Goal: Task Accomplishment & Management: Manage account settings

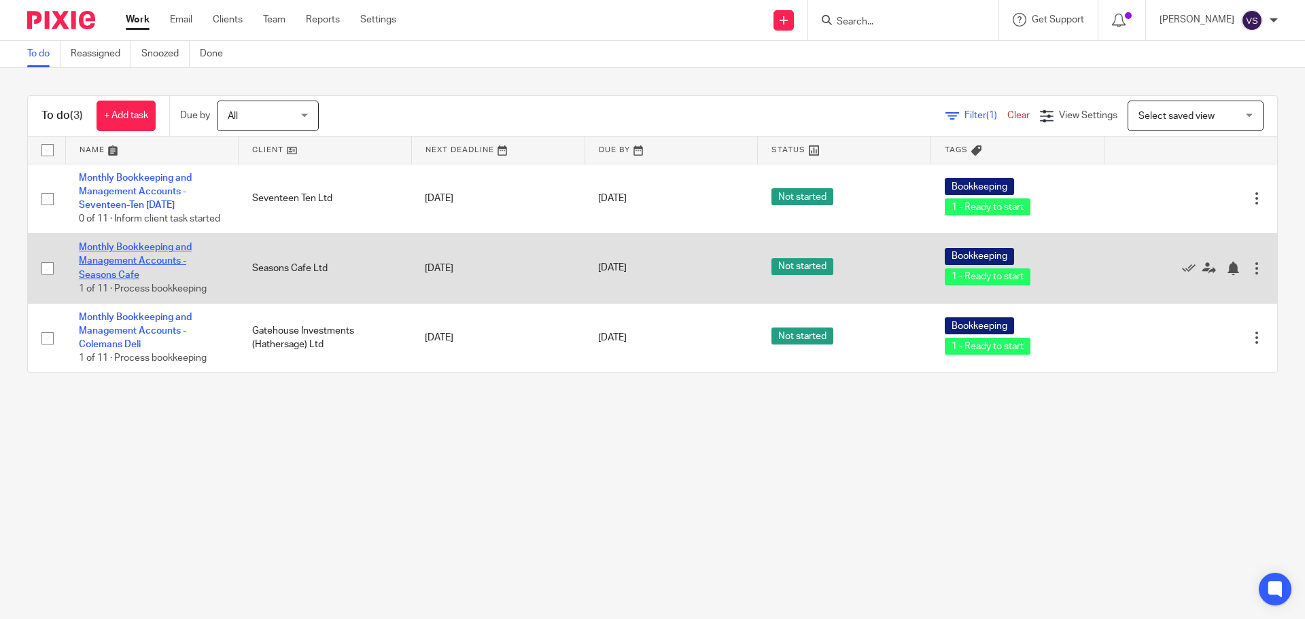
click at [145, 263] on link "Monthly Bookkeeping and Management Accounts - Seasons Cafe" at bounding box center [135, 261] width 113 height 37
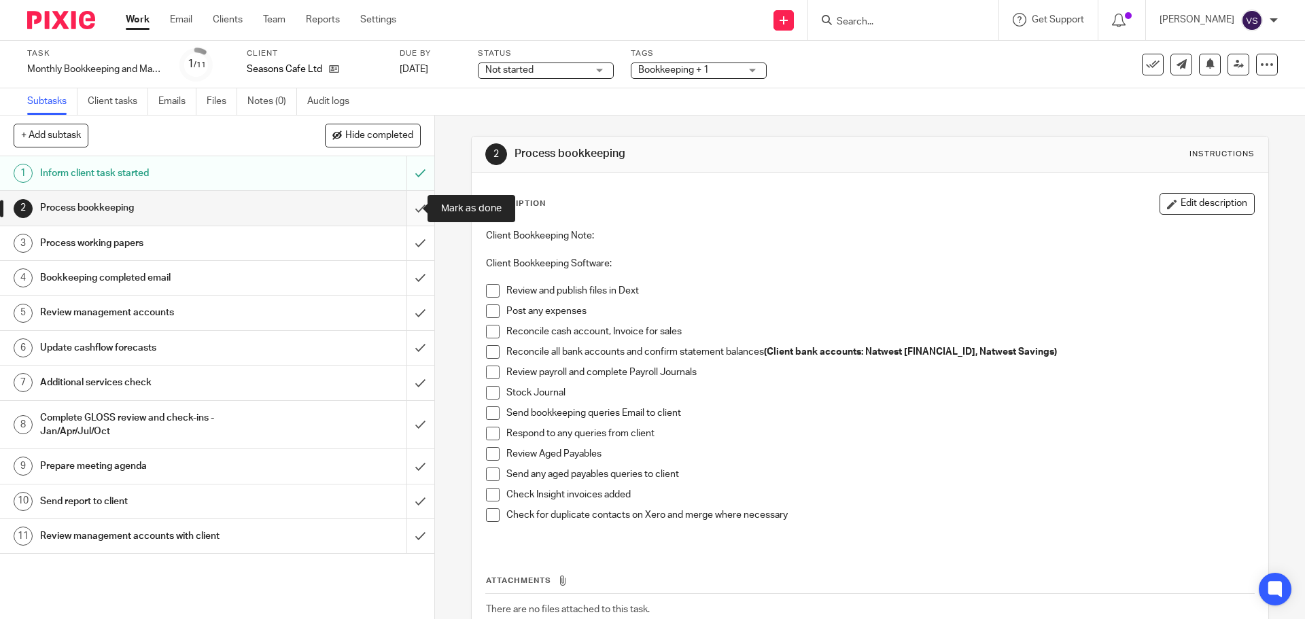
click at [402, 213] on input "submit" at bounding box center [217, 208] width 434 height 34
click at [411, 241] on input "submit" at bounding box center [217, 243] width 434 height 34
click at [411, 275] on input "submit" at bounding box center [217, 278] width 434 height 34
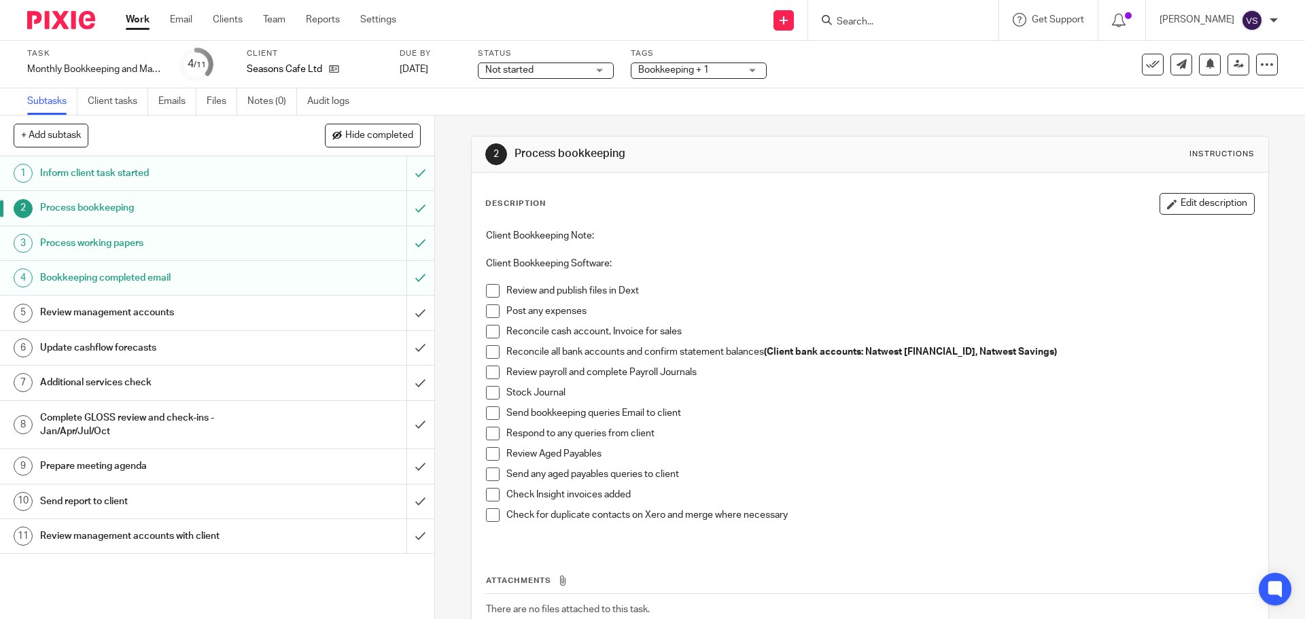
drag, startPoint x: 488, startPoint y: 294, endPoint x: 488, endPoint y: 307, distance: 12.9
click at [488, 296] on span at bounding box center [493, 291] width 14 height 14
click at [486, 316] on span at bounding box center [493, 312] width 14 height 14
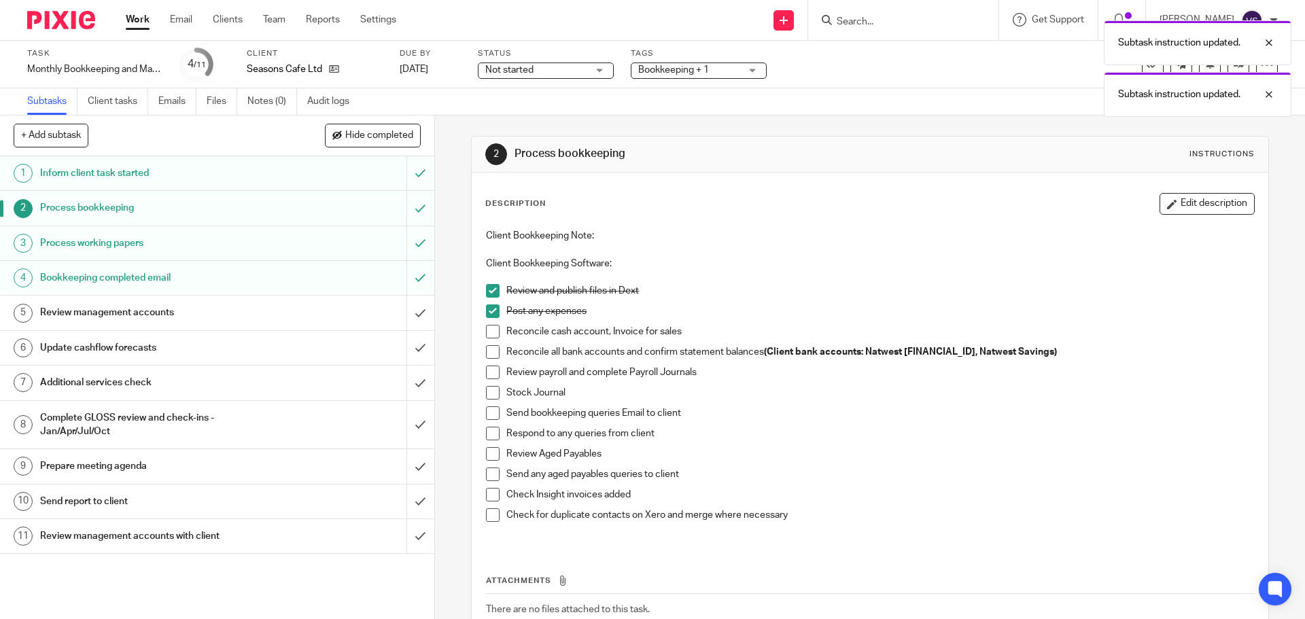
drag, startPoint x: 488, startPoint y: 339, endPoint x: 489, endPoint y: 352, distance: 12.9
click at [488, 341] on li "Reconcile cash account, Invoice for sales" at bounding box center [870, 335] width 768 height 20
drag, startPoint x: 490, startPoint y: 371, endPoint x: 490, endPoint y: 380, distance: 8.8
click at [490, 373] on span at bounding box center [493, 373] width 14 height 14
click at [490, 386] on span at bounding box center [493, 393] width 14 height 14
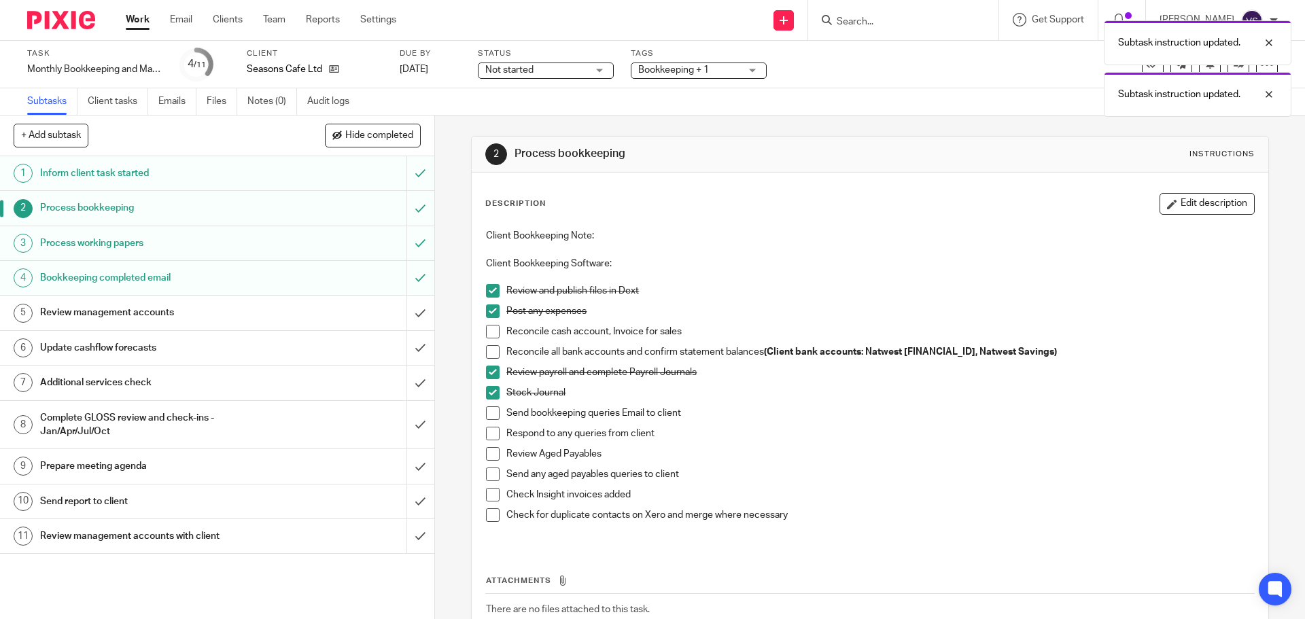
click at [490, 343] on li "Reconcile cash account, Invoice for sales" at bounding box center [870, 335] width 768 height 20
click at [490, 332] on span at bounding box center [493, 332] width 14 height 14
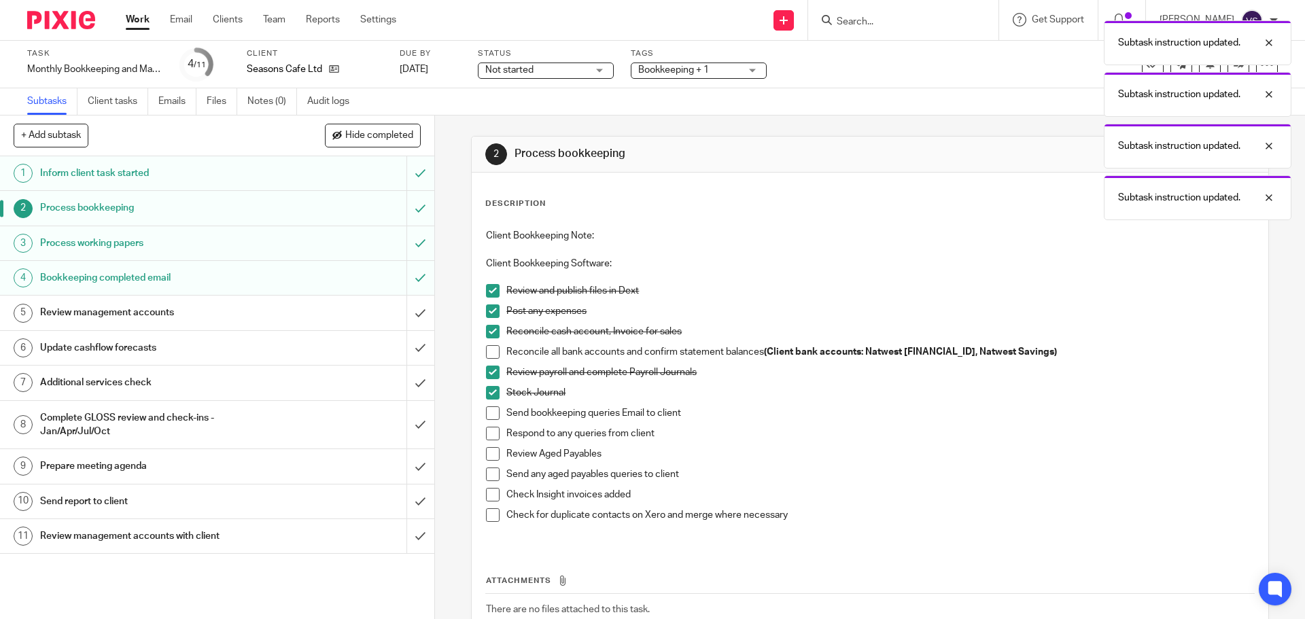
click at [490, 356] on span at bounding box center [493, 352] width 14 height 14
click at [488, 411] on span at bounding box center [493, 414] width 14 height 14
click at [491, 436] on span at bounding box center [493, 434] width 14 height 14
click at [491, 455] on span at bounding box center [493, 454] width 14 height 14
drag, startPoint x: 490, startPoint y: 477, endPoint x: 489, endPoint y: 492, distance: 15.7
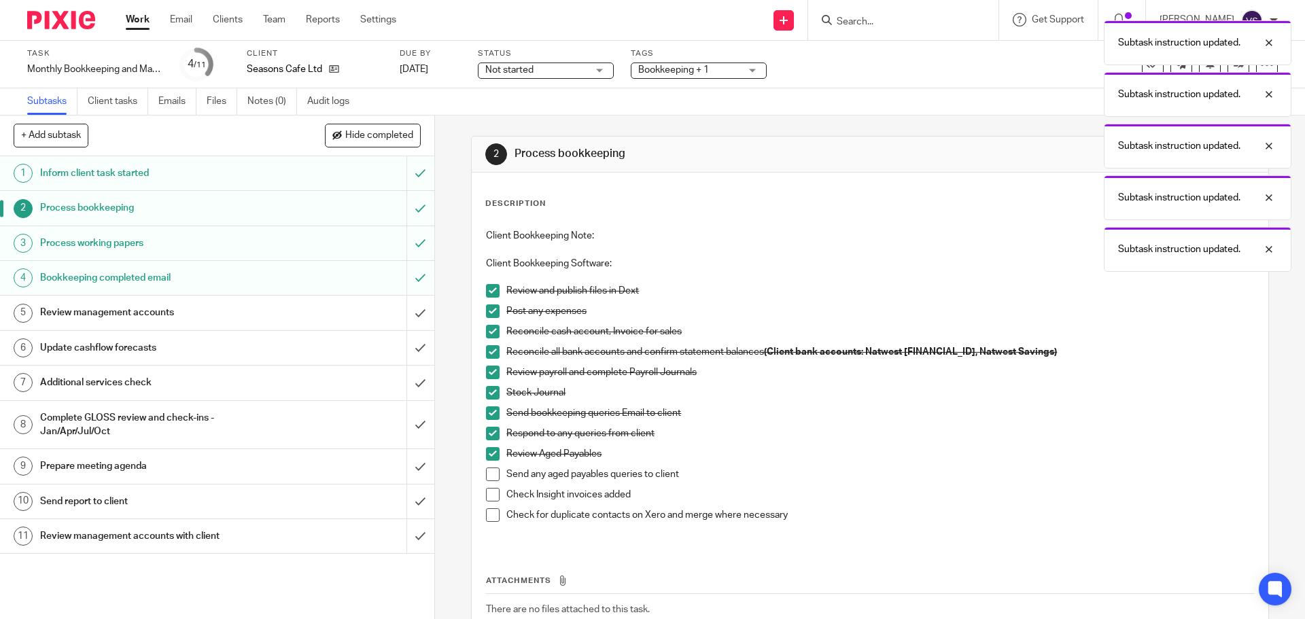
click at [490, 477] on span at bounding box center [493, 475] width 14 height 14
click at [489, 500] on span at bounding box center [493, 495] width 14 height 14
click at [491, 515] on span at bounding box center [493, 516] width 14 height 14
click at [263, 212] on h1 "Process bookkeeping" at bounding box center [157, 208] width 235 height 20
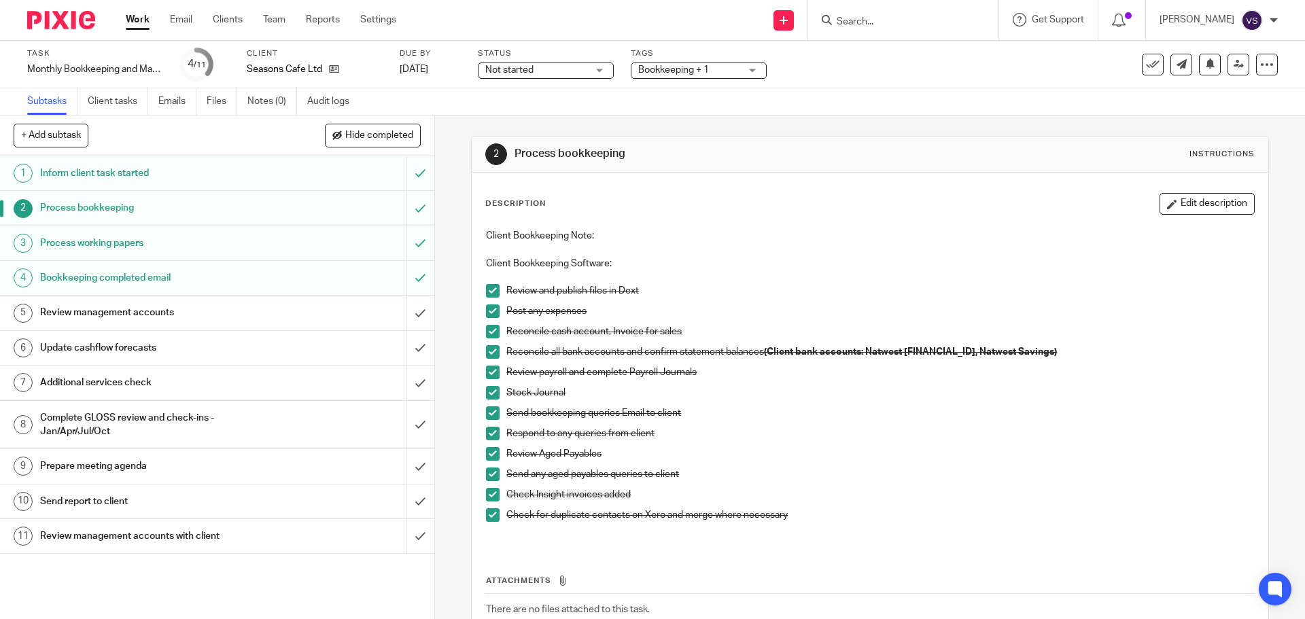
click at [255, 246] on h1 "Process working papers" at bounding box center [157, 243] width 235 height 20
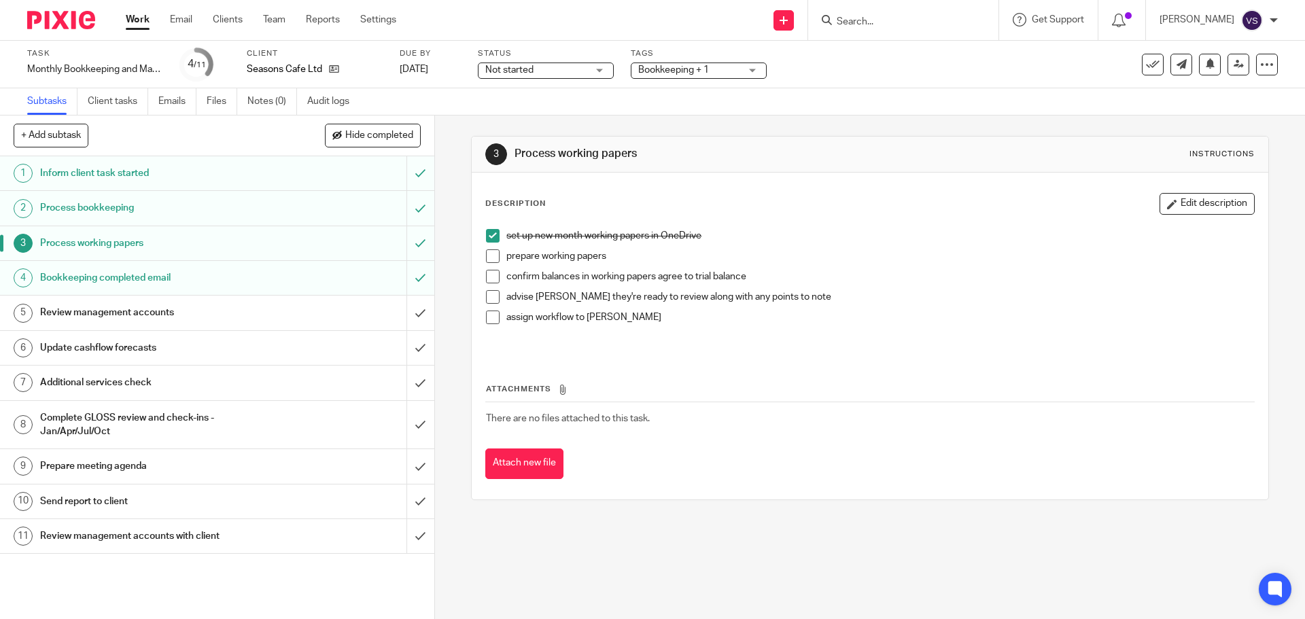
click at [486, 254] on span at bounding box center [493, 257] width 14 height 14
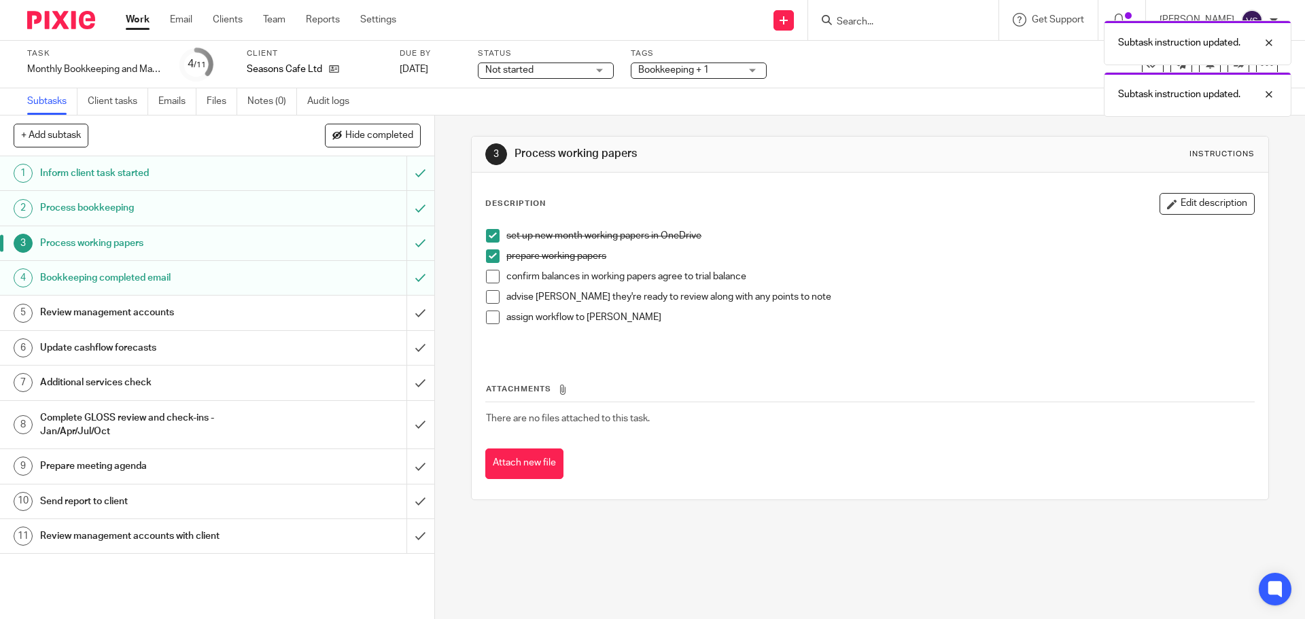
click at [486, 279] on span at bounding box center [493, 277] width 14 height 14
click at [492, 294] on span at bounding box center [493, 297] width 14 height 14
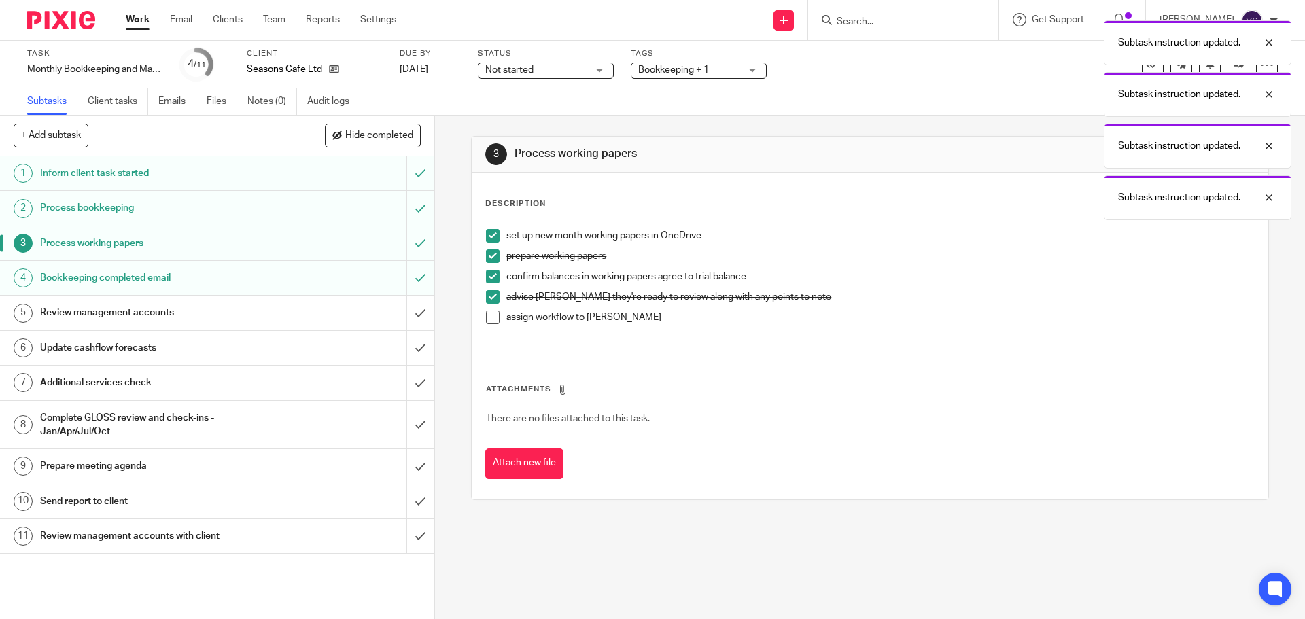
click at [493, 314] on span at bounding box center [493, 318] width 14 height 14
click at [220, 280] on h1 "Bookkeeping completed email" at bounding box center [157, 278] width 235 height 20
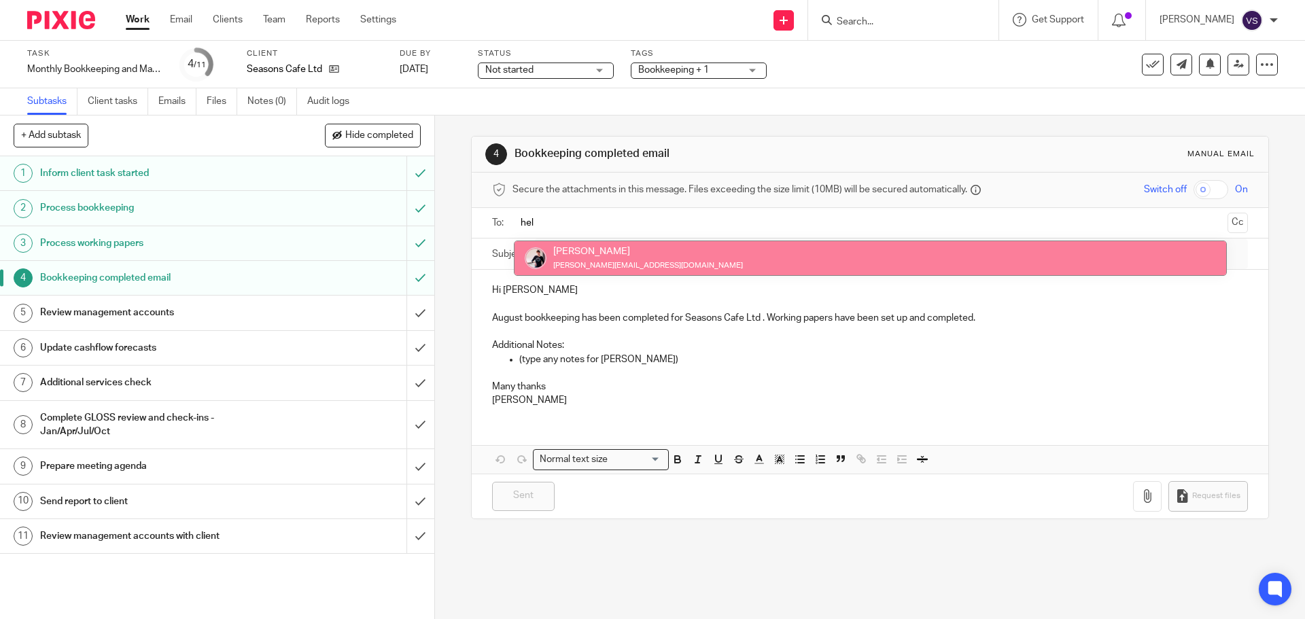
type input "hel"
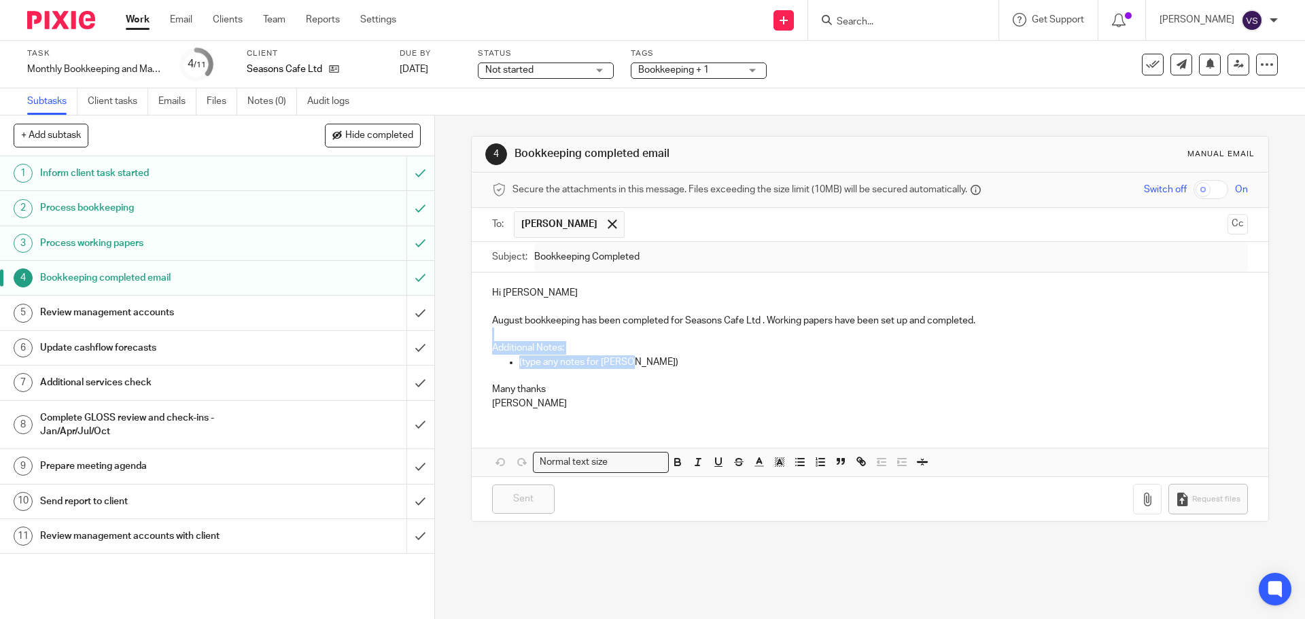
drag, startPoint x: 666, startPoint y: 364, endPoint x: 481, endPoint y: 337, distance: 187.0
click at [481, 337] on div "Hi [PERSON_NAME] August bookkeeping has been completed for Seasons Cafe Ltd . W…" at bounding box center [870, 347] width 796 height 148
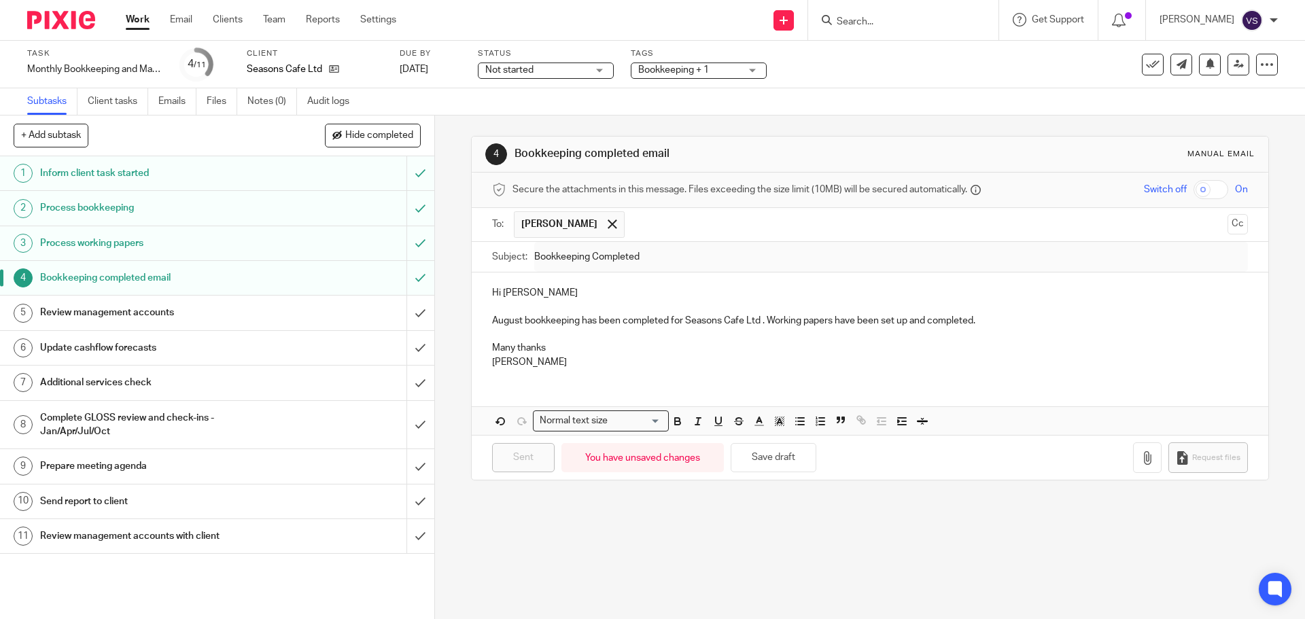
click at [651, 346] on p "Many thanks" at bounding box center [869, 348] width 755 height 14
click at [558, 369] on p "Vicki" at bounding box center [869, 363] width 755 height 14
click at [577, 362] on p "Vicki" at bounding box center [869, 363] width 755 height 14
click at [409, 285] on input "submit" at bounding box center [217, 278] width 434 height 34
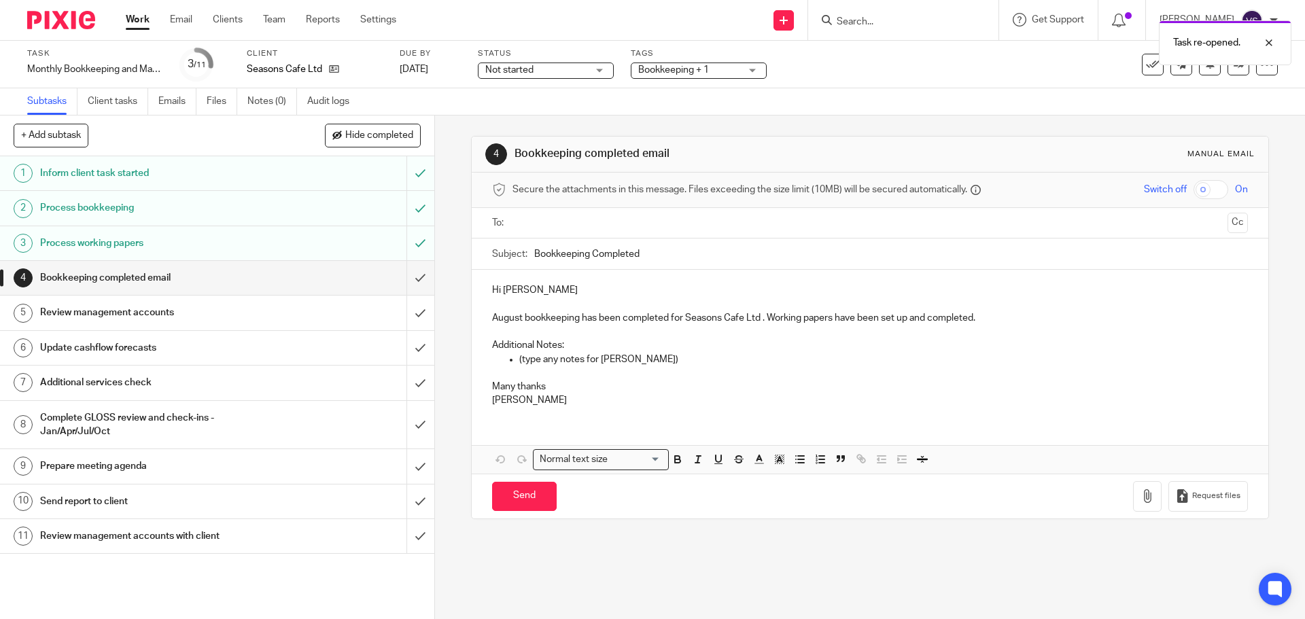
click at [562, 205] on div "Secure the attachments in this message. Files exceeding the size limit (10MB) w…" at bounding box center [870, 190] width 796 height 35
click at [560, 228] on input "text" at bounding box center [869, 224] width 704 height 16
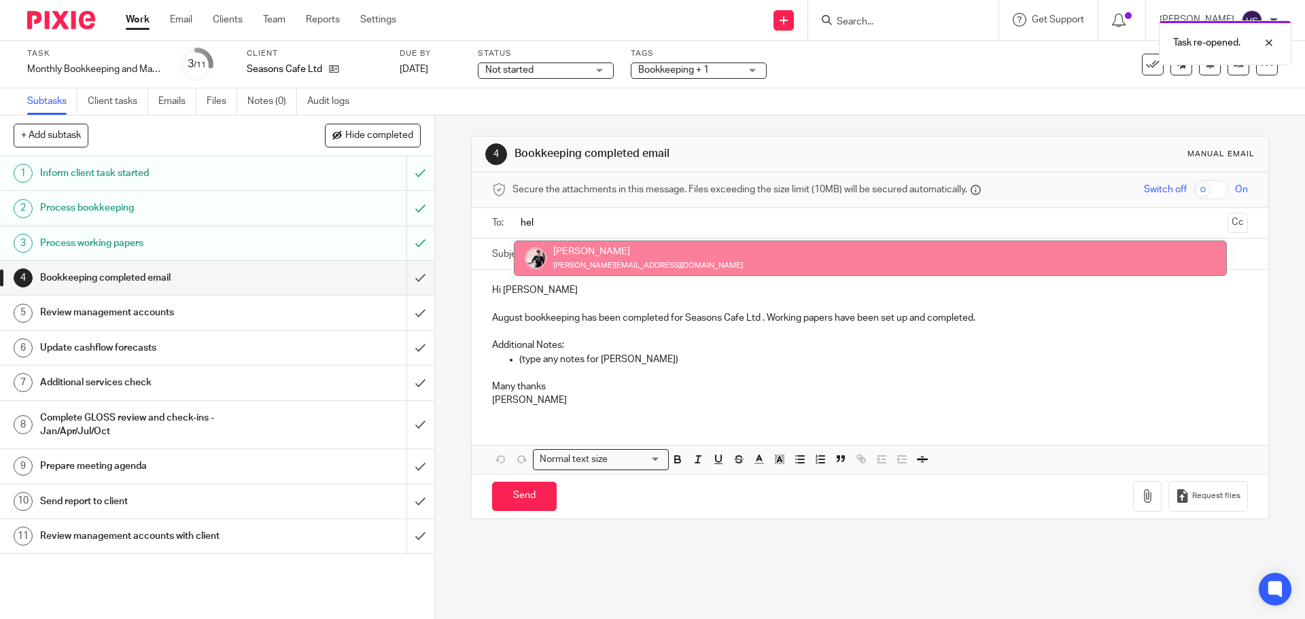
type input "hel"
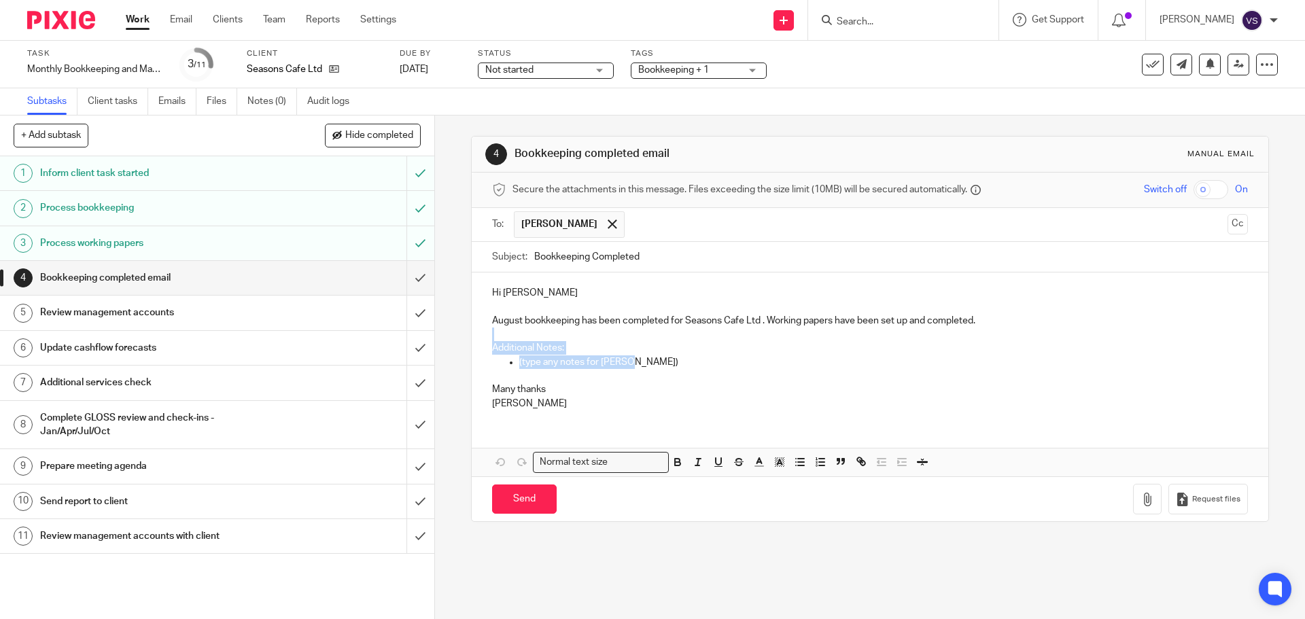
drag, startPoint x: 647, startPoint y: 364, endPoint x: 483, endPoint y: 335, distance: 166.6
click at [483, 335] on div "Hi Helen August bookkeeping has been completed for Seasons Cafe Ltd . Working p…" at bounding box center [870, 347] width 796 height 148
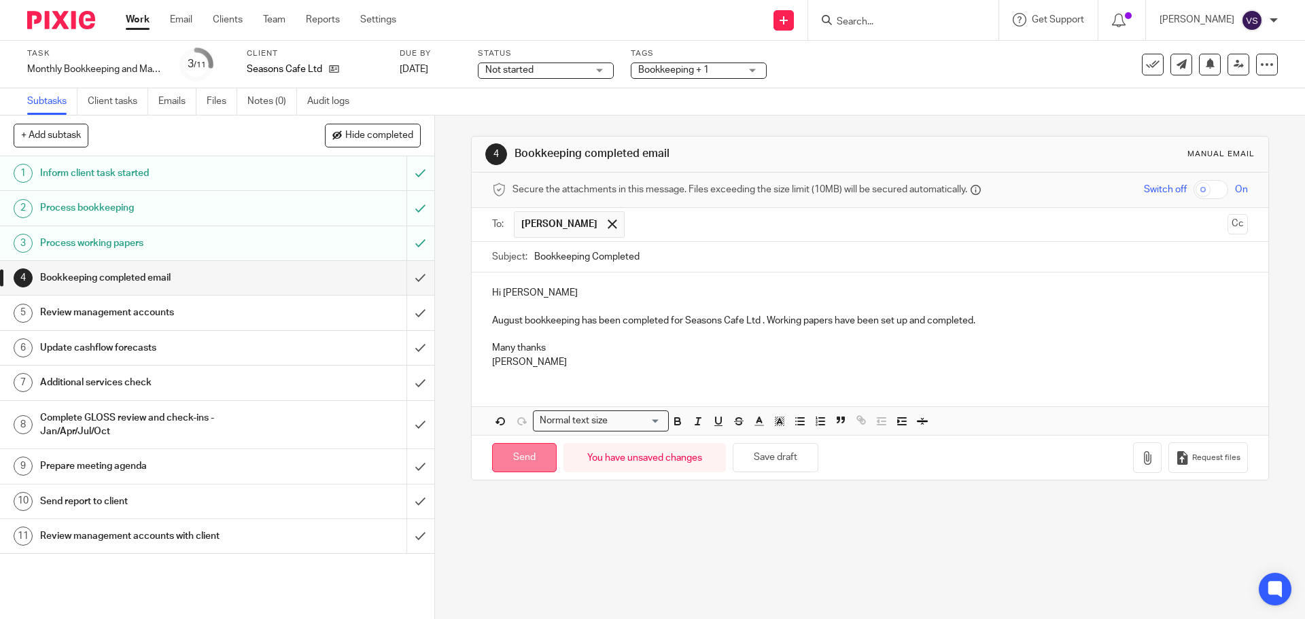
click at [513, 452] on input "Send" at bounding box center [524, 457] width 65 height 29
type input "Sent"
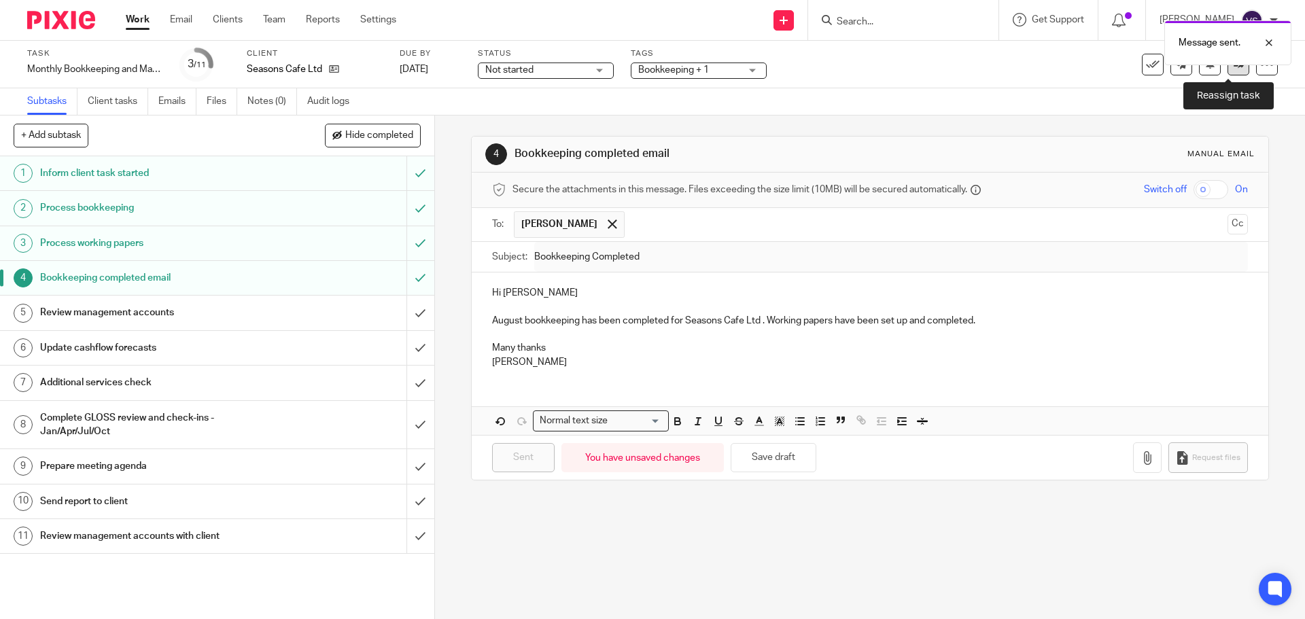
click at [1234, 72] on link at bounding box center [1239, 65] width 22 height 22
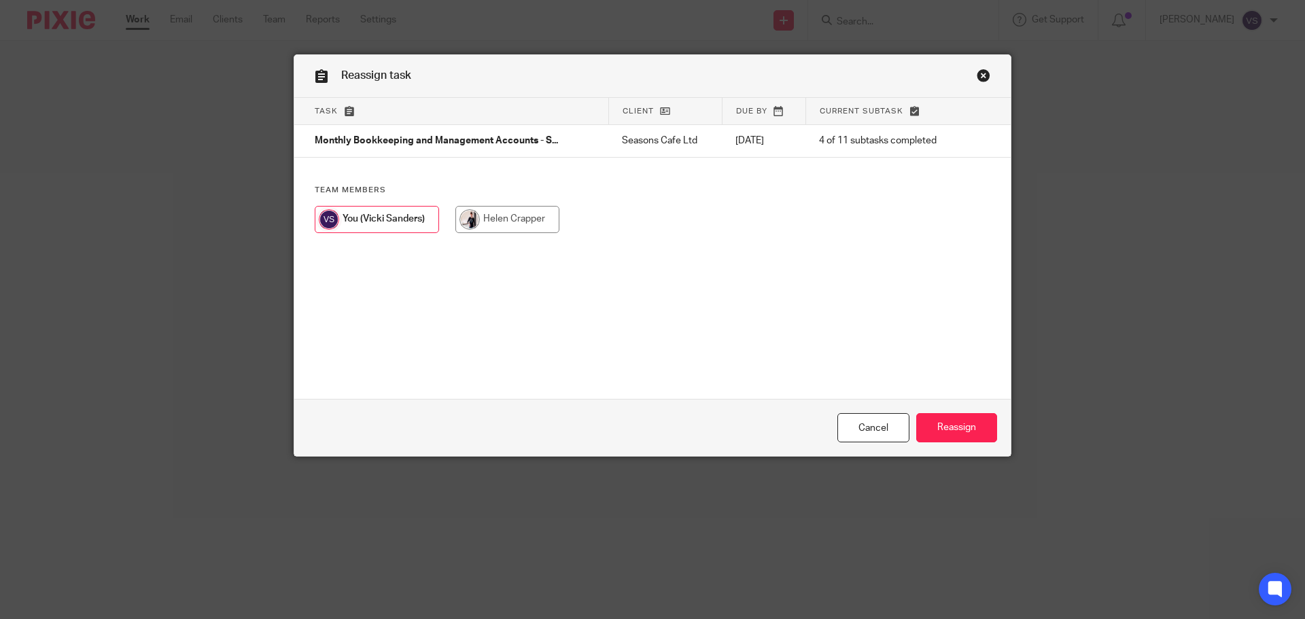
click at [532, 216] on input "radio" at bounding box center [508, 219] width 104 height 27
radio input "true"
click at [977, 424] on input "Reassign" at bounding box center [957, 427] width 81 height 29
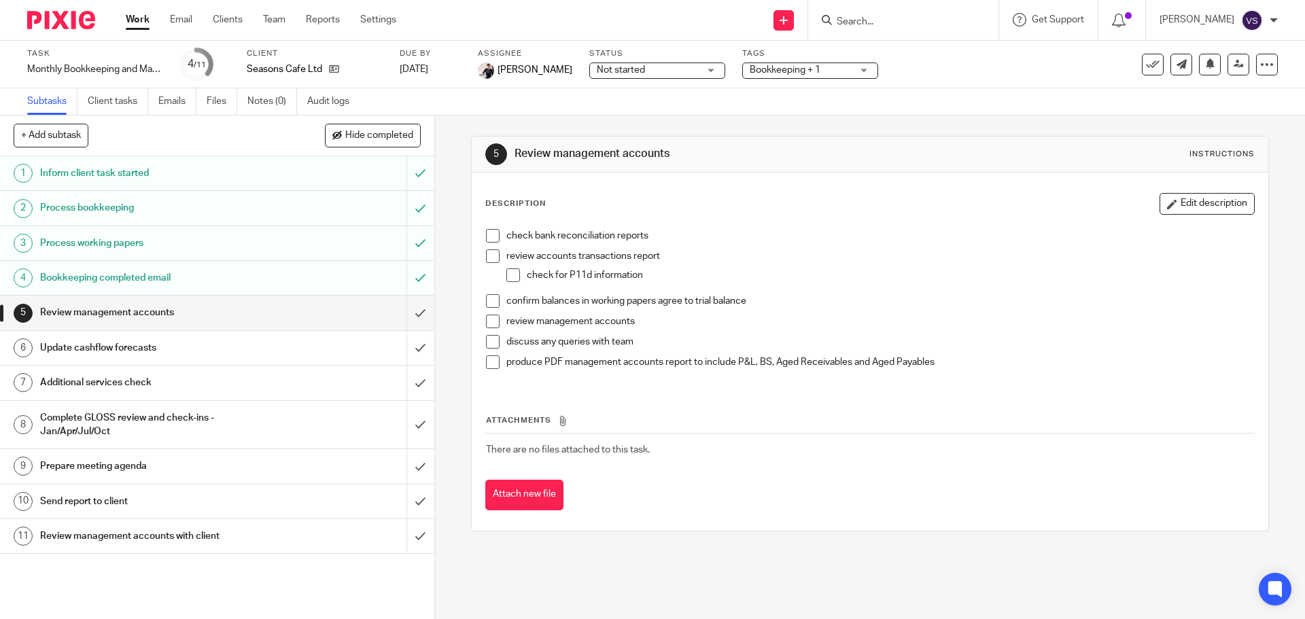
click at [69, 29] on img at bounding box center [61, 20] width 68 height 18
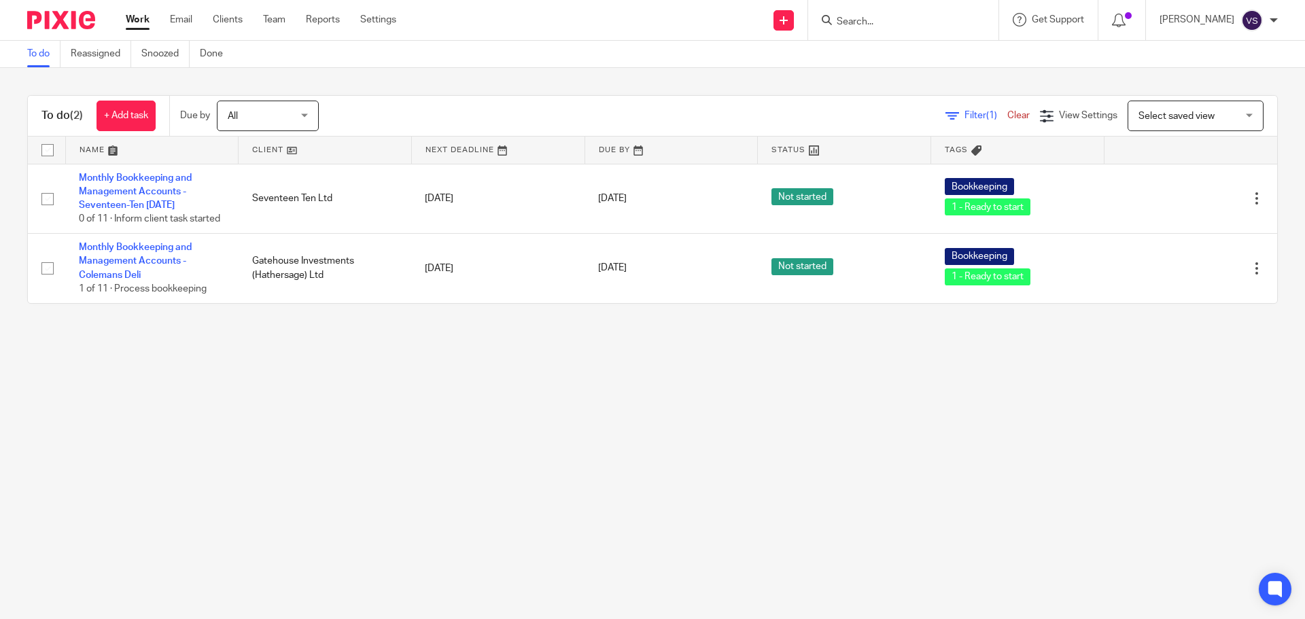
click at [306, 112] on div "All All" at bounding box center [268, 116] width 102 height 31
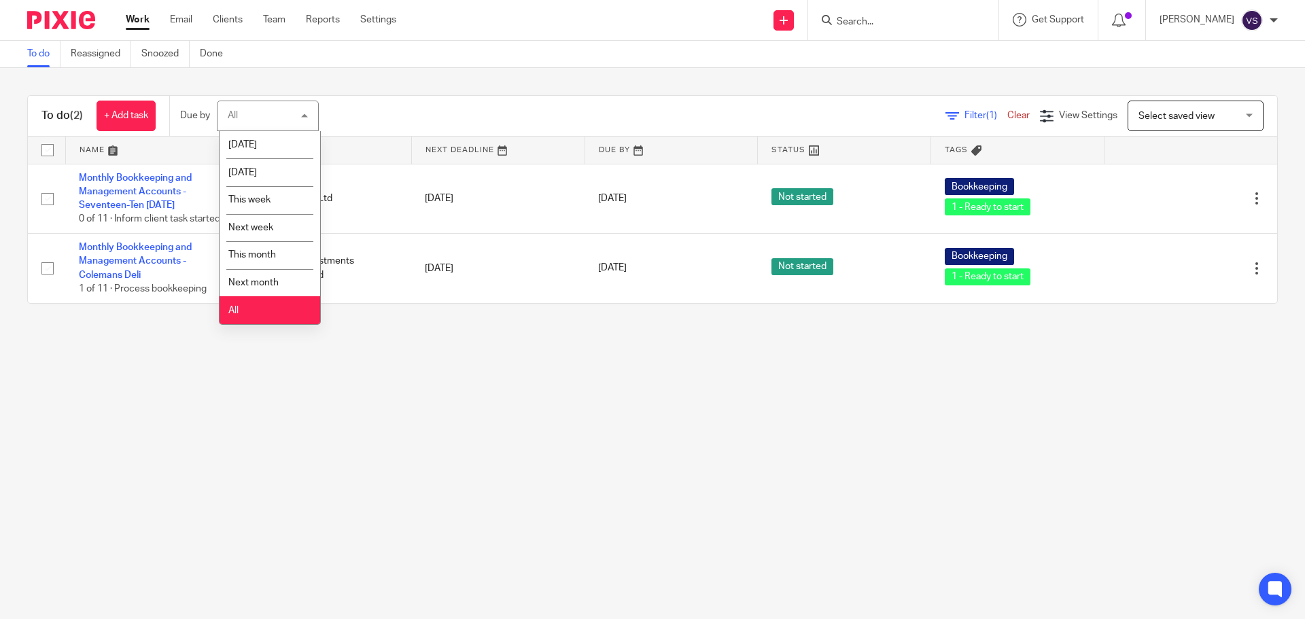
click at [288, 305] on li "All" at bounding box center [270, 310] width 101 height 28
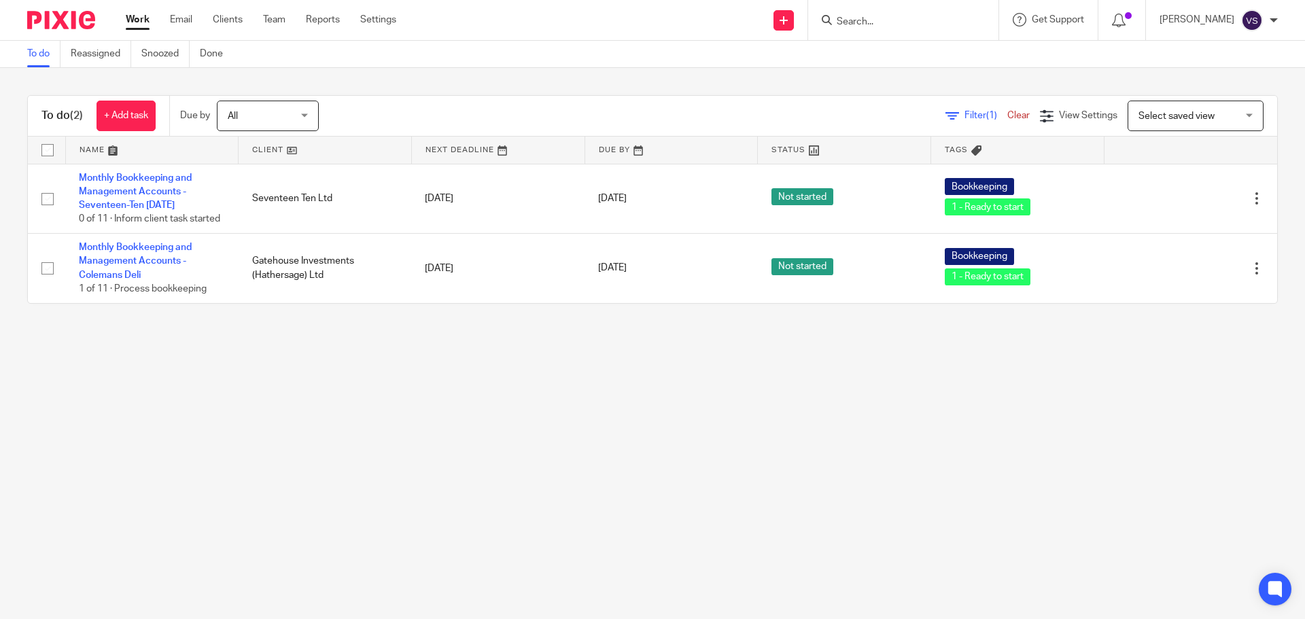
click at [283, 405] on main "To do Reassigned Snoozed Done To do (2) + Add task Due by All All Today Tomorro…" at bounding box center [652, 309] width 1305 height 619
click at [381, 24] on link "Settings" at bounding box center [378, 20] width 36 height 14
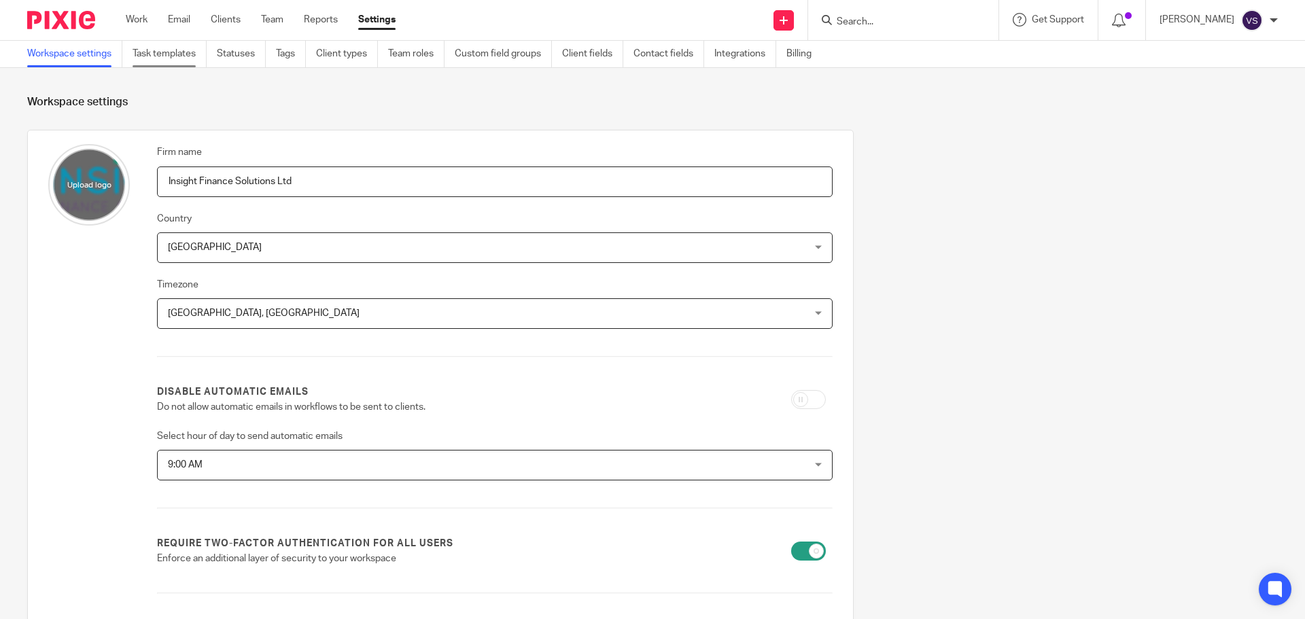
click at [193, 59] on link "Task templates" at bounding box center [170, 54] width 74 height 27
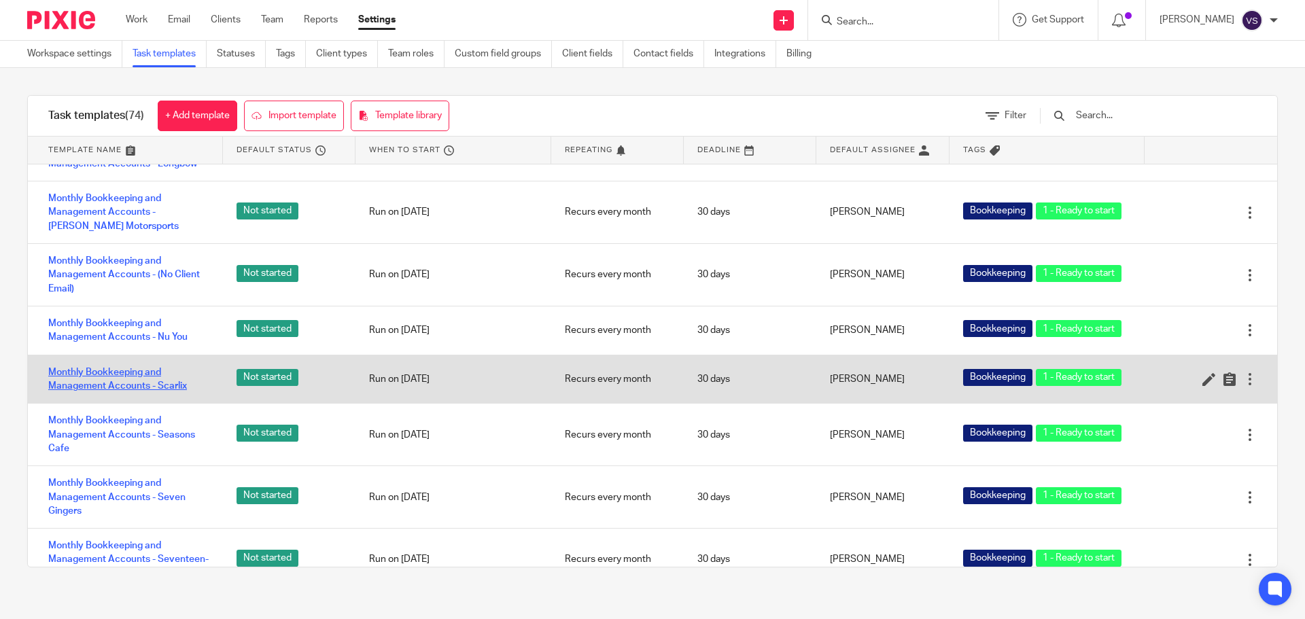
scroll to position [1632, 0]
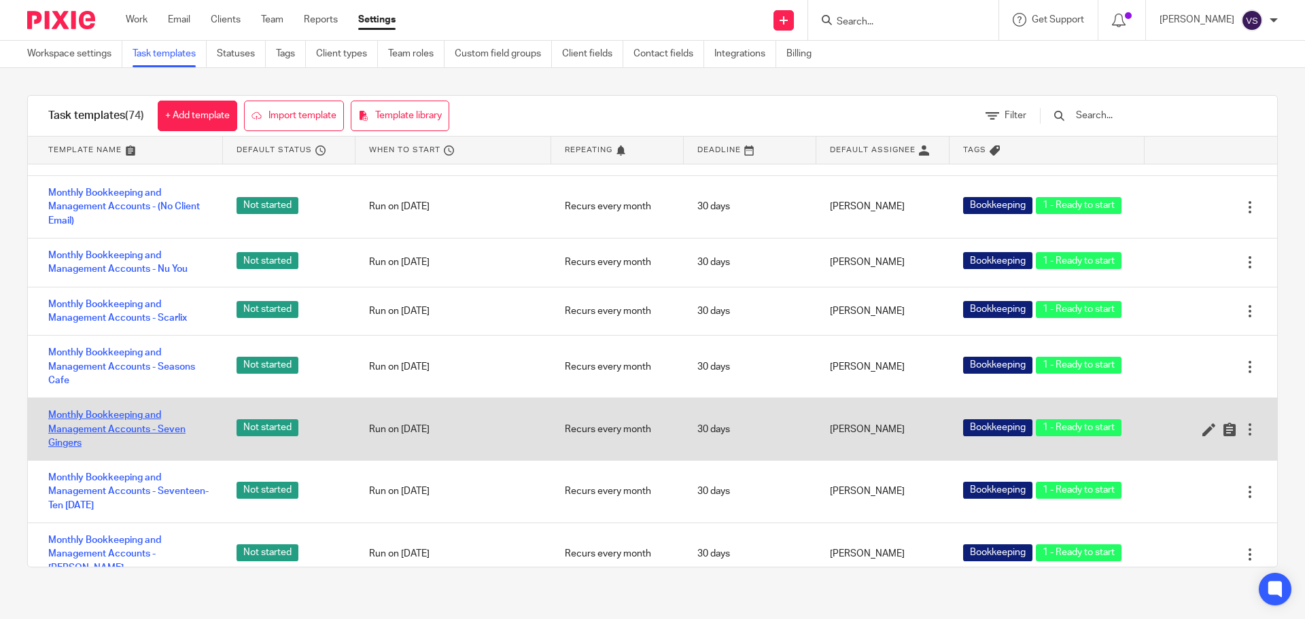
click at [97, 409] on link "Monthly Bookkeeping and Management Accounts - Seven Gingers" at bounding box center [128, 429] width 161 height 41
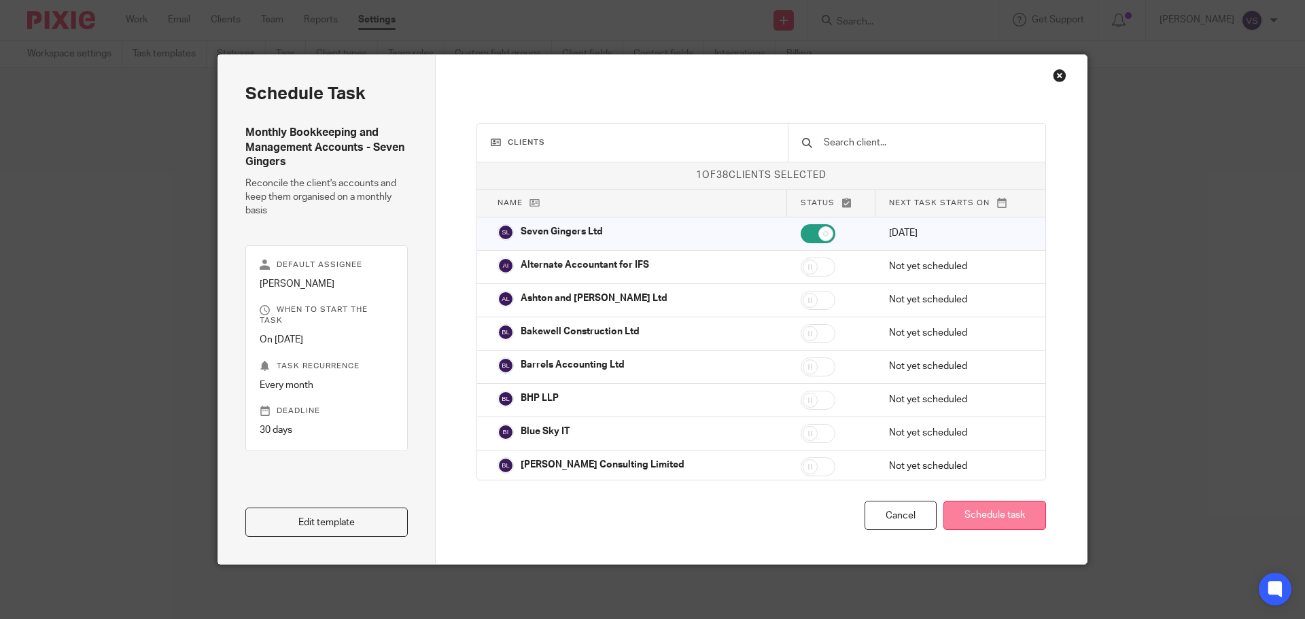
click at [1033, 516] on button "Schedule task" at bounding box center [995, 515] width 103 height 29
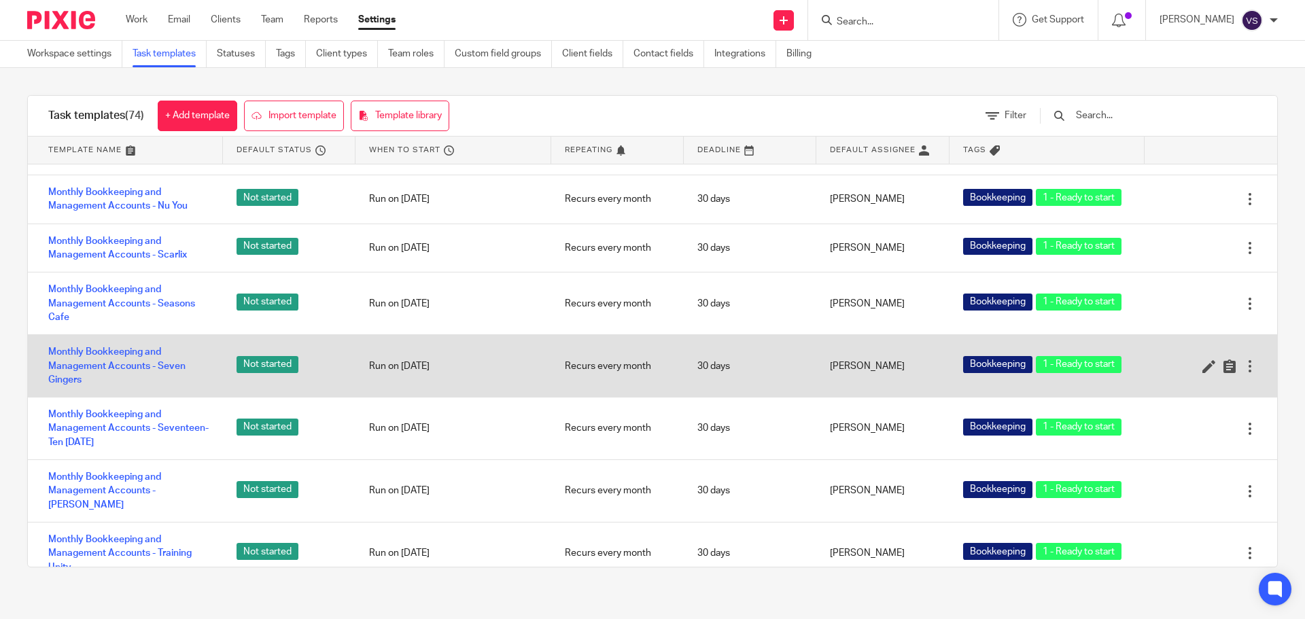
scroll to position [1700, 0]
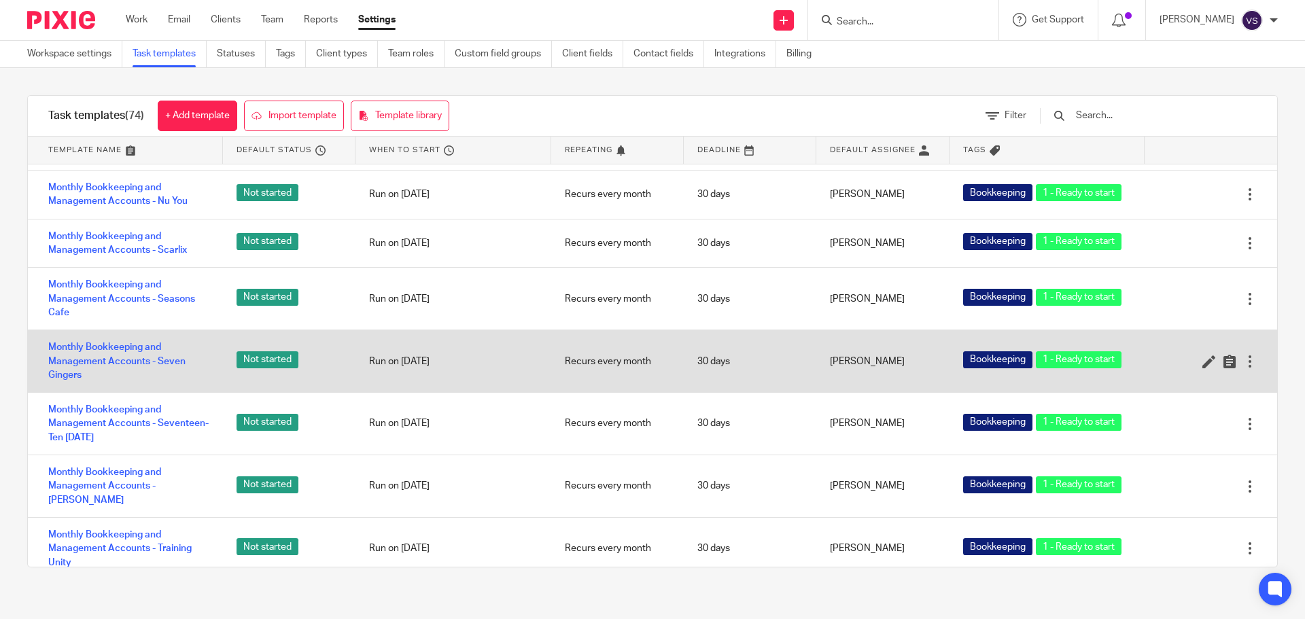
click at [1244, 355] on div at bounding box center [1251, 362] width 14 height 14
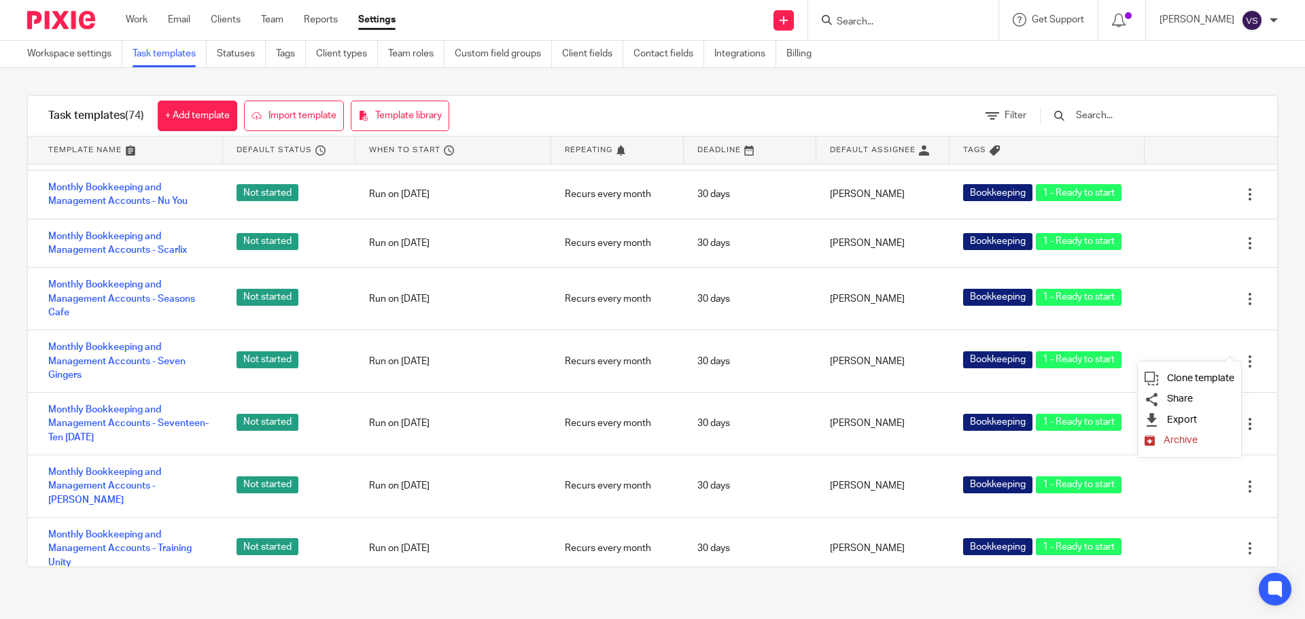
click at [73, 21] on img at bounding box center [61, 20] width 68 height 18
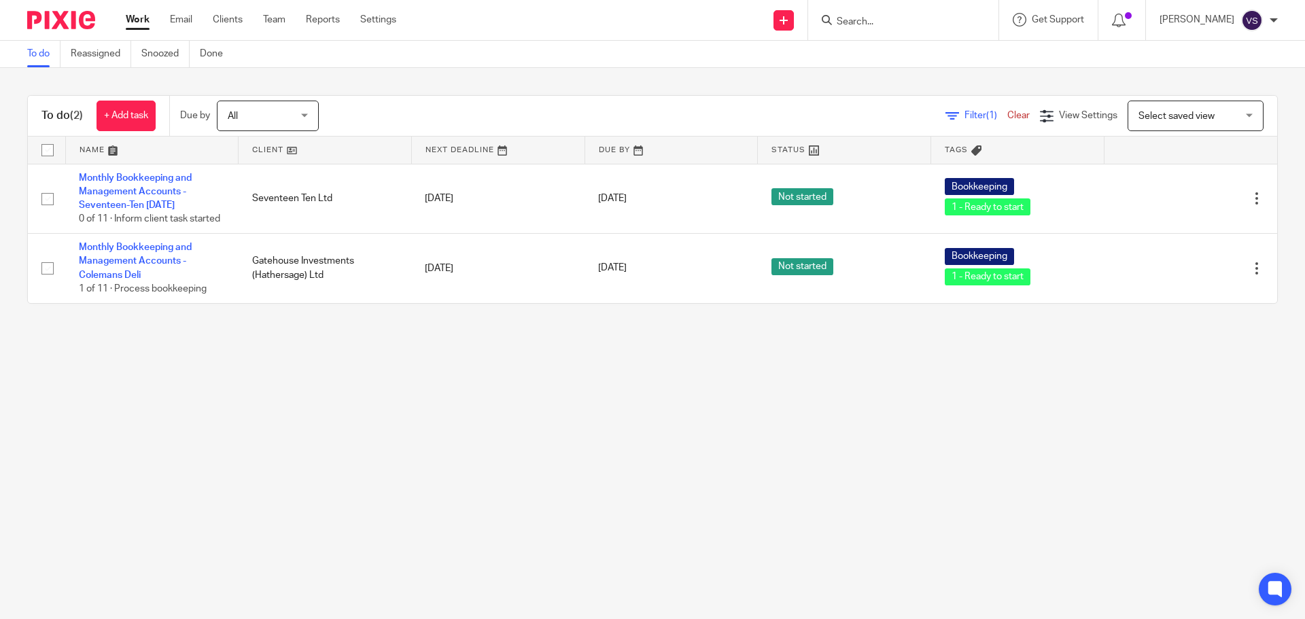
click at [319, 109] on div "All All" at bounding box center [268, 116] width 102 height 31
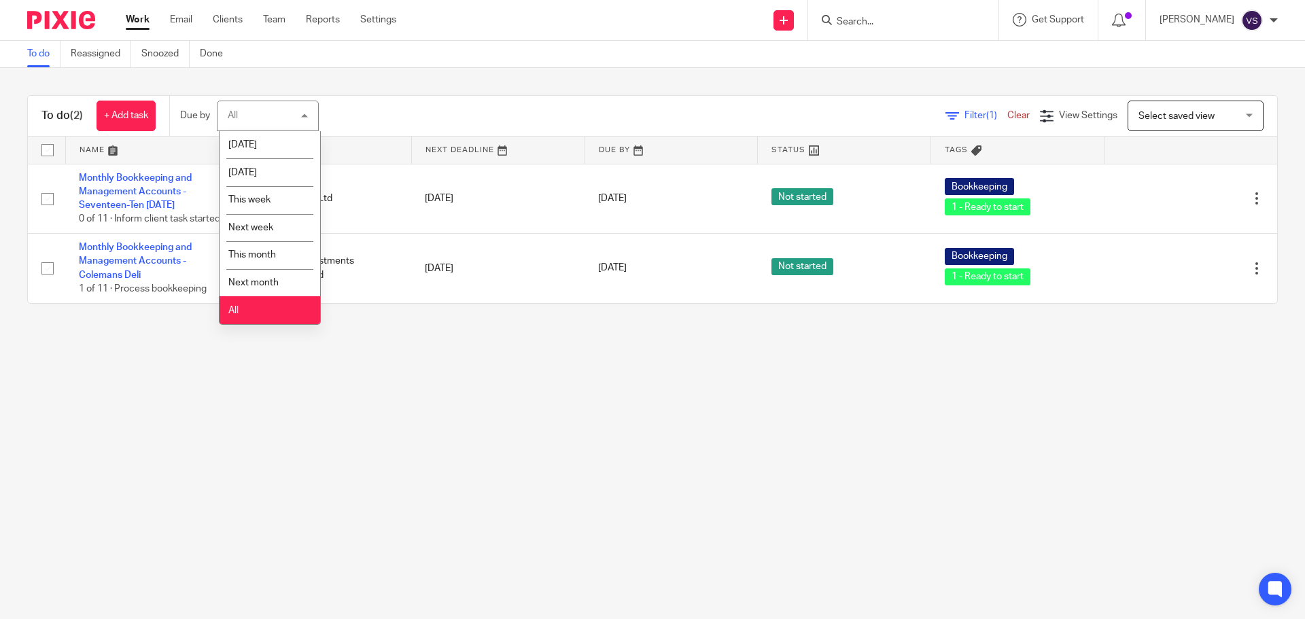
click at [265, 317] on li "All" at bounding box center [270, 310] width 101 height 28
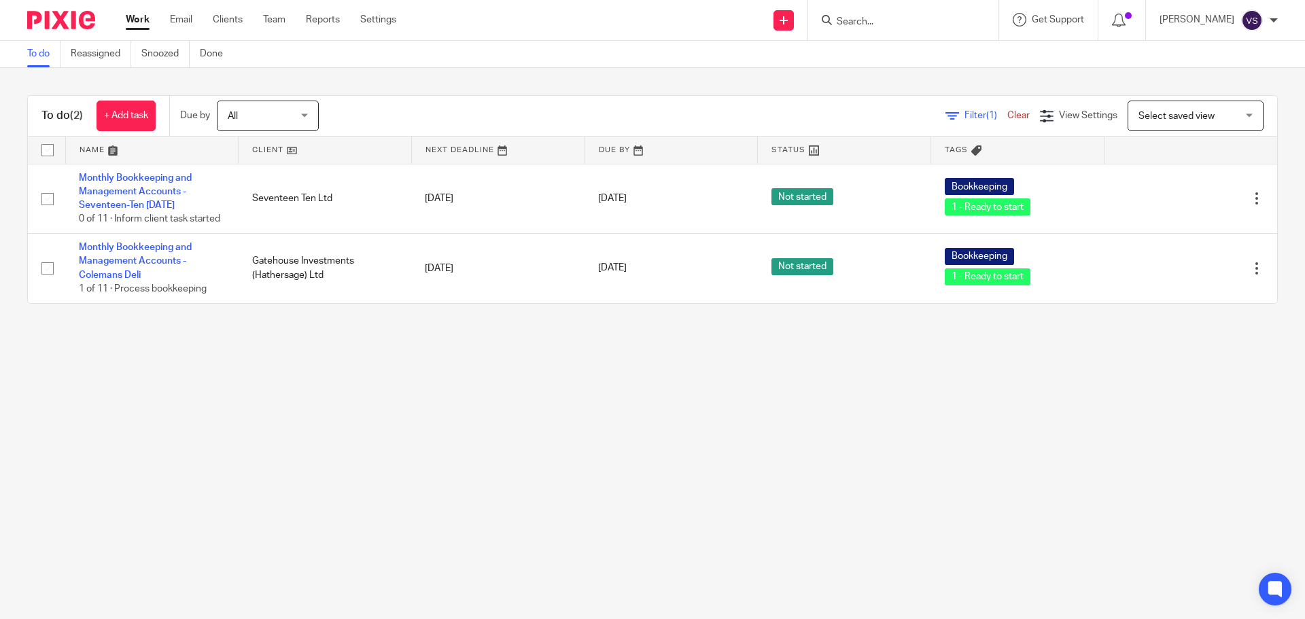
click at [1008, 114] on link "Clear" at bounding box center [1019, 116] width 22 height 10
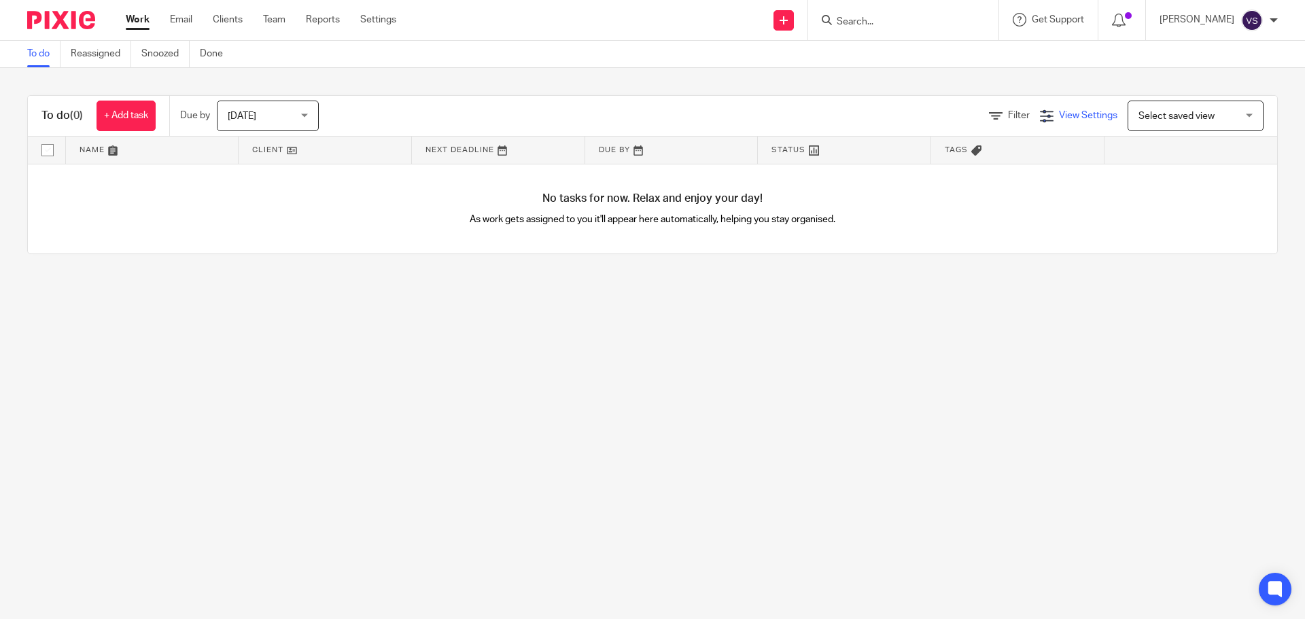
click at [1059, 120] on span "View Settings" at bounding box center [1088, 116] width 58 height 10
click at [1008, 114] on span "Filter" at bounding box center [1019, 116] width 22 height 10
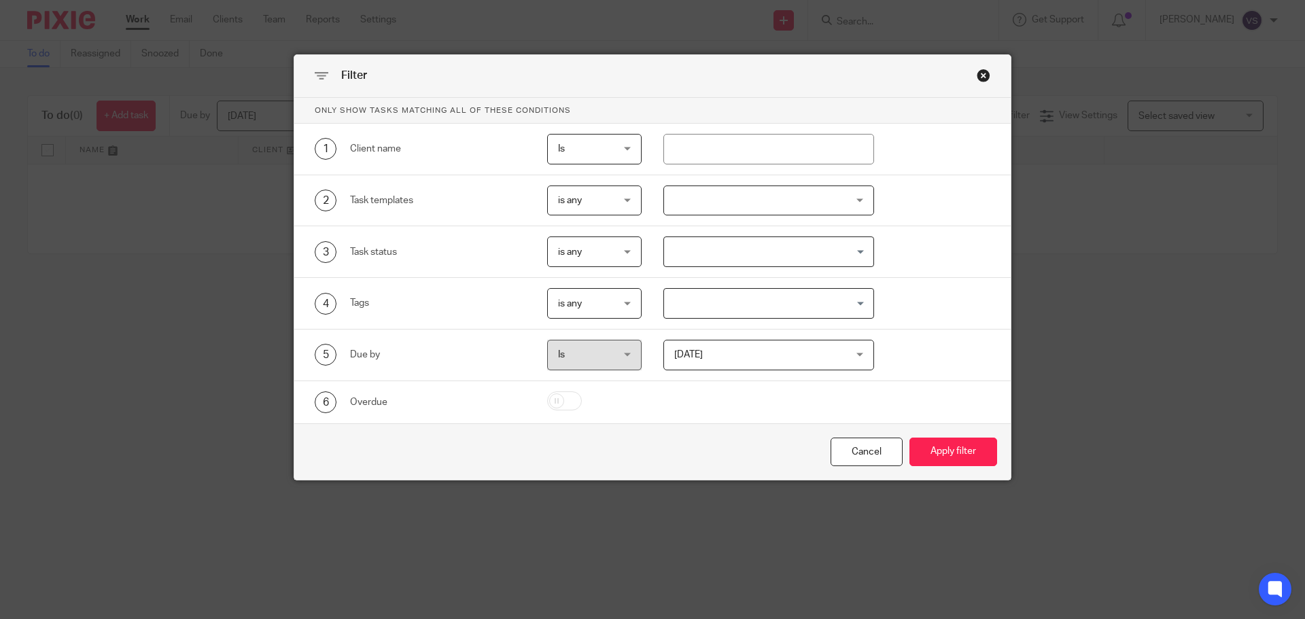
click at [980, 82] on div "Filter" at bounding box center [652, 76] width 717 height 43
click at [977, 73] on div "Close this dialog window" at bounding box center [984, 76] width 14 height 14
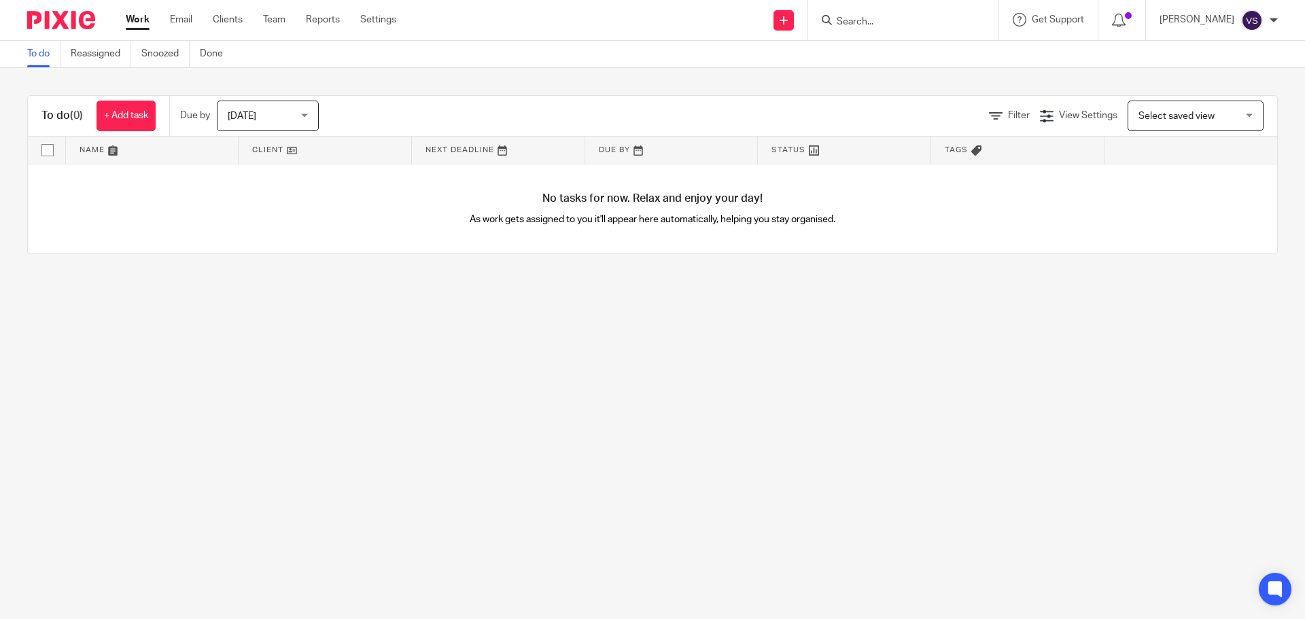
click at [256, 113] on span "[DATE]" at bounding box center [264, 115] width 72 height 29
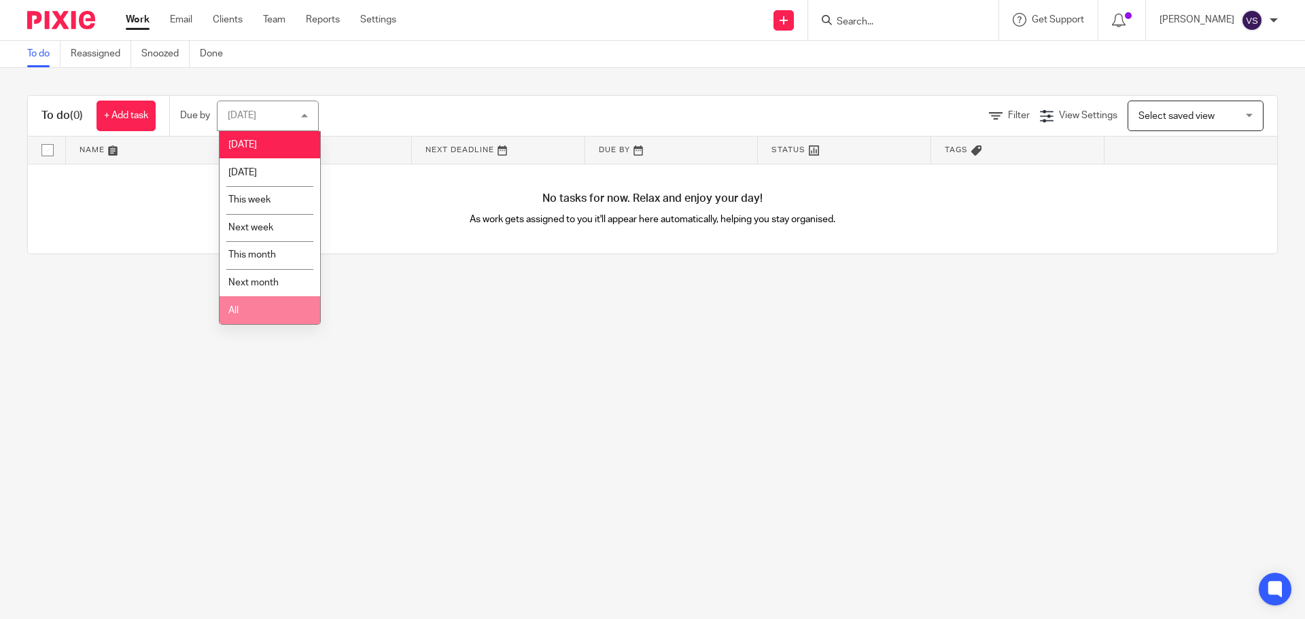
click at [262, 314] on li "All" at bounding box center [270, 310] width 101 height 28
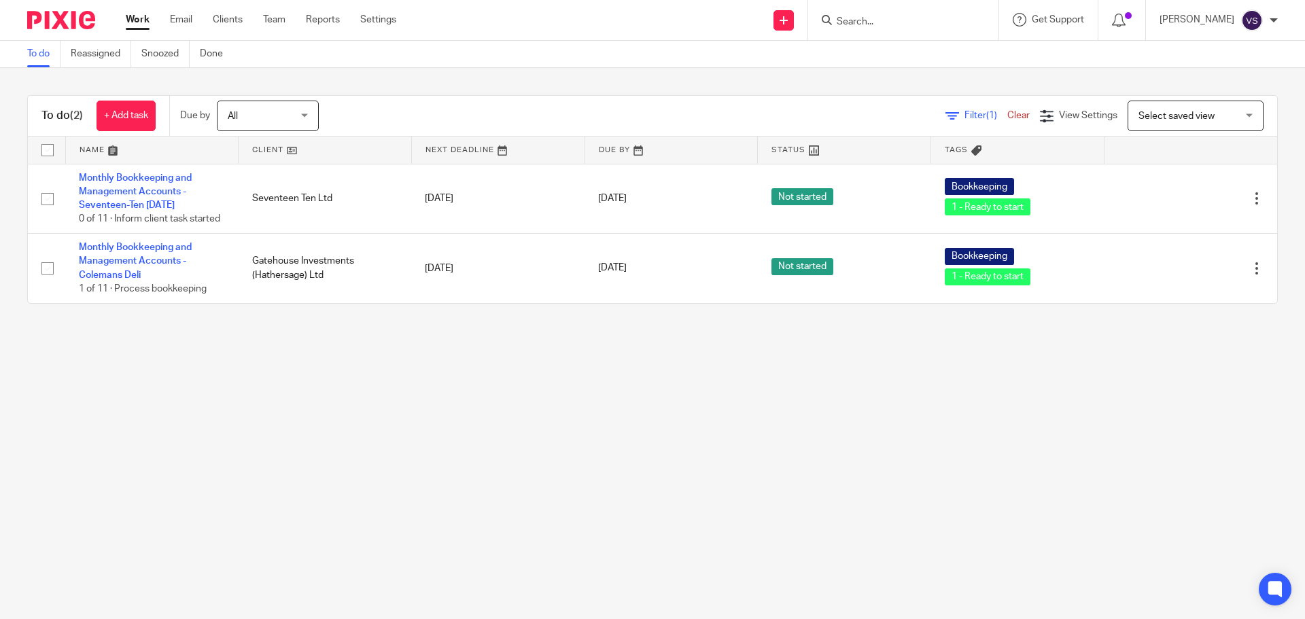
click at [408, 20] on ul "Work Email Clients Team Reports Settings" at bounding box center [271, 20] width 291 height 14
click at [390, 22] on link "Settings" at bounding box center [378, 20] width 36 height 14
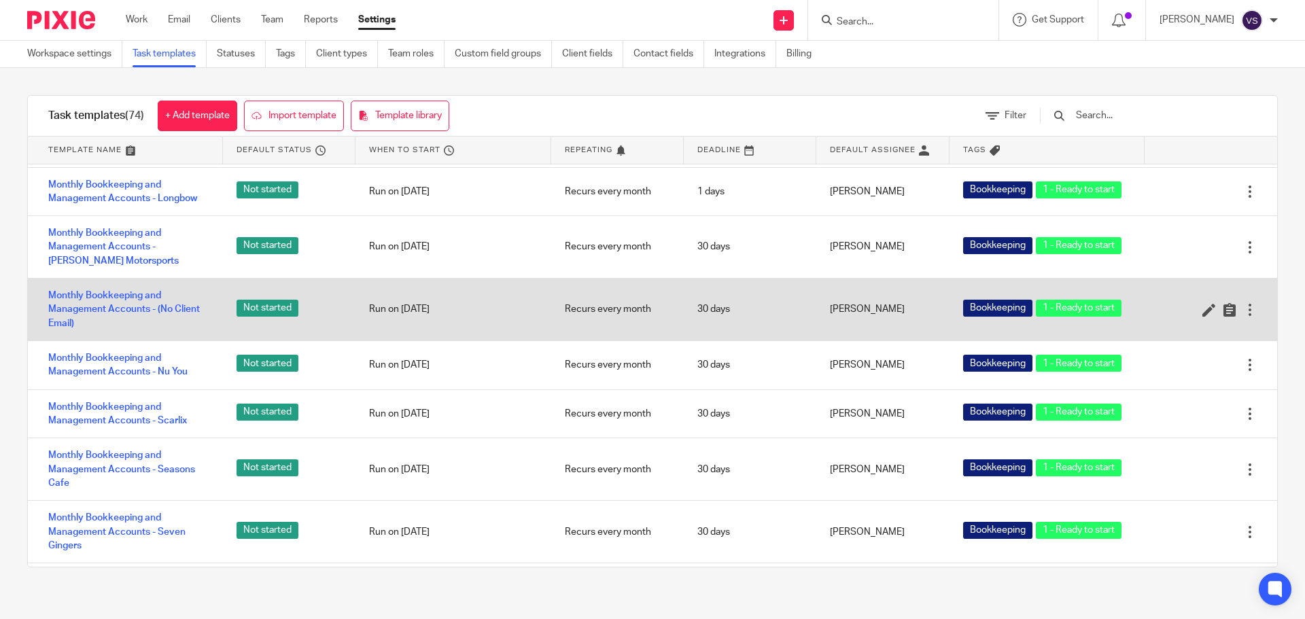
scroll to position [1632, 0]
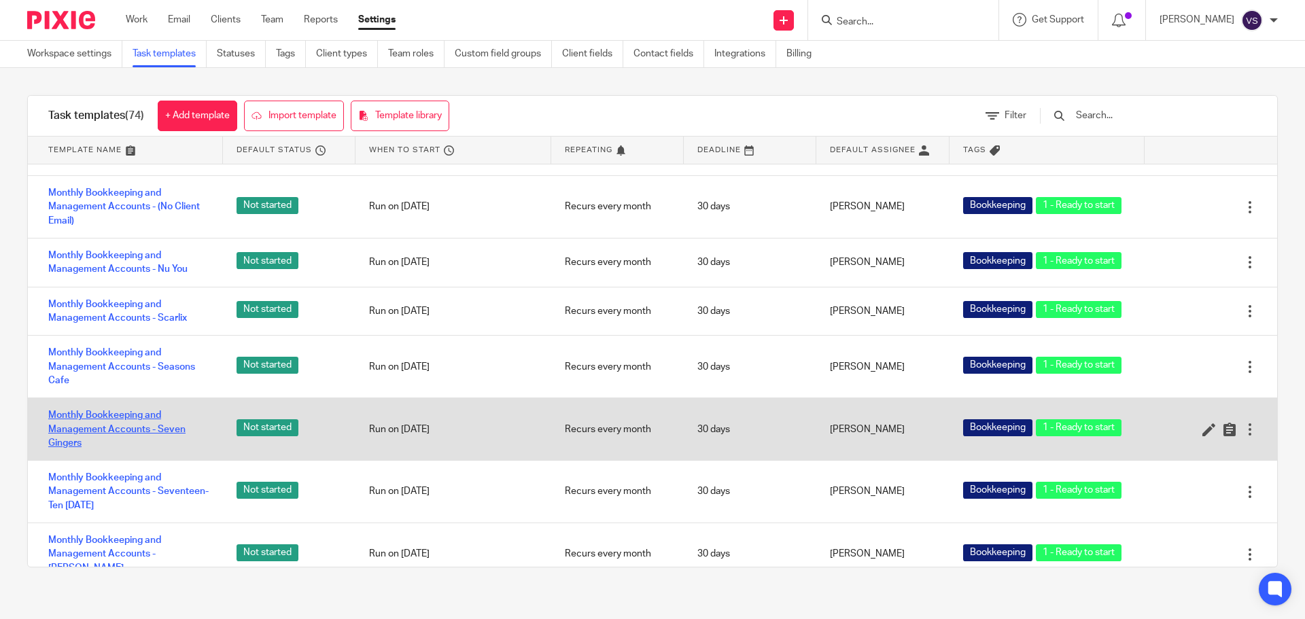
click at [163, 414] on link "Monthly Bookkeeping and Management Accounts - Seven Gingers" at bounding box center [128, 429] width 161 height 41
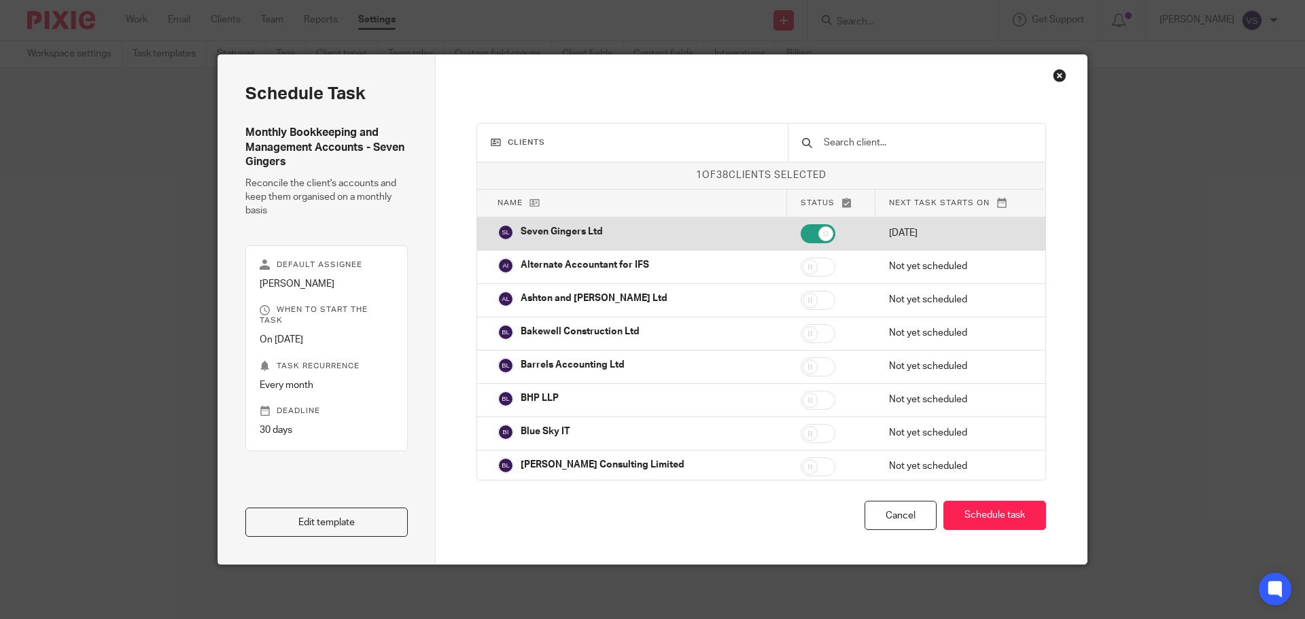
click at [893, 235] on p "[DATE]" at bounding box center [957, 233] width 136 height 14
click at [893, 235] on p "2025-10-01" at bounding box center [957, 233] width 136 height 14
click at [564, 231] on p "Seven Gingers Ltd" at bounding box center [562, 232] width 82 height 14
click at [801, 228] on input "checkbox" at bounding box center [818, 233] width 35 height 19
checkbox input "true"
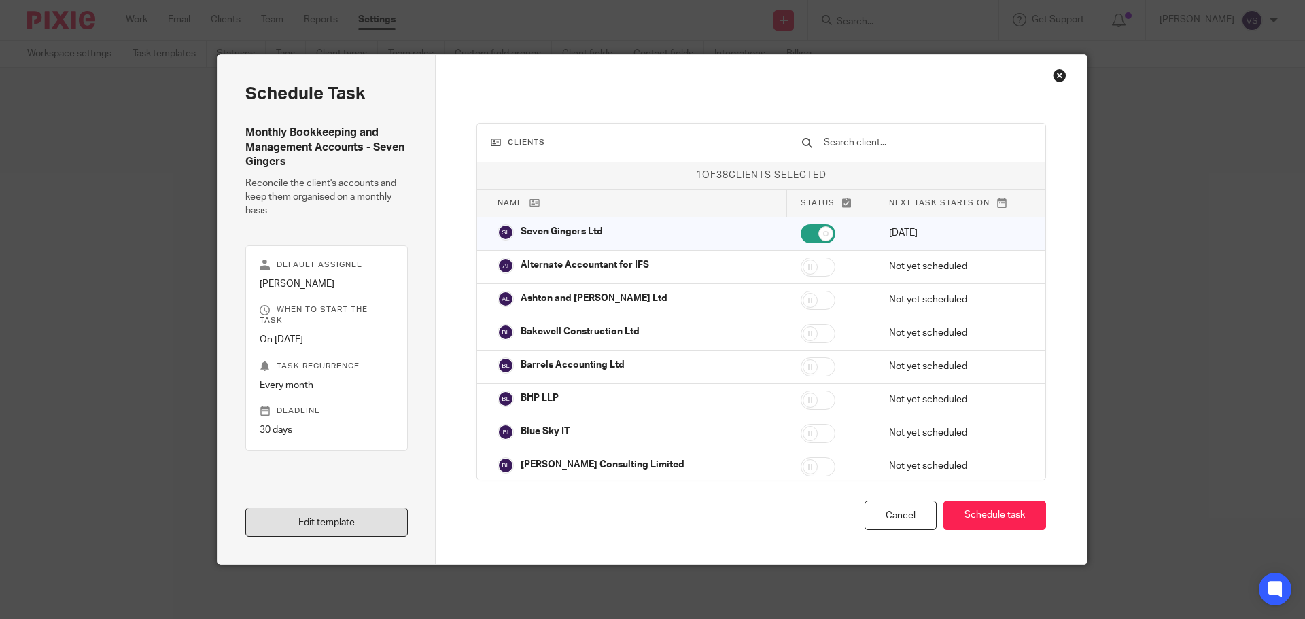
click at [357, 524] on link "Edit template" at bounding box center [326, 522] width 163 height 29
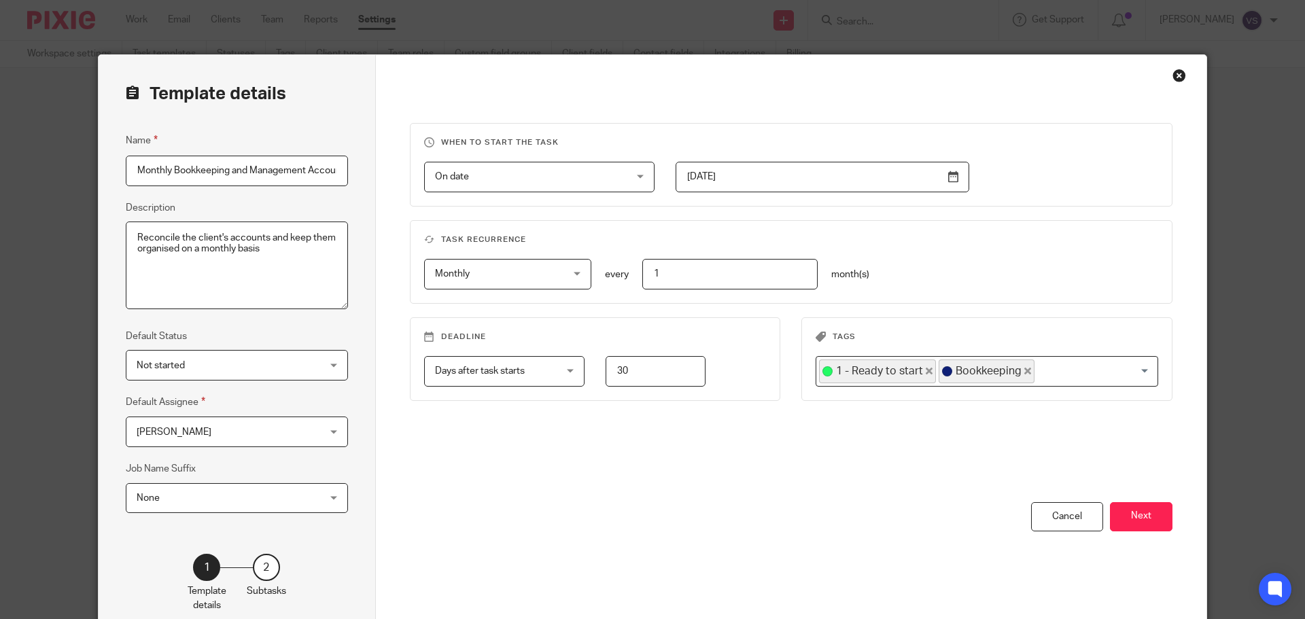
scroll to position [0, 84]
click at [532, 173] on span "On date" at bounding box center [522, 177] width 175 height 29
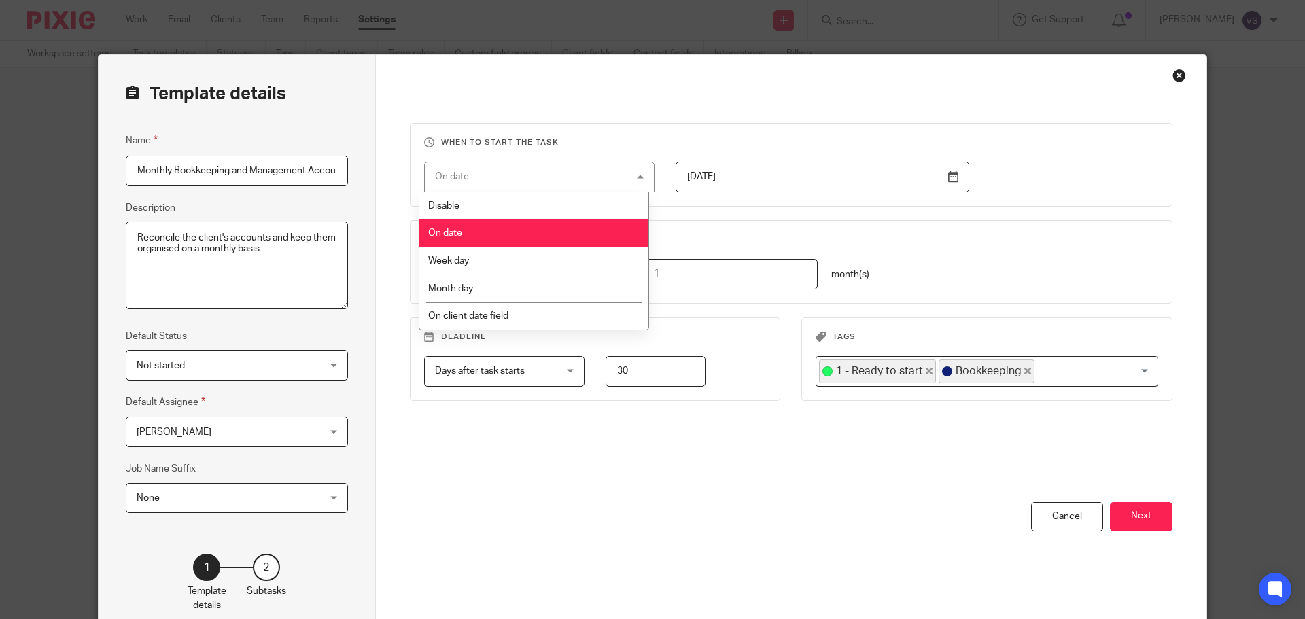
click at [487, 228] on li "On date" at bounding box center [534, 234] width 229 height 28
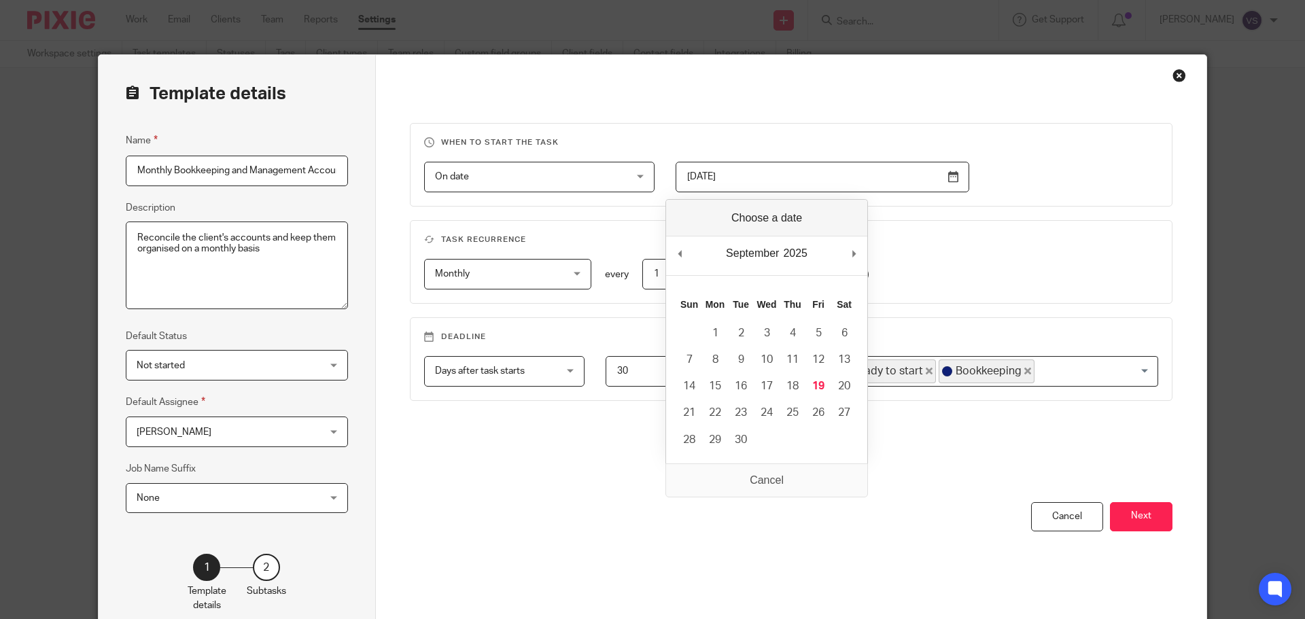
click input "2025-09-01"
type input "2025-09-19"
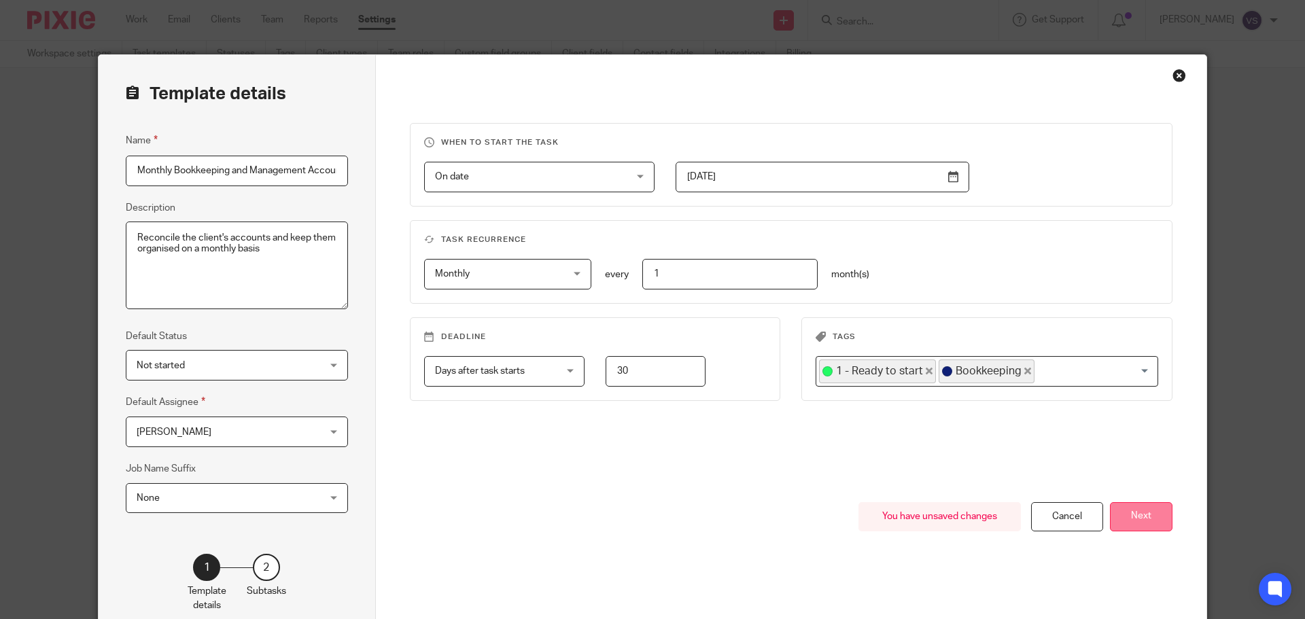
click button "Next"
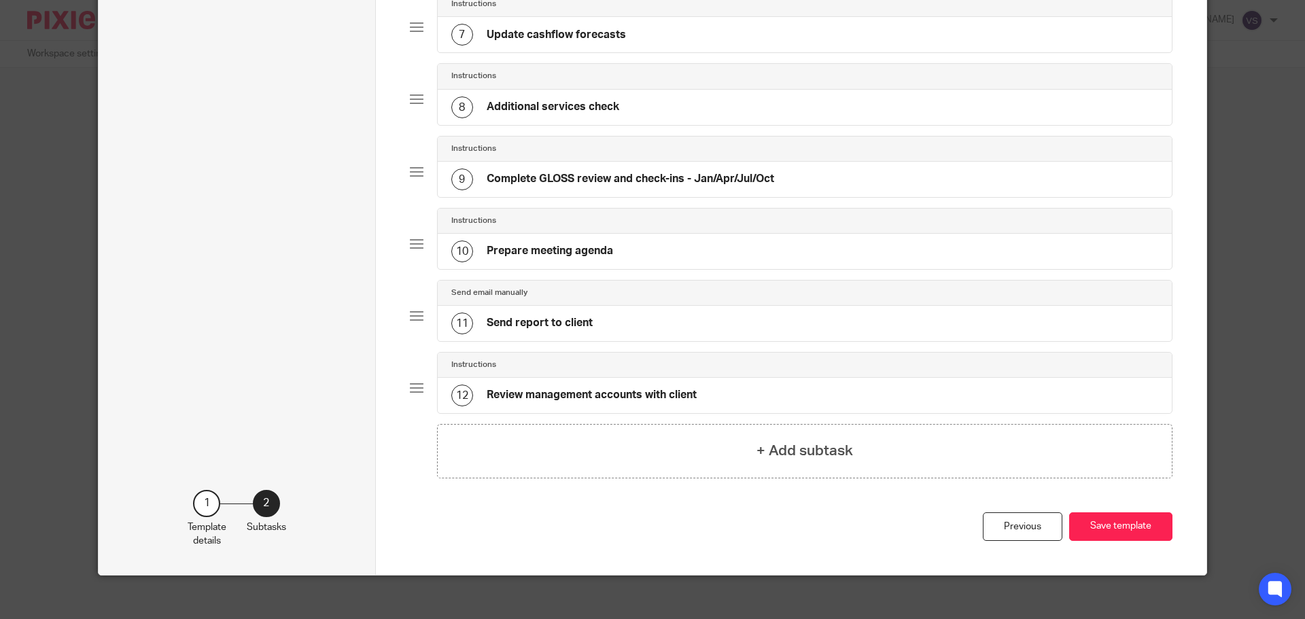
scroll to position [577, 0]
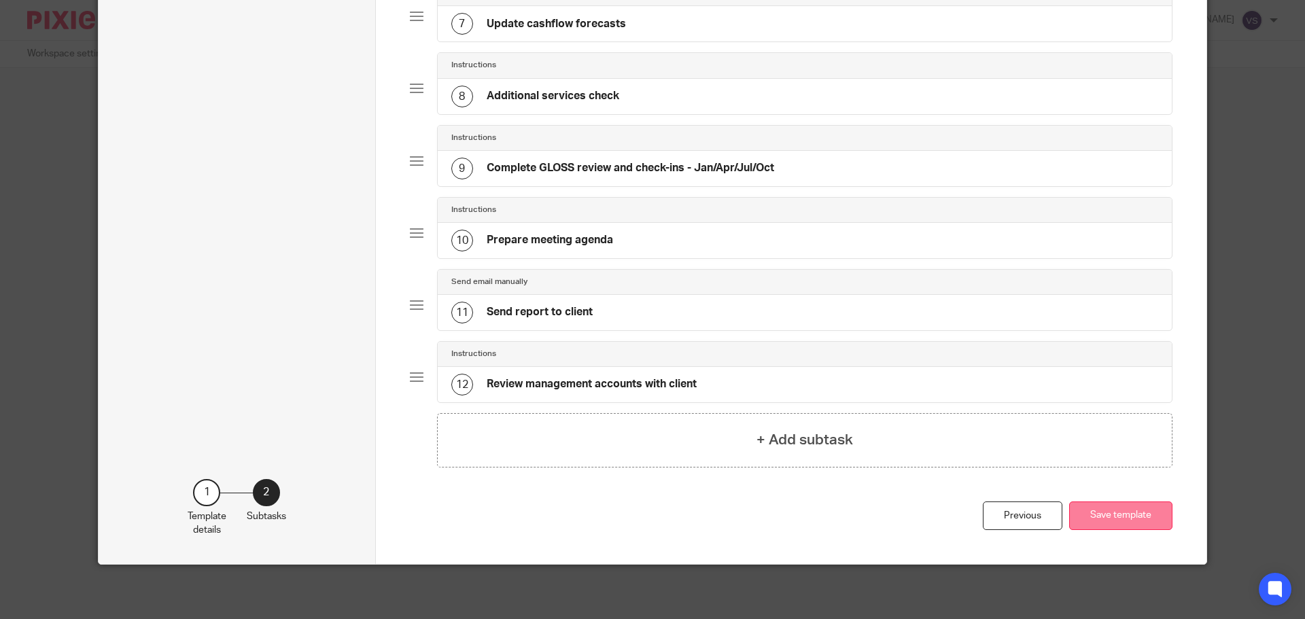
click button "Save template"
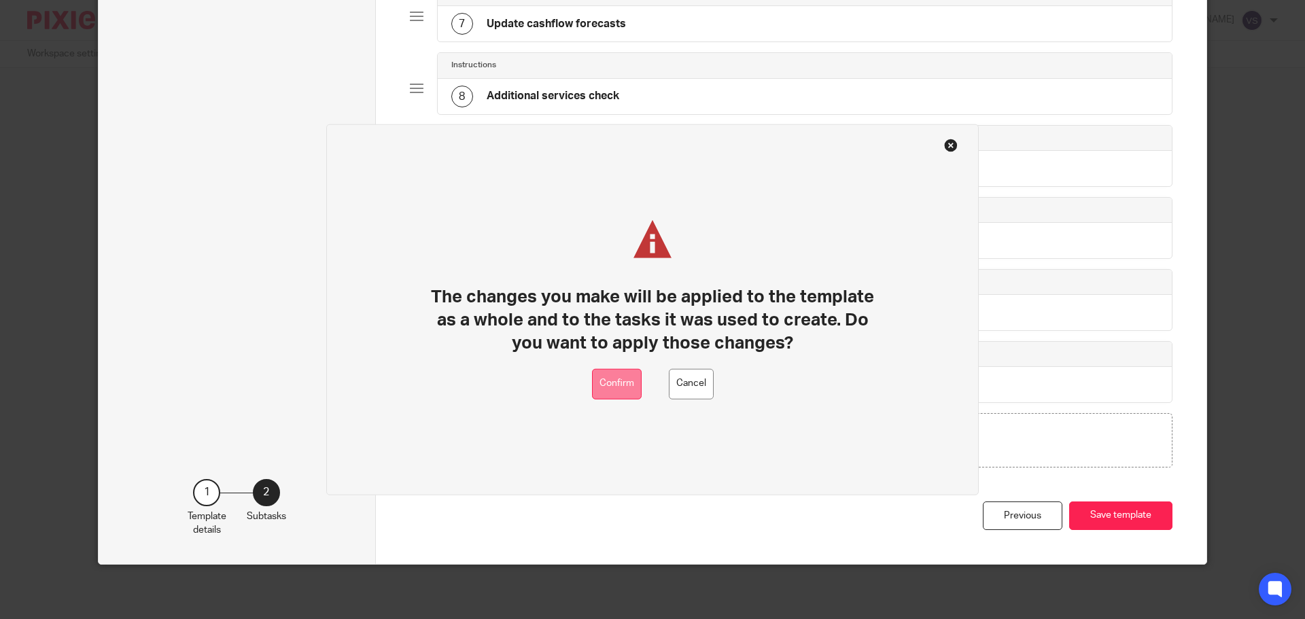
click button "Confirm"
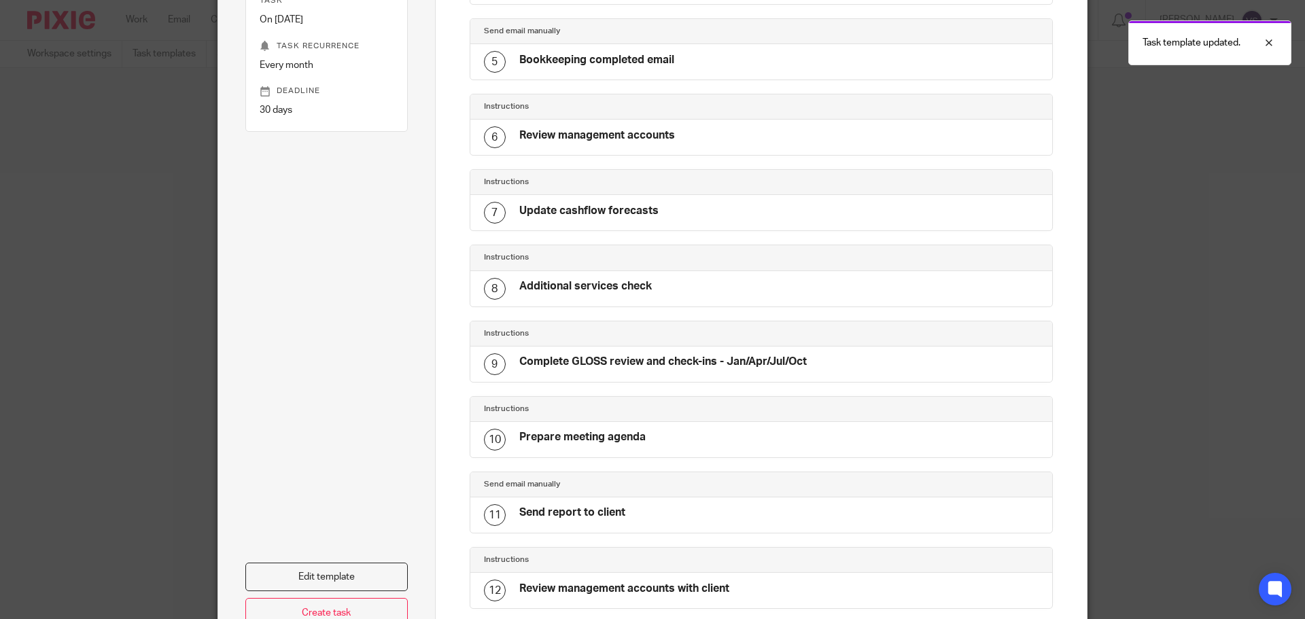
scroll to position [534, 0]
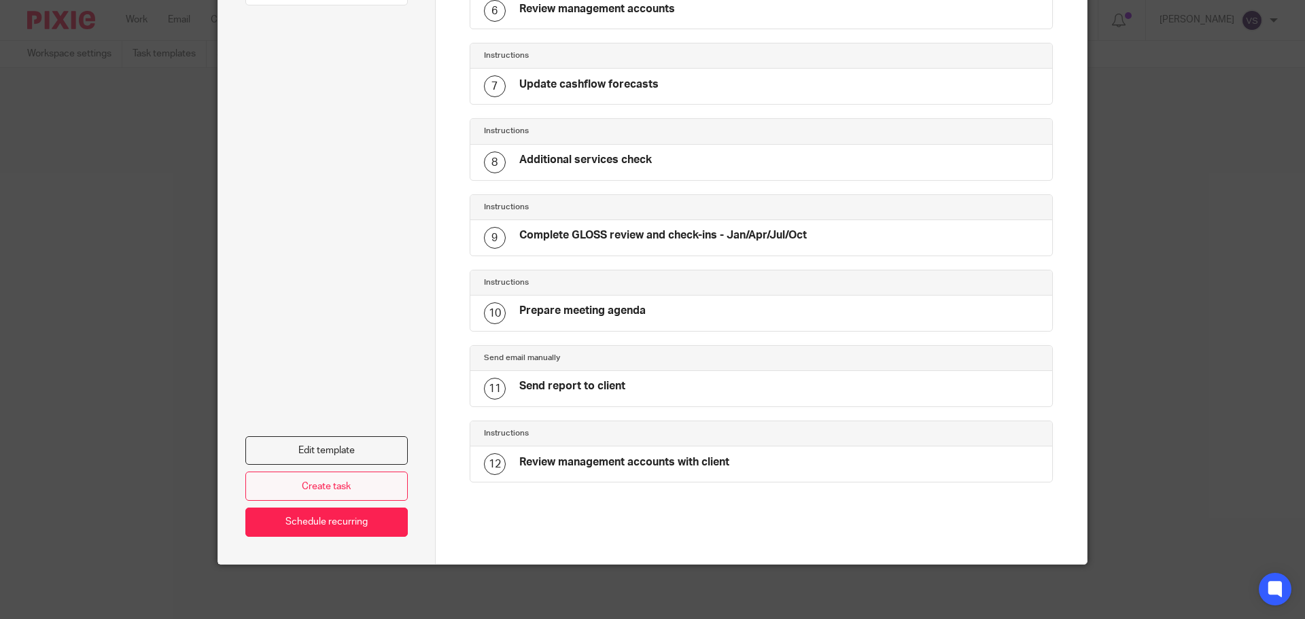
click at [372, 491] on link "Create task" at bounding box center [326, 486] width 163 height 29
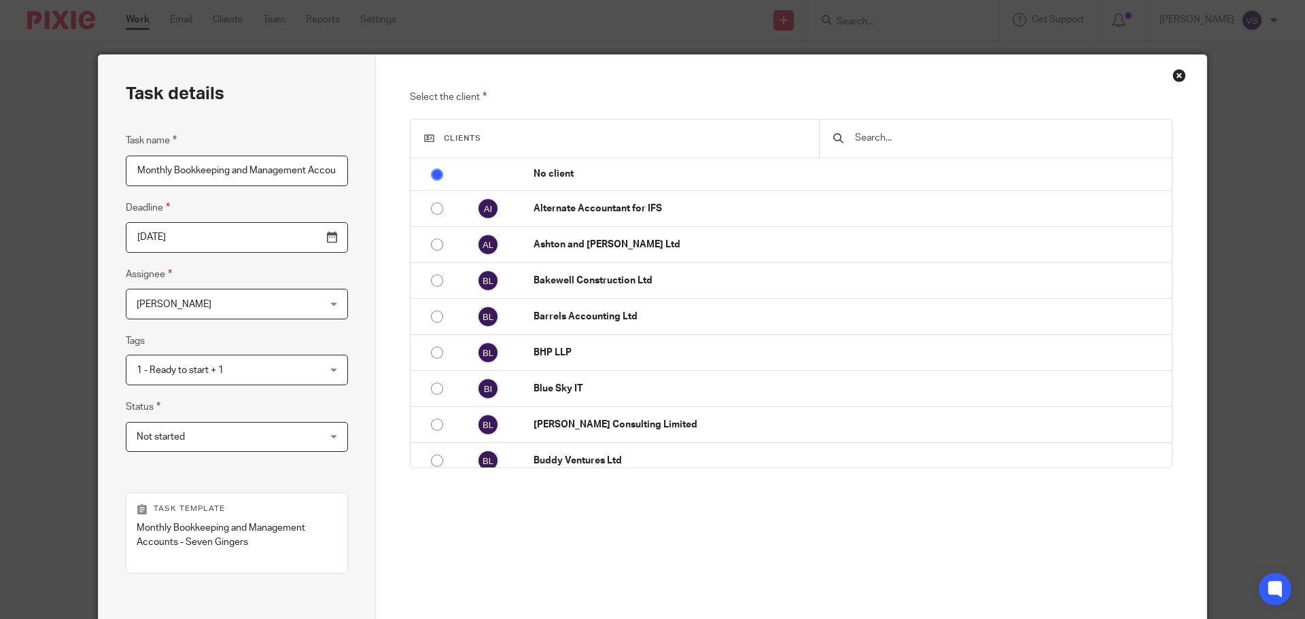
scroll to position [0, 113]
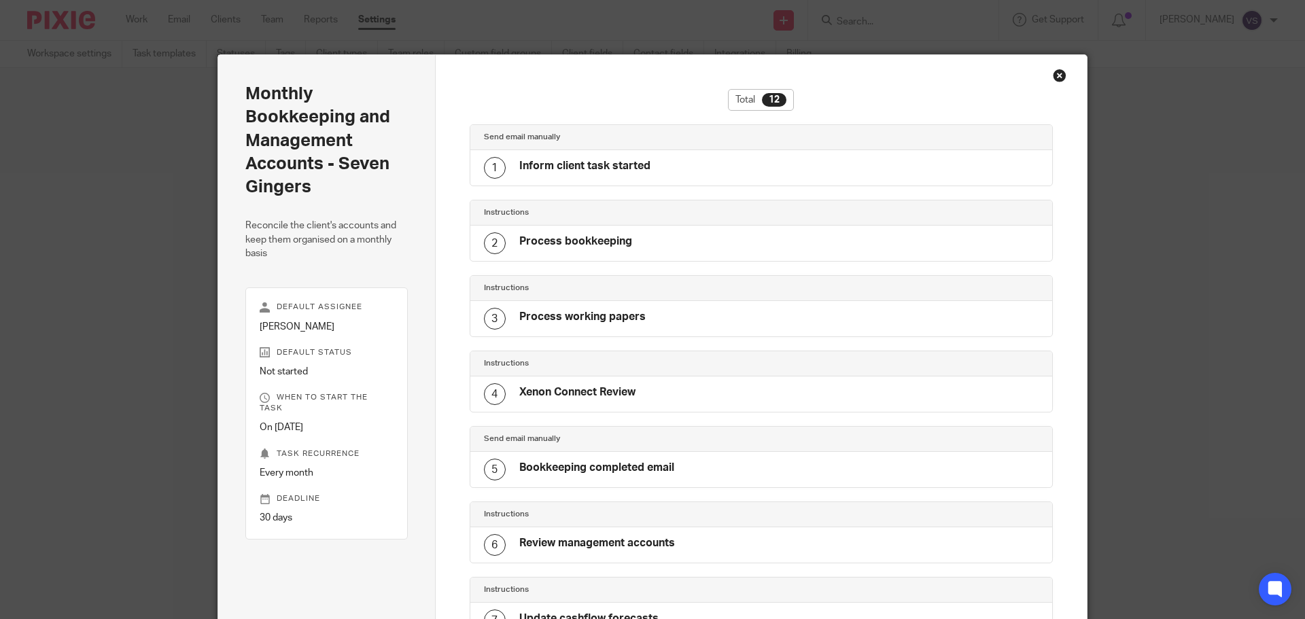
click at [1053, 77] on div "Close this dialog window" at bounding box center [1060, 76] width 14 height 14
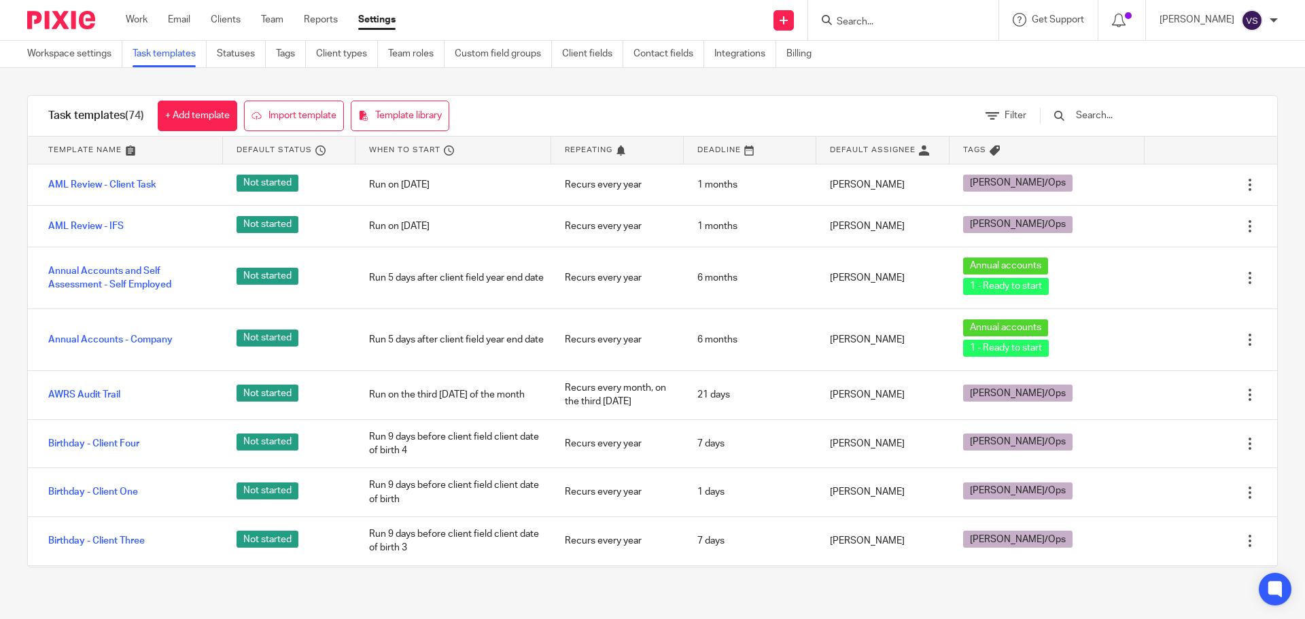
click at [73, 16] on img at bounding box center [61, 20] width 68 height 18
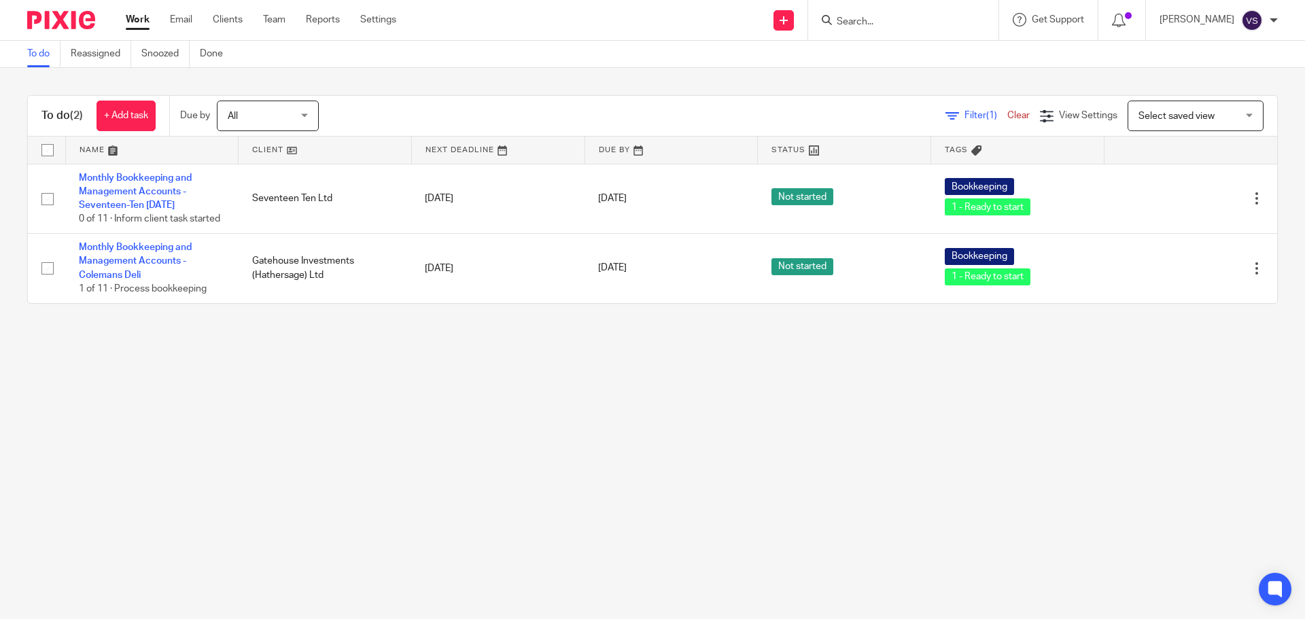
click at [278, 116] on span "All" at bounding box center [264, 115] width 72 height 29
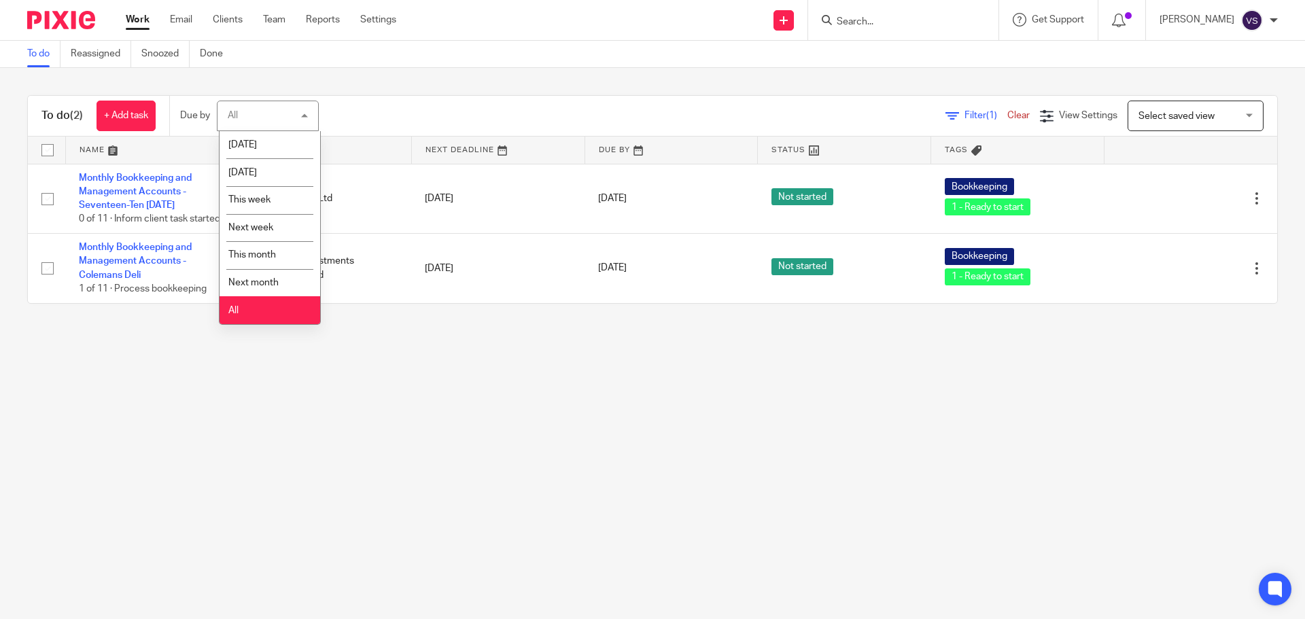
click at [273, 310] on li "All" at bounding box center [270, 310] width 101 height 28
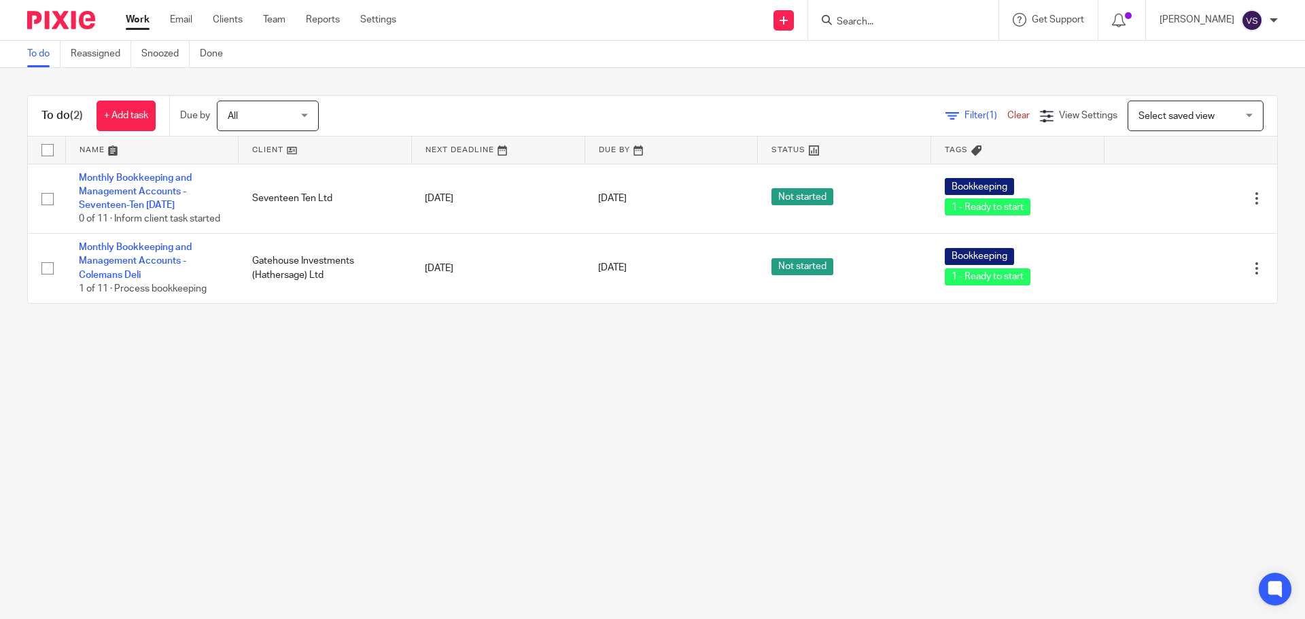
click at [71, 21] on img at bounding box center [61, 20] width 68 height 18
click at [407, 16] on ul "Work Email Clients Team Reports Settings" at bounding box center [271, 20] width 291 height 14
click at [395, 20] on link "Settings" at bounding box center [378, 20] width 36 height 14
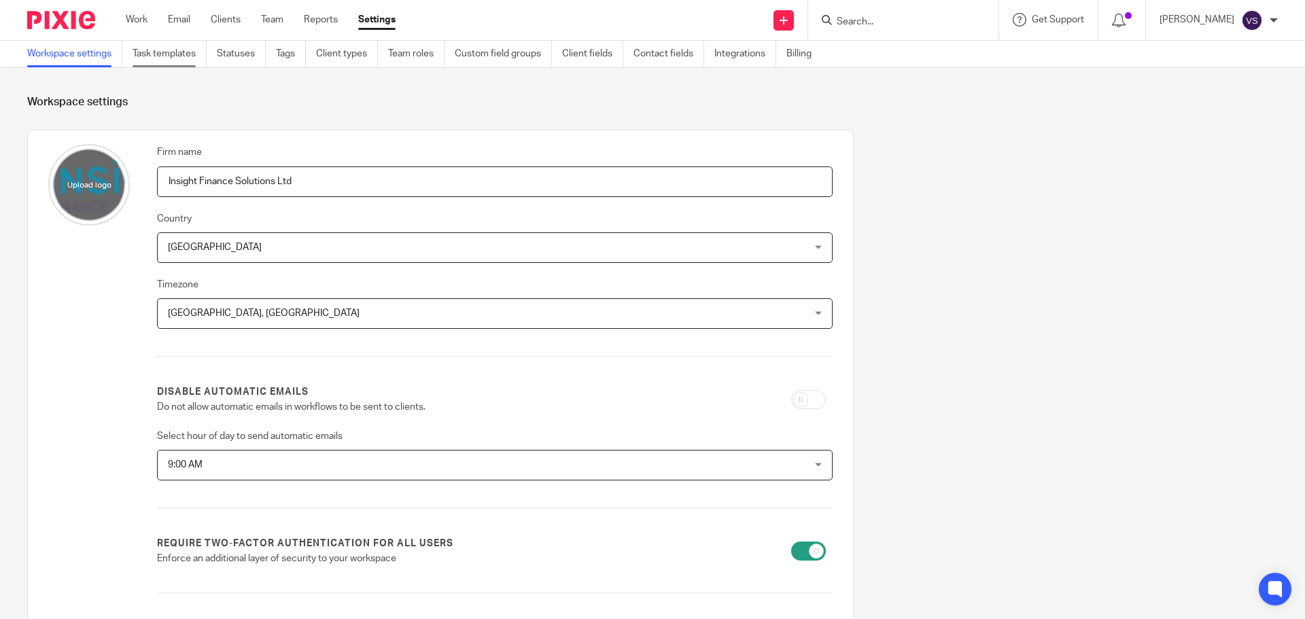
click at [165, 55] on link "Task templates" at bounding box center [170, 54] width 74 height 27
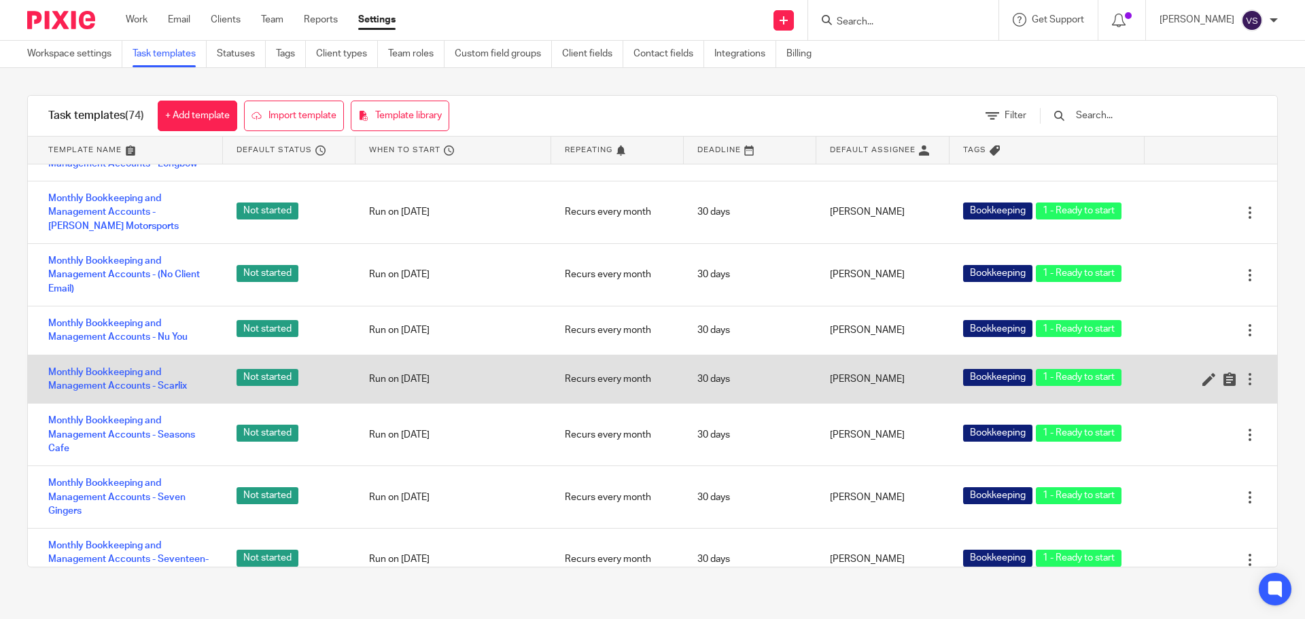
scroll to position [1632, 0]
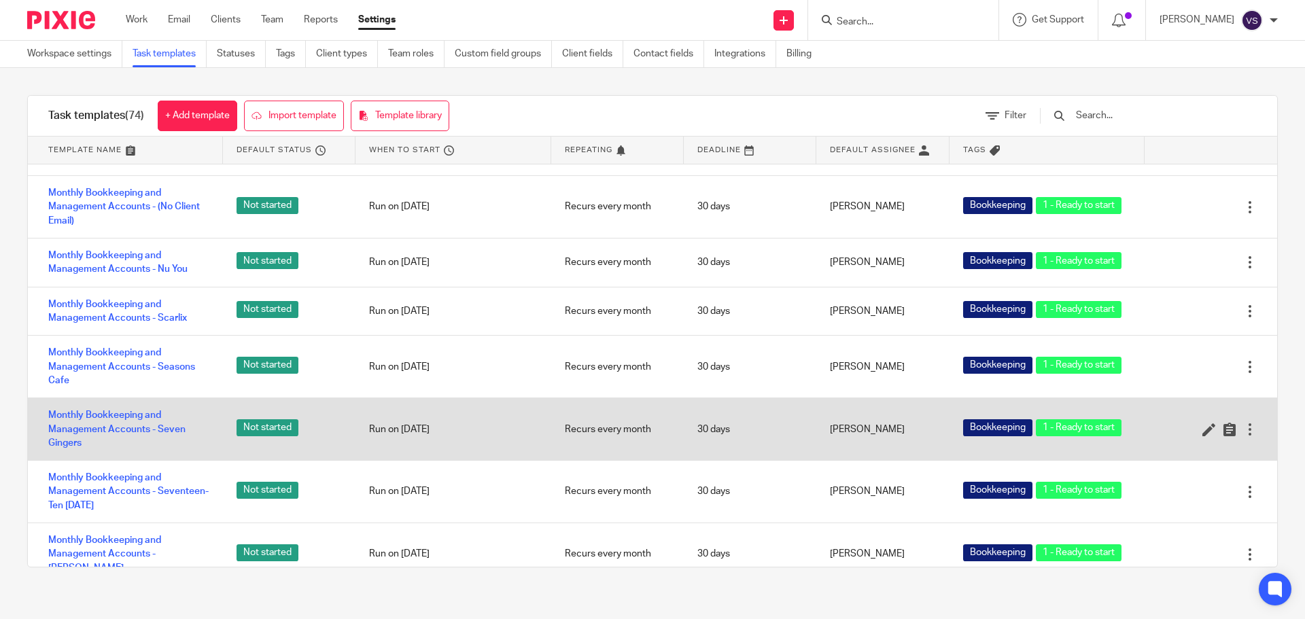
click at [284, 420] on span "Not started" at bounding box center [268, 428] width 62 height 17
click at [135, 417] on link "Monthly Bookkeeping and Management Accounts - Seven Gingers" at bounding box center [128, 429] width 161 height 41
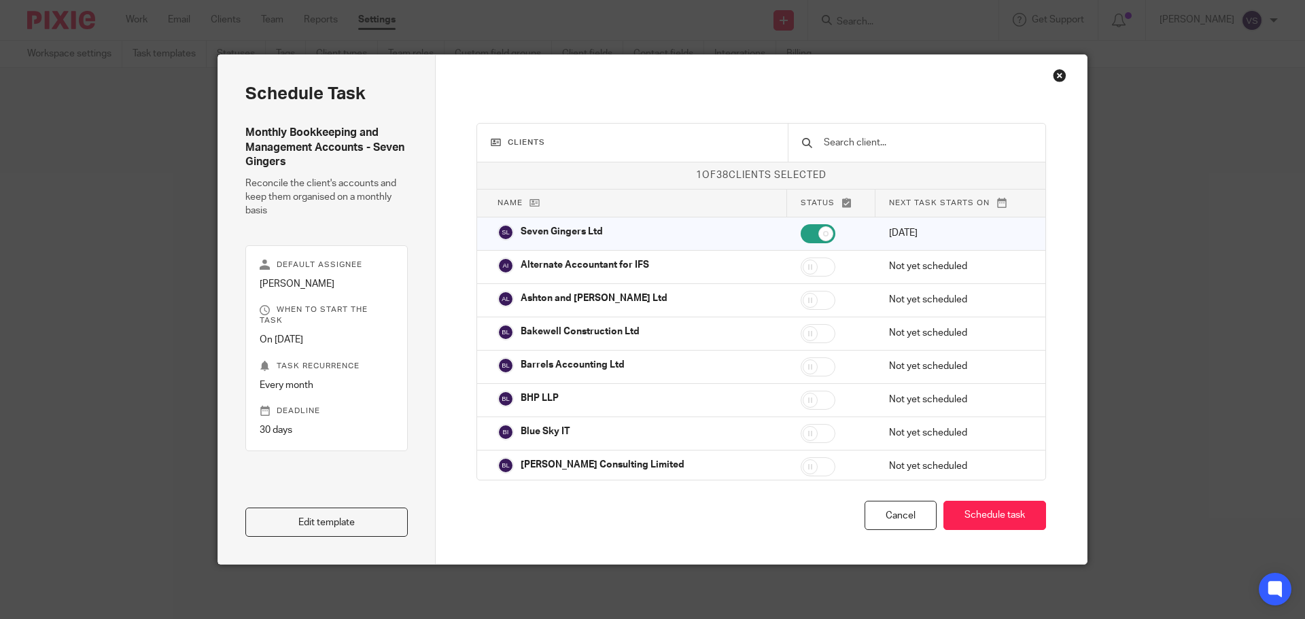
click at [1059, 76] on div "Close this dialog window" at bounding box center [1060, 76] width 14 height 14
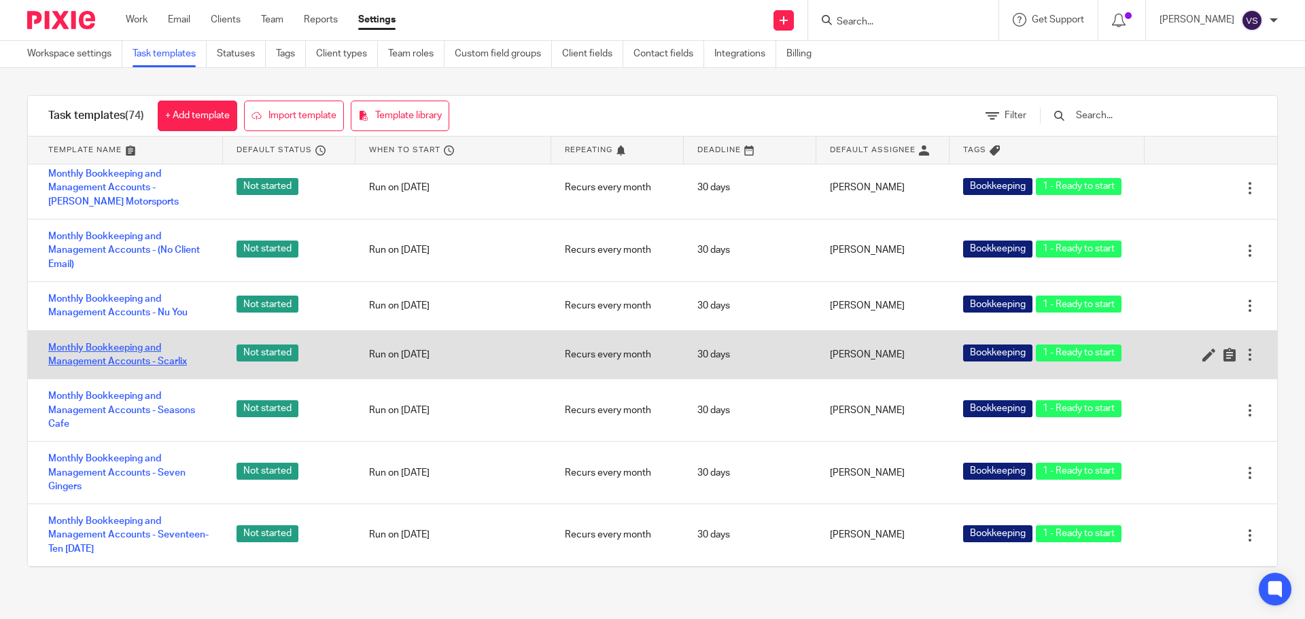
scroll to position [1632, 0]
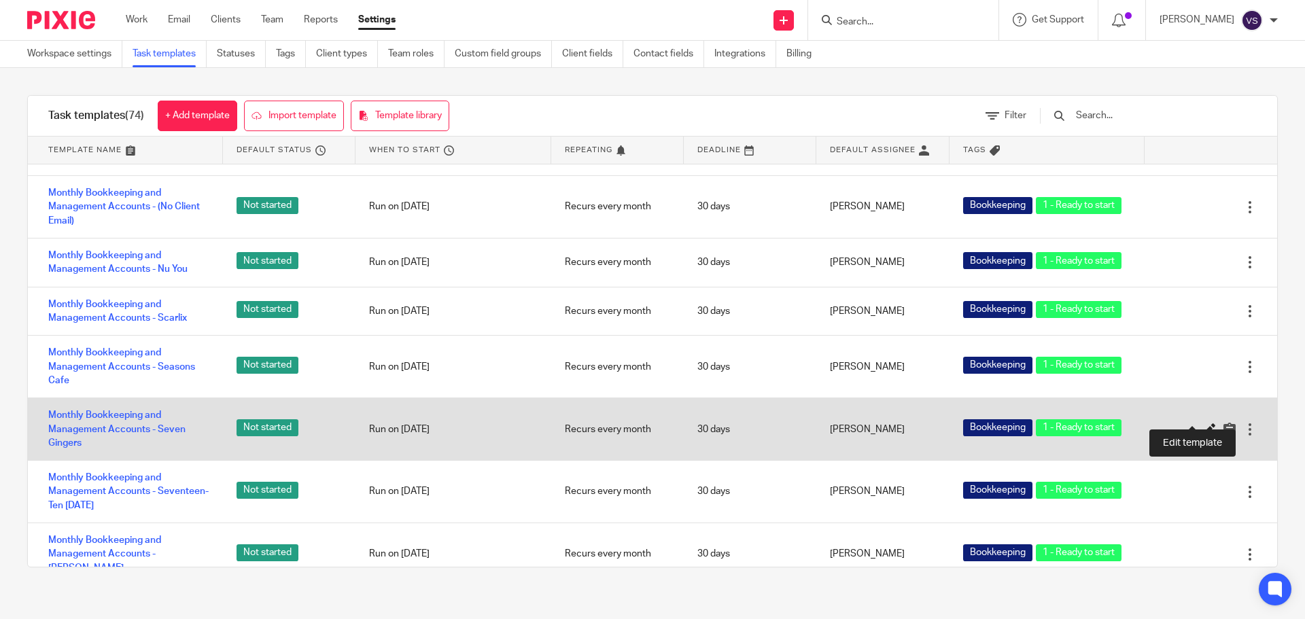
click at [1203, 423] on icon at bounding box center [1210, 430] width 14 height 14
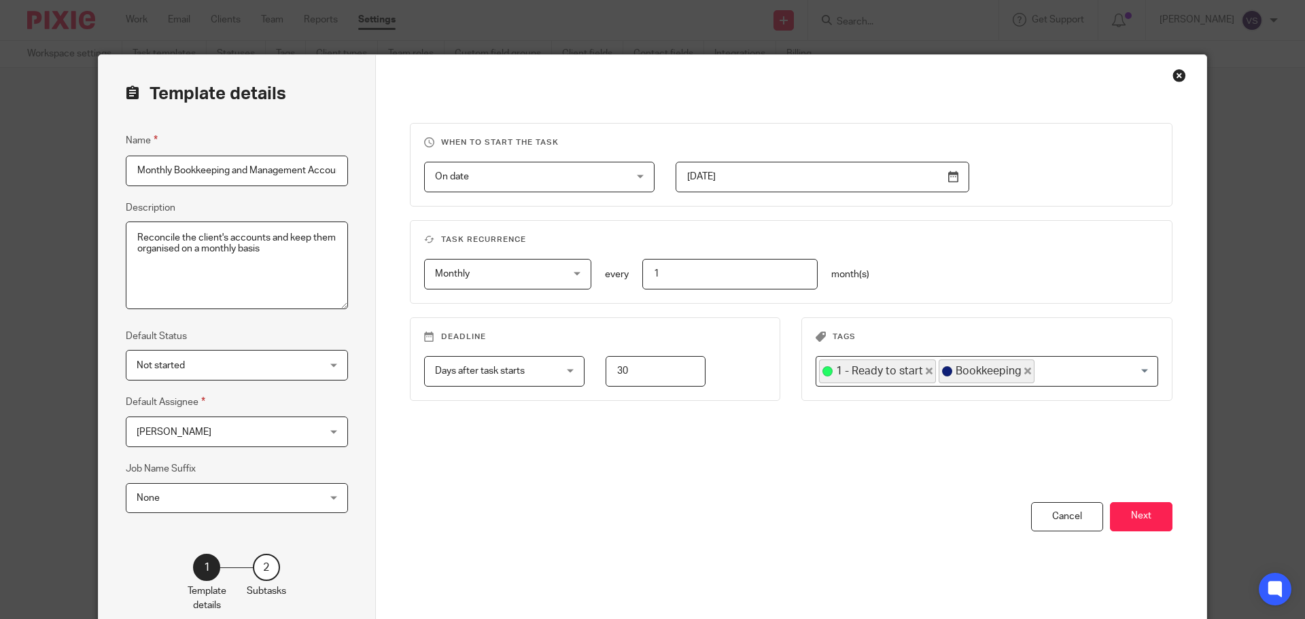
scroll to position [0, 84]
click at [790, 182] on input "[DATE]" at bounding box center [823, 177] width 294 height 31
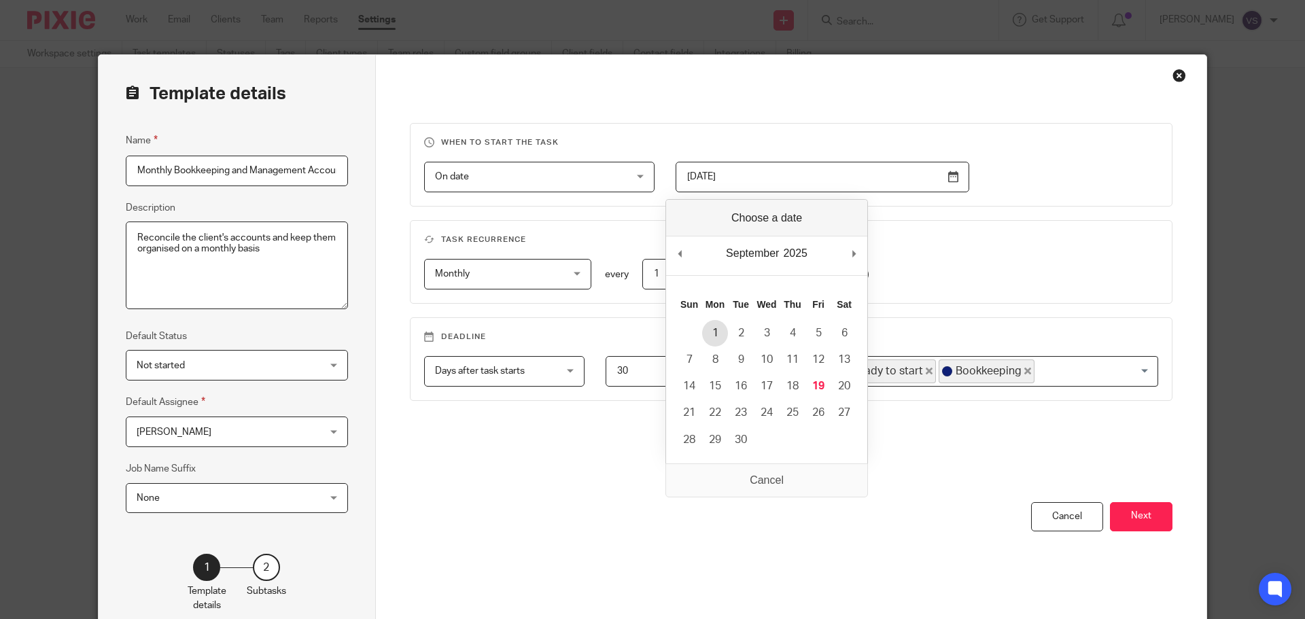
type input "2025-09-01"
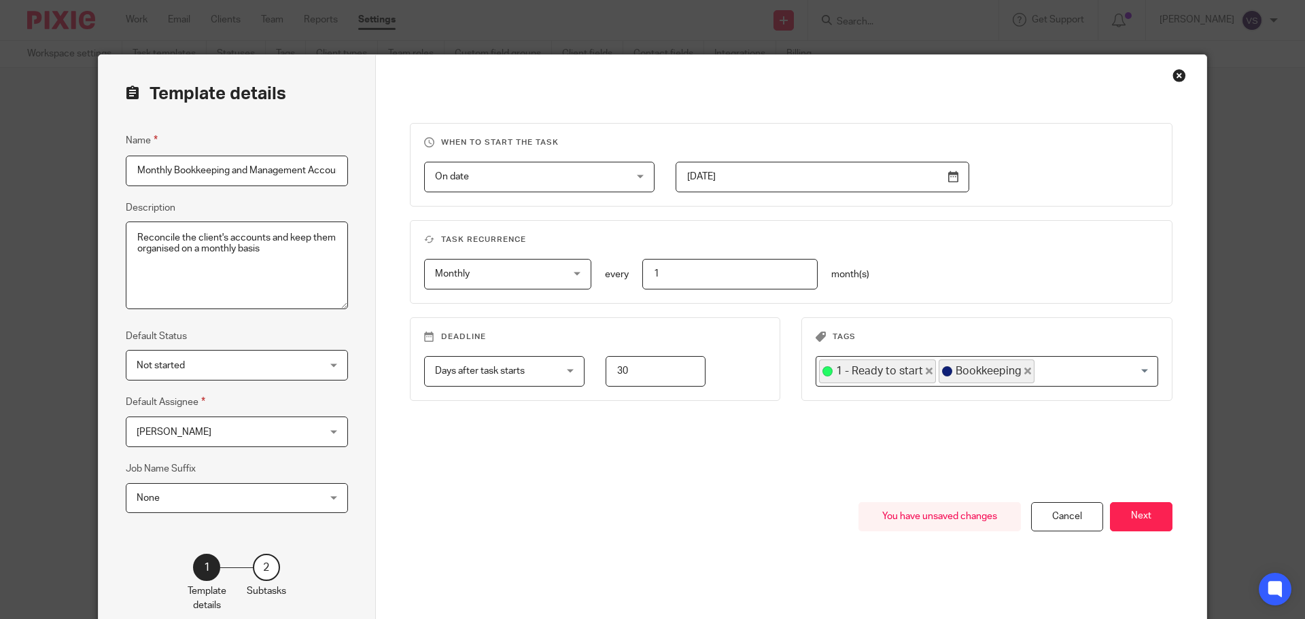
click at [184, 358] on span "Not started" at bounding box center [221, 365] width 169 height 29
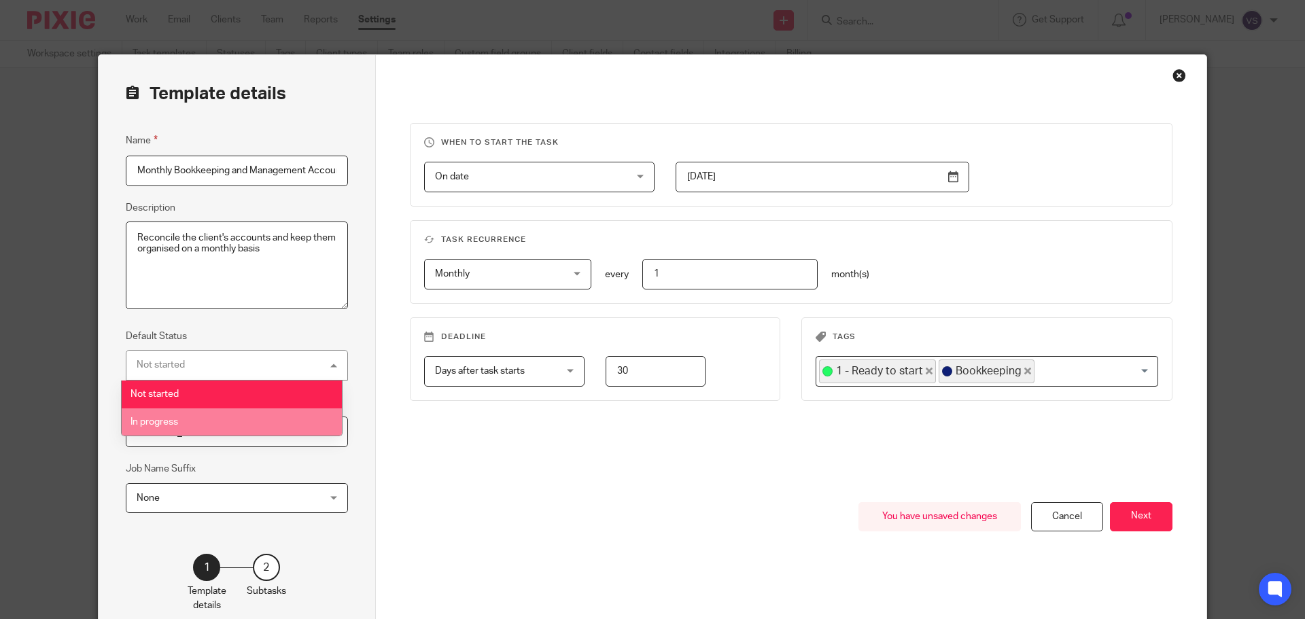
click at [172, 420] on span "In progress" at bounding box center [155, 422] width 48 height 10
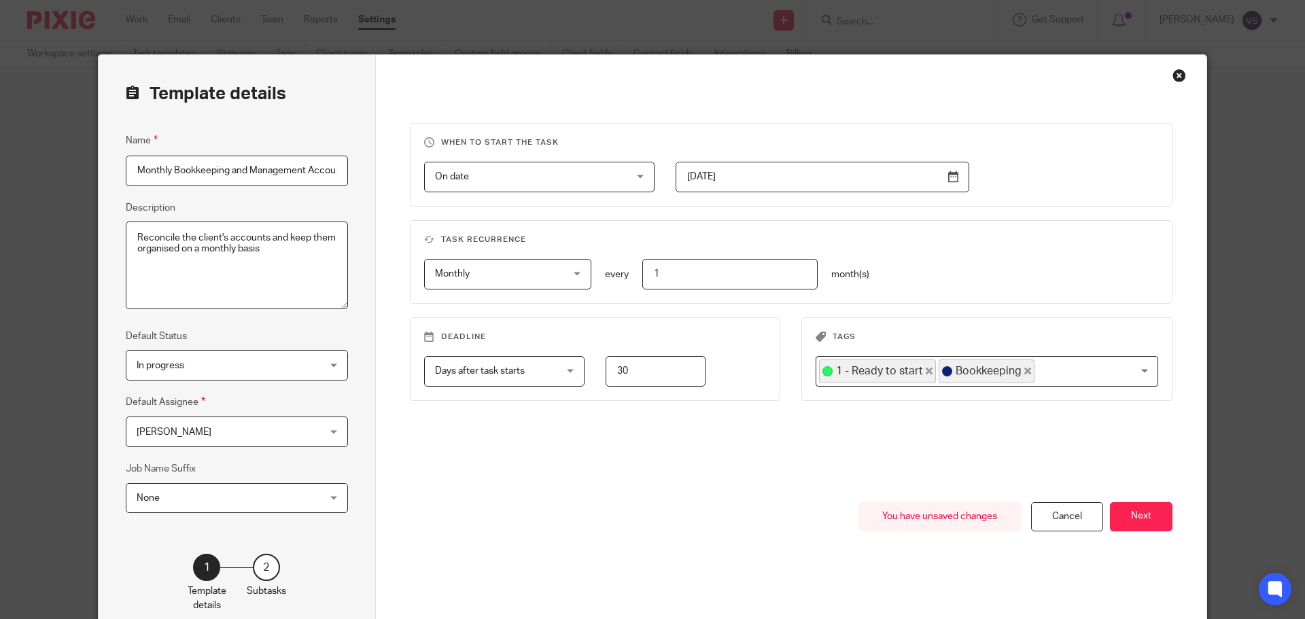
click at [197, 428] on span "[PERSON_NAME]" at bounding box center [221, 431] width 169 height 29
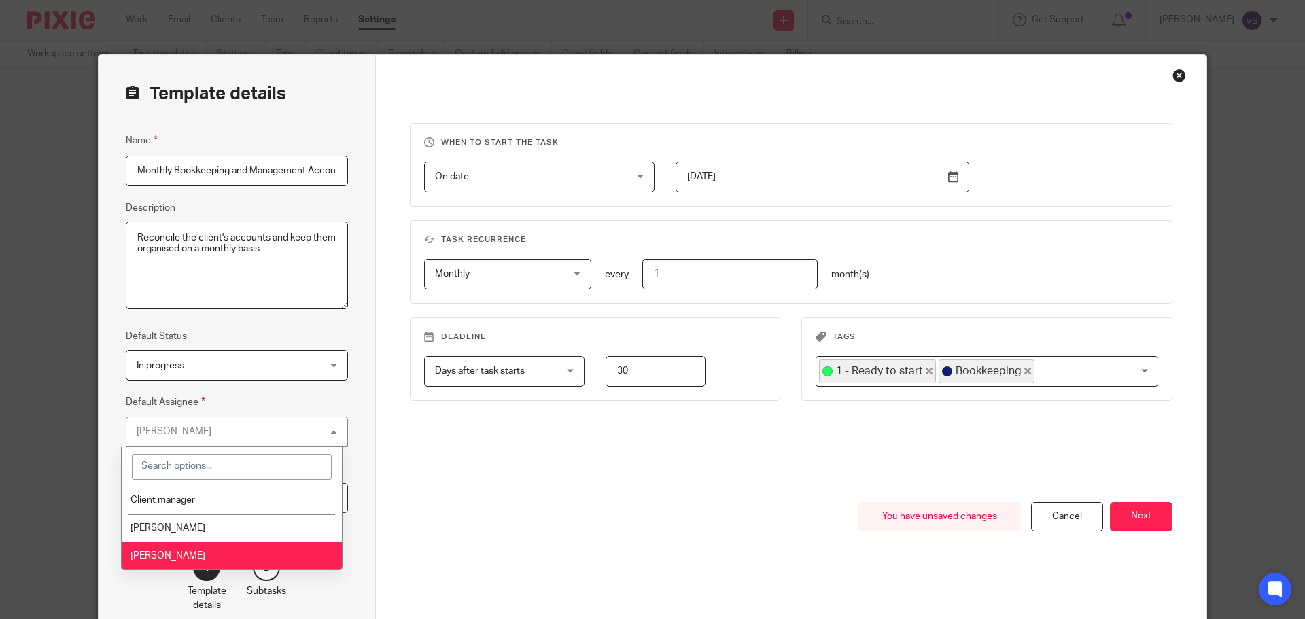
click at [182, 554] on span "[PERSON_NAME]" at bounding box center [168, 556] width 75 height 10
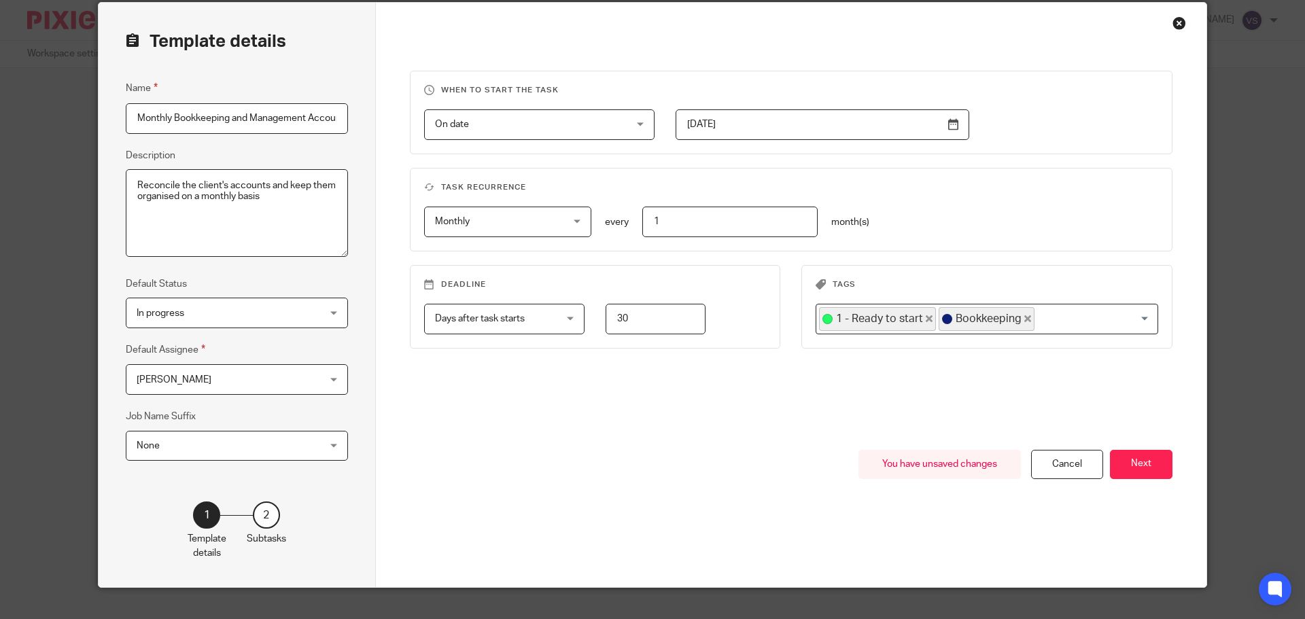
scroll to position [68, 0]
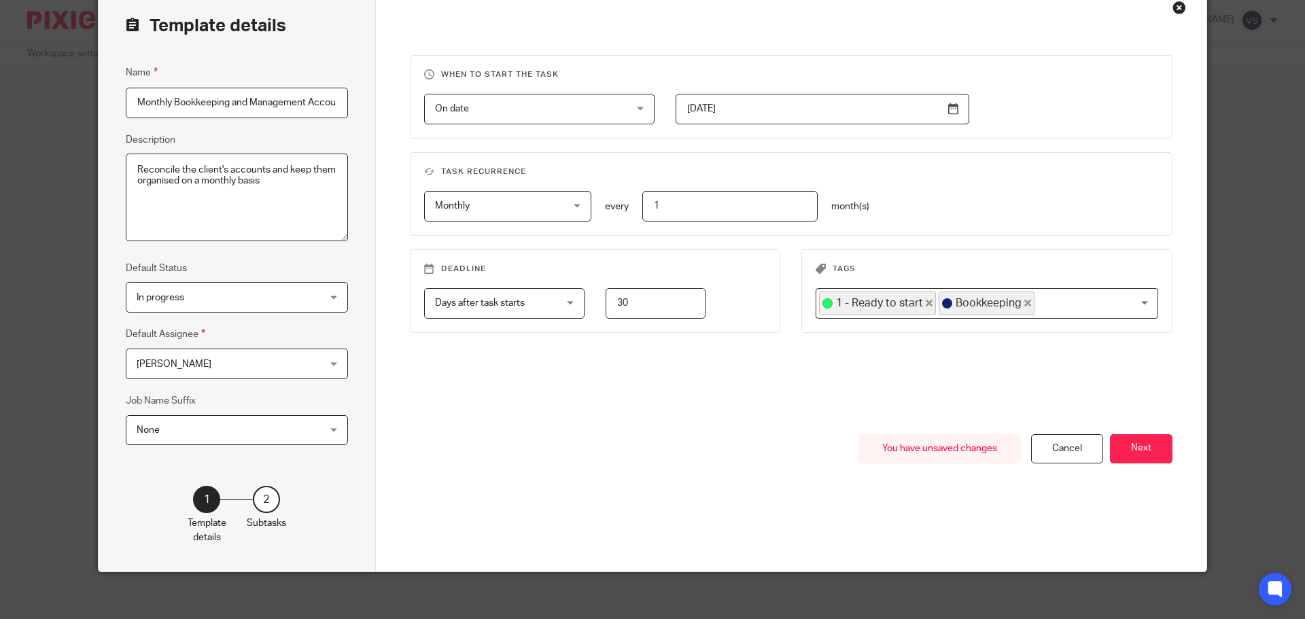
click at [213, 417] on span "None" at bounding box center [221, 430] width 169 height 29
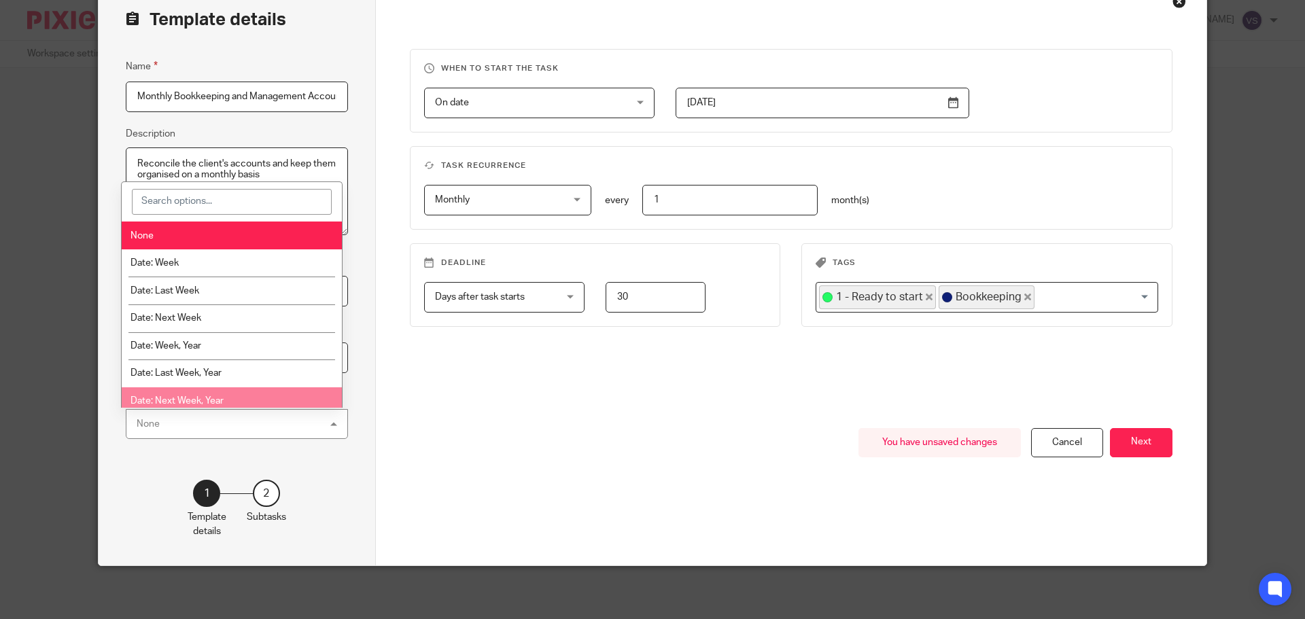
scroll to position [75, 0]
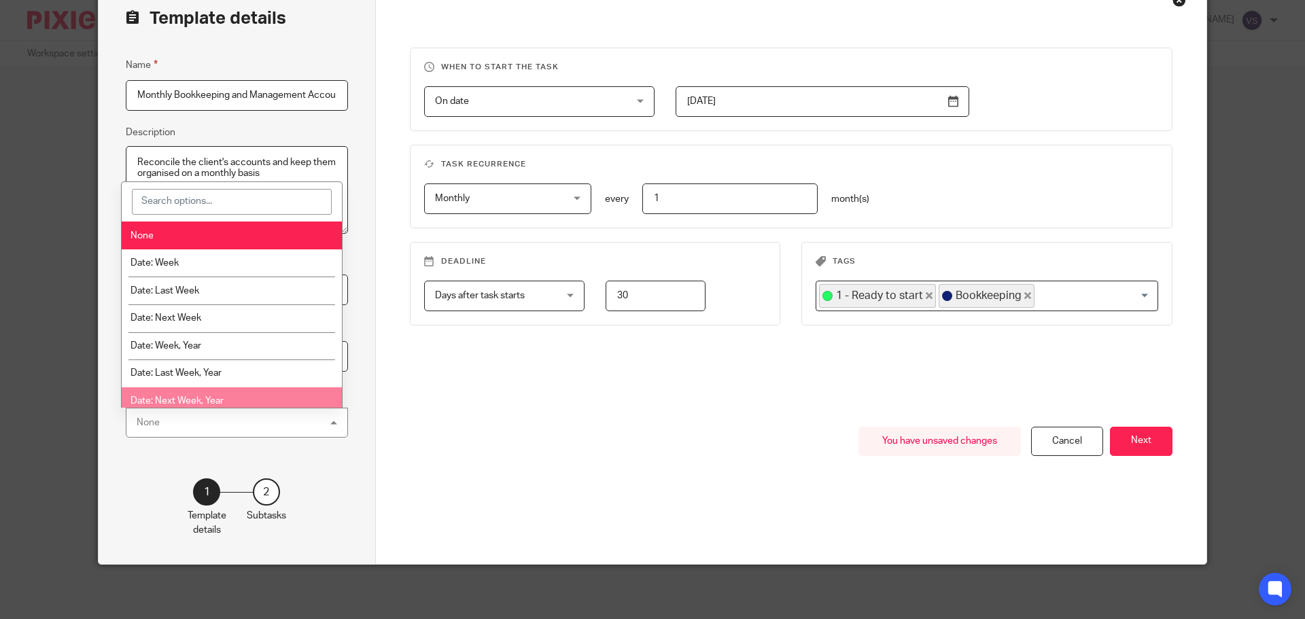
click at [216, 426] on div "None None" at bounding box center [237, 423] width 222 height 31
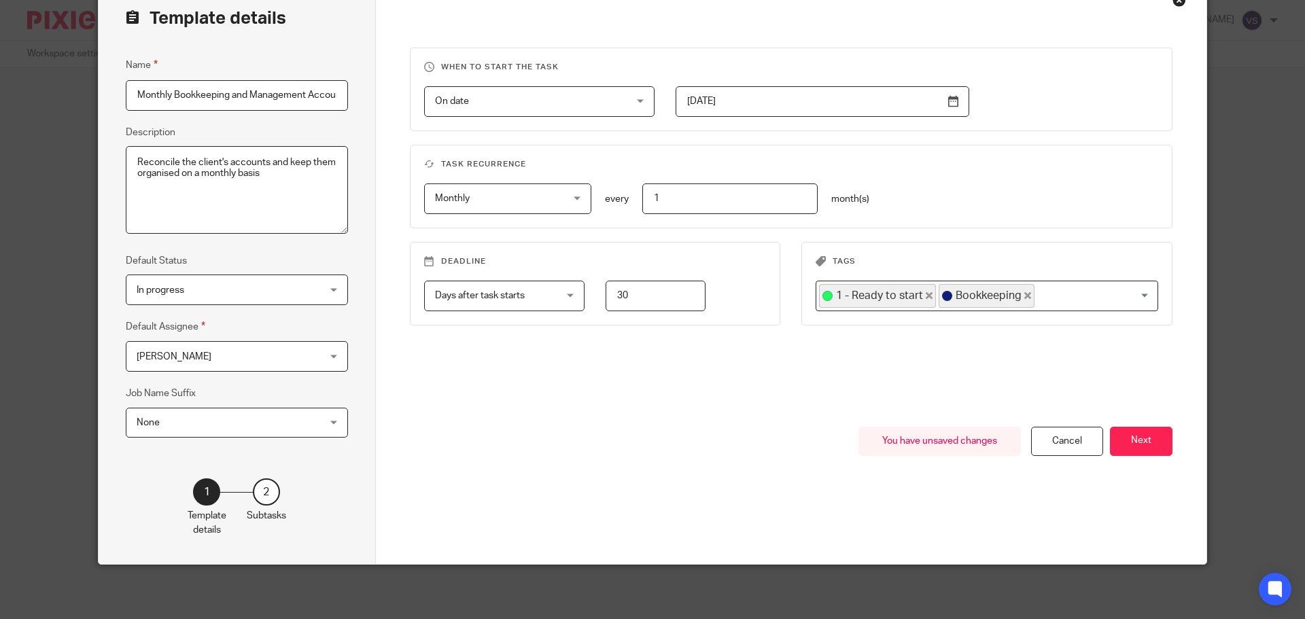
click at [186, 418] on span "None" at bounding box center [221, 423] width 169 height 29
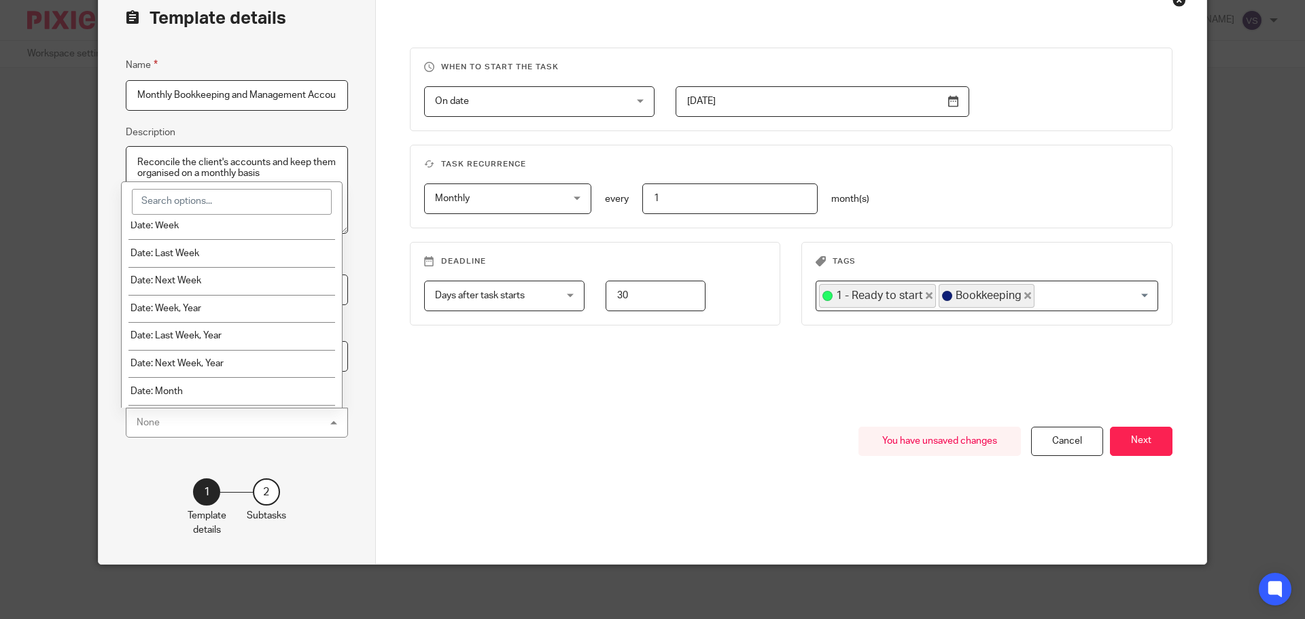
scroll to position [0, 0]
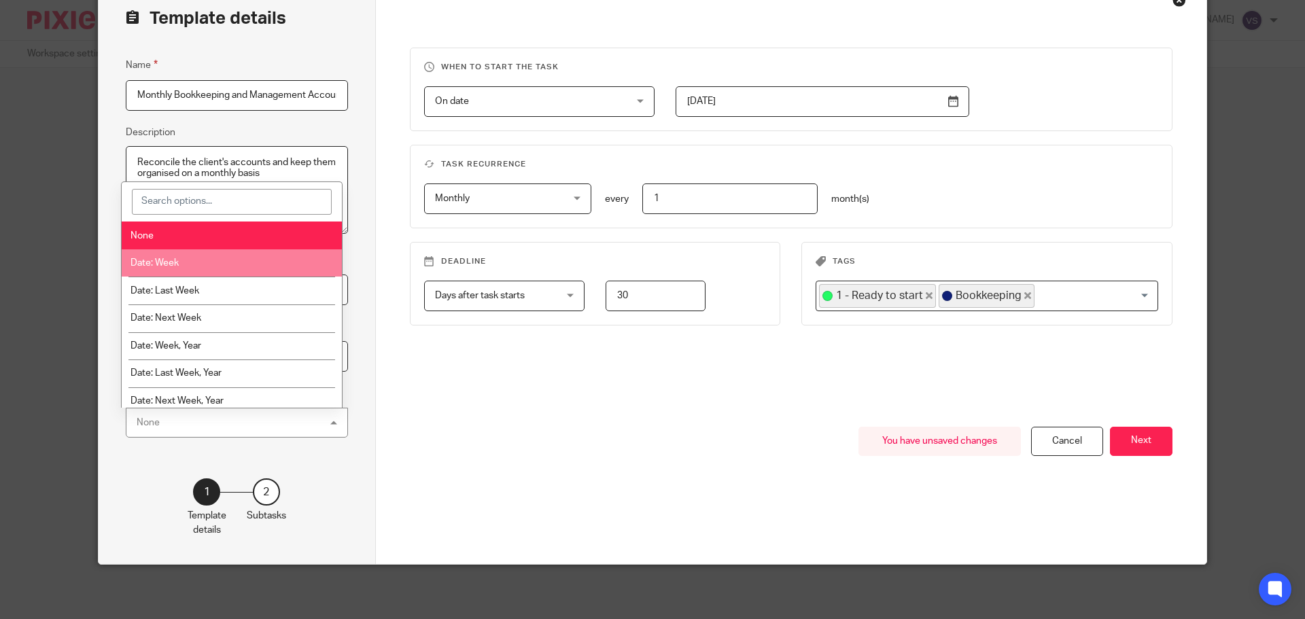
click at [253, 261] on li "Date: Week" at bounding box center [232, 264] width 221 height 28
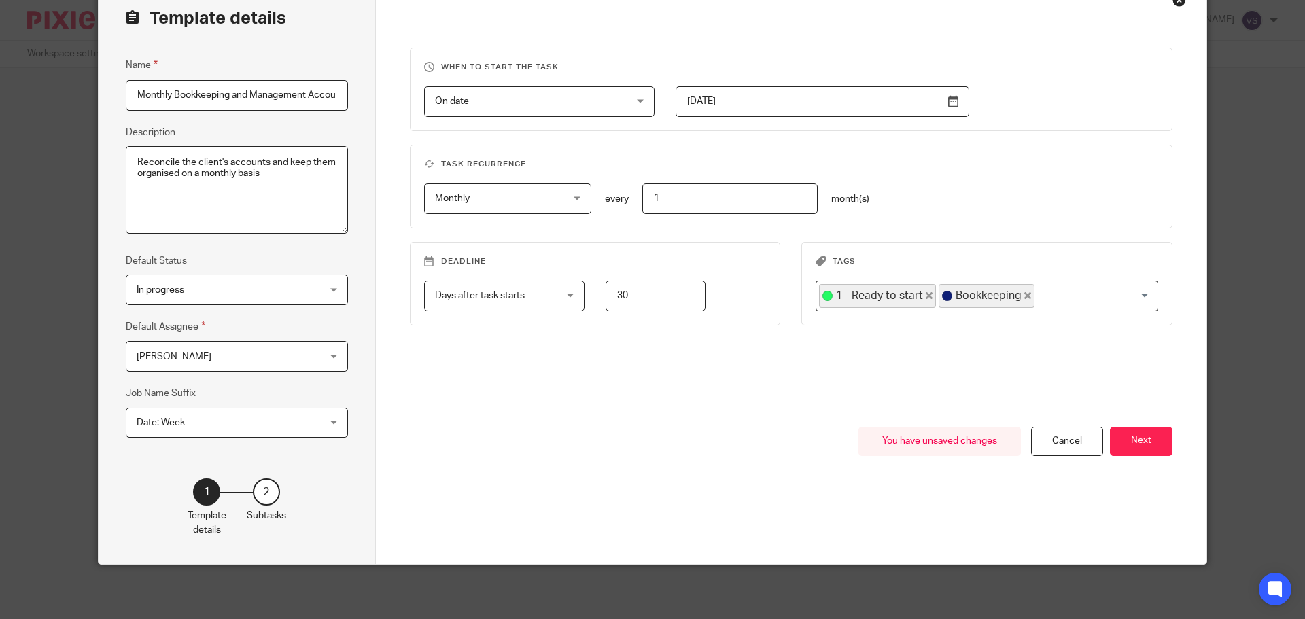
click at [344, 453] on div "Template details Name Monthly Bookkeeping and Management Accounts - Seven Ginge…" at bounding box center [237, 272] width 277 height 585
click at [1135, 442] on button "Next" at bounding box center [1141, 441] width 63 height 29
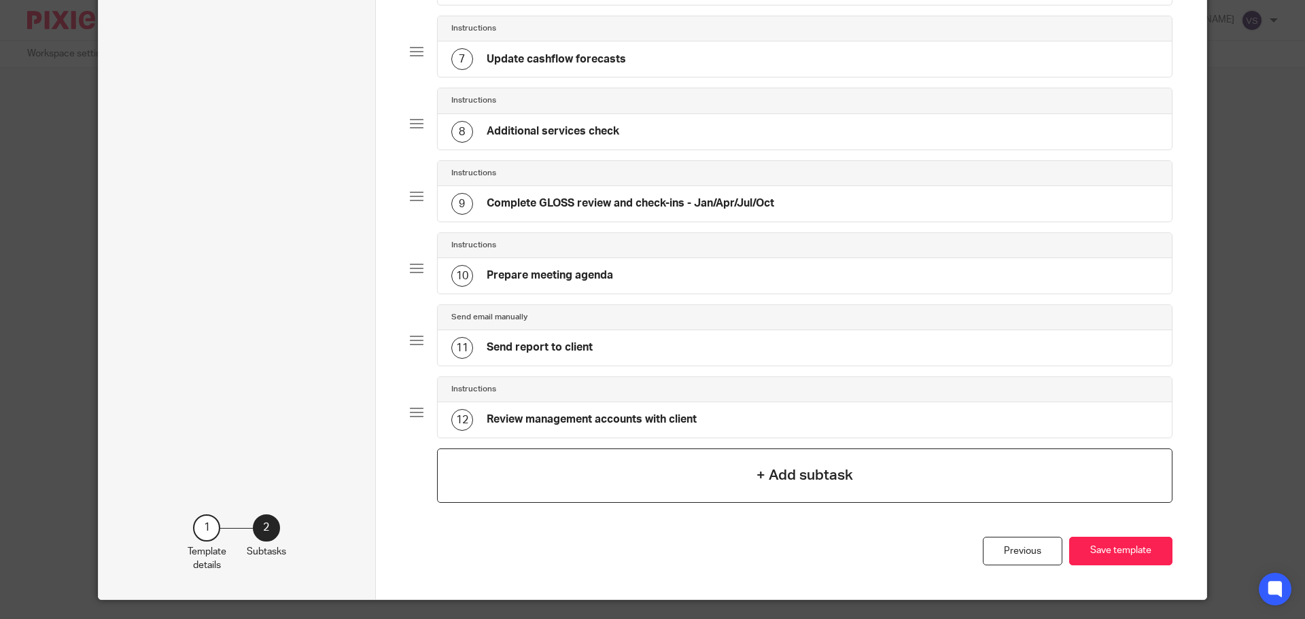
scroll to position [577, 0]
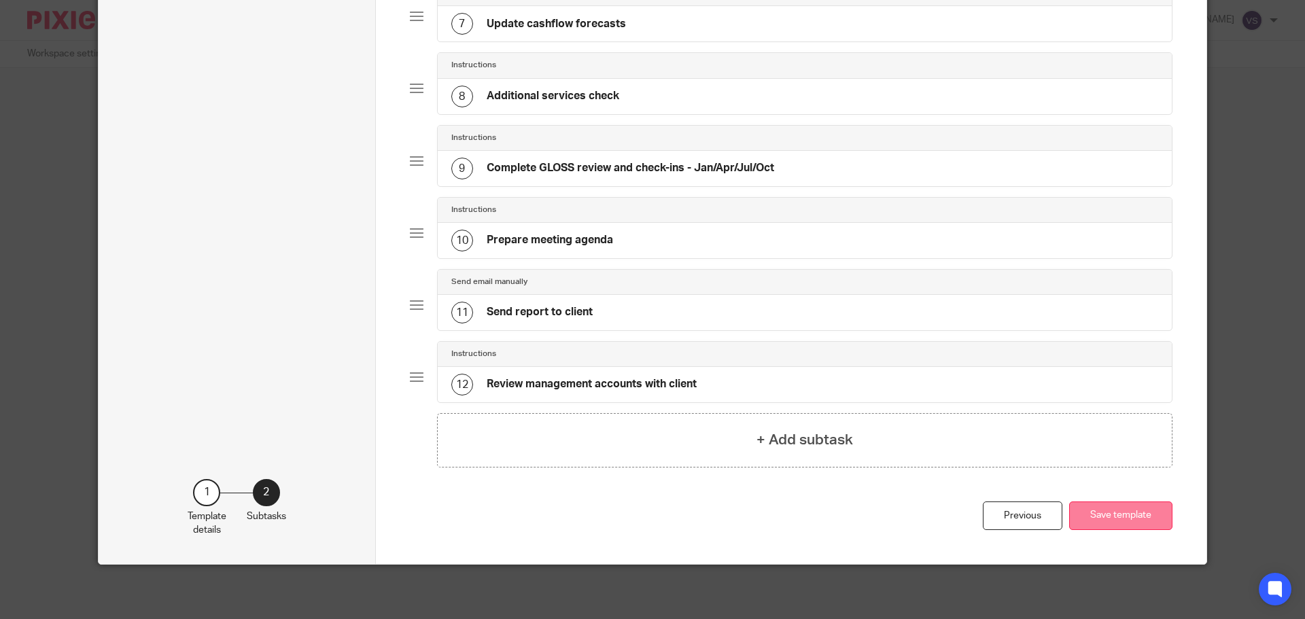
click at [1128, 520] on button "Save template" at bounding box center [1121, 516] width 103 height 29
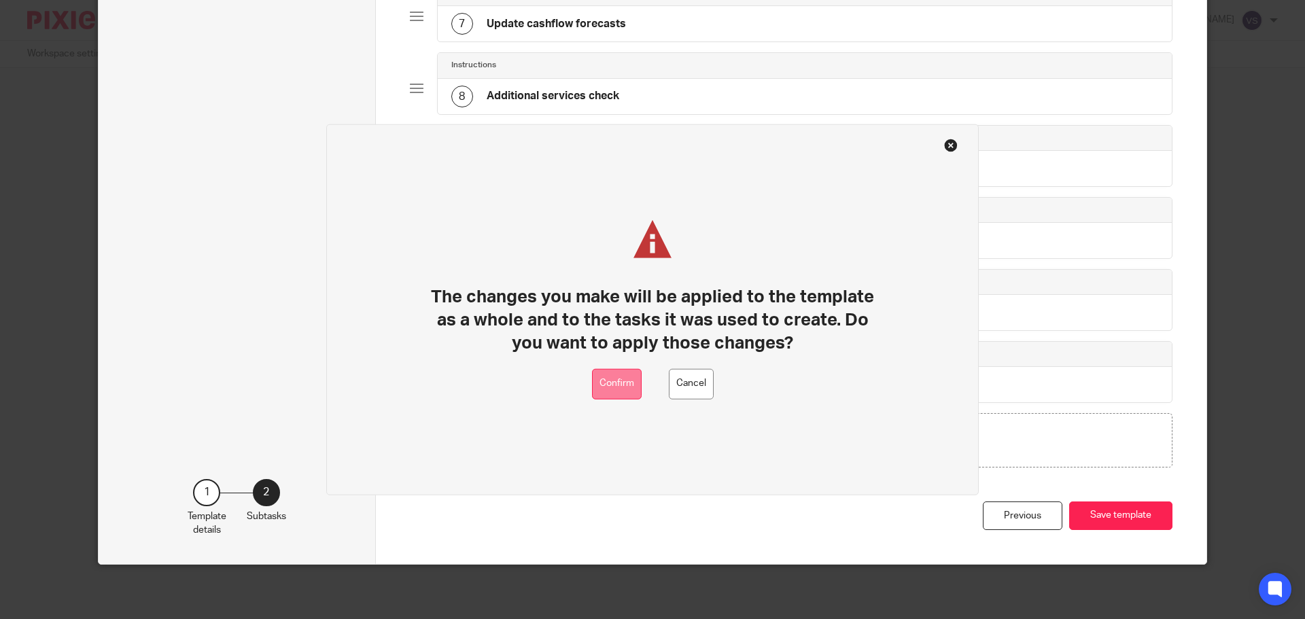
click at [633, 378] on button "Confirm" at bounding box center [617, 384] width 50 height 31
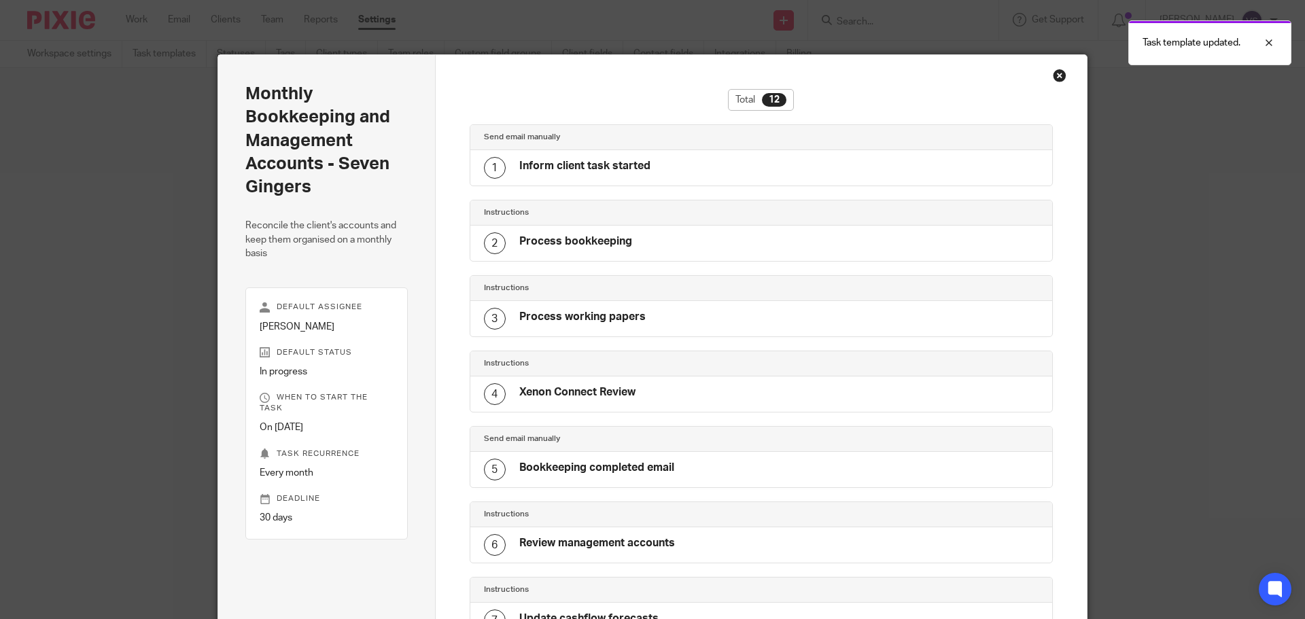
click at [1045, 78] on div "Total 12 Send email manually 1 Inform client task started Instructions 2 Proces…" at bounding box center [762, 577] width 652 height 1044
click at [1053, 75] on div "Close this dialog window" at bounding box center [1060, 76] width 14 height 14
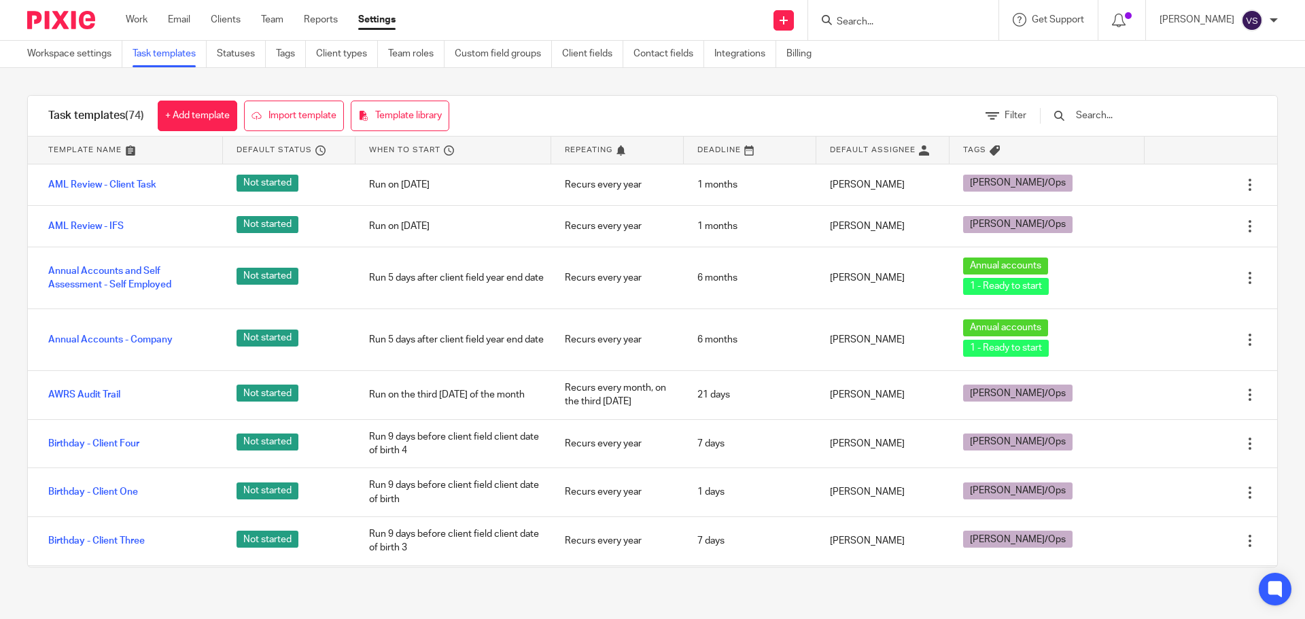
click at [79, 10] on div at bounding box center [56, 20] width 112 height 40
click at [81, 16] on img at bounding box center [61, 20] width 68 height 18
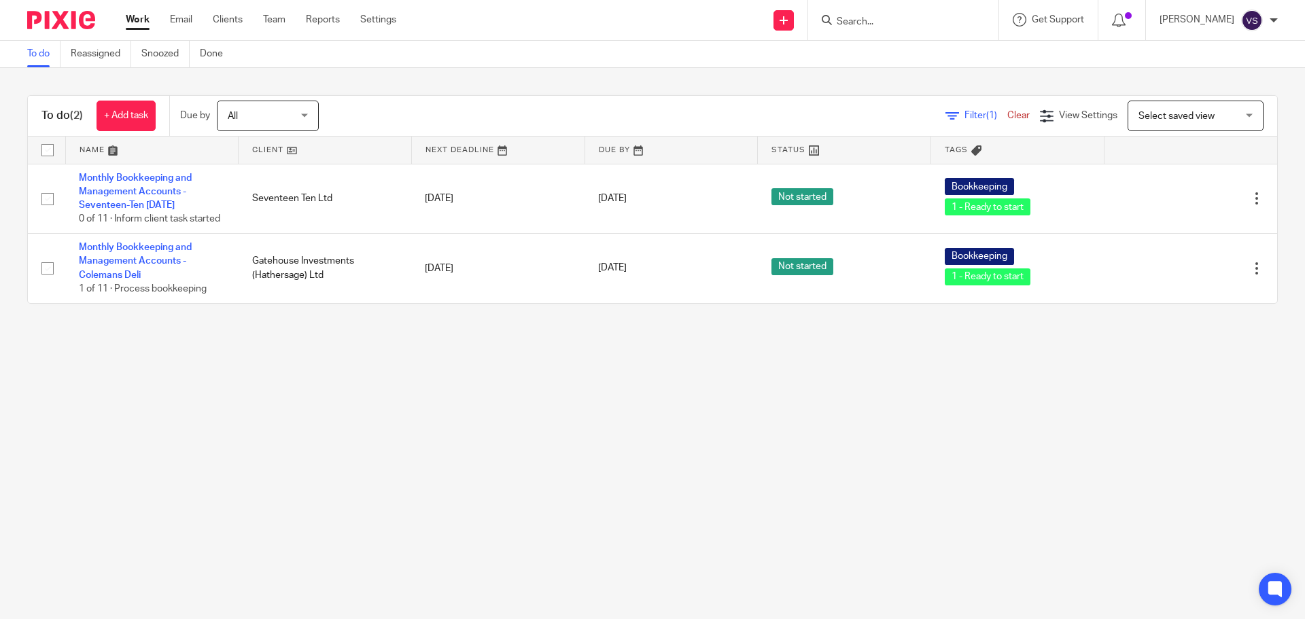
click at [273, 113] on span "All" at bounding box center [264, 115] width 72 height 29
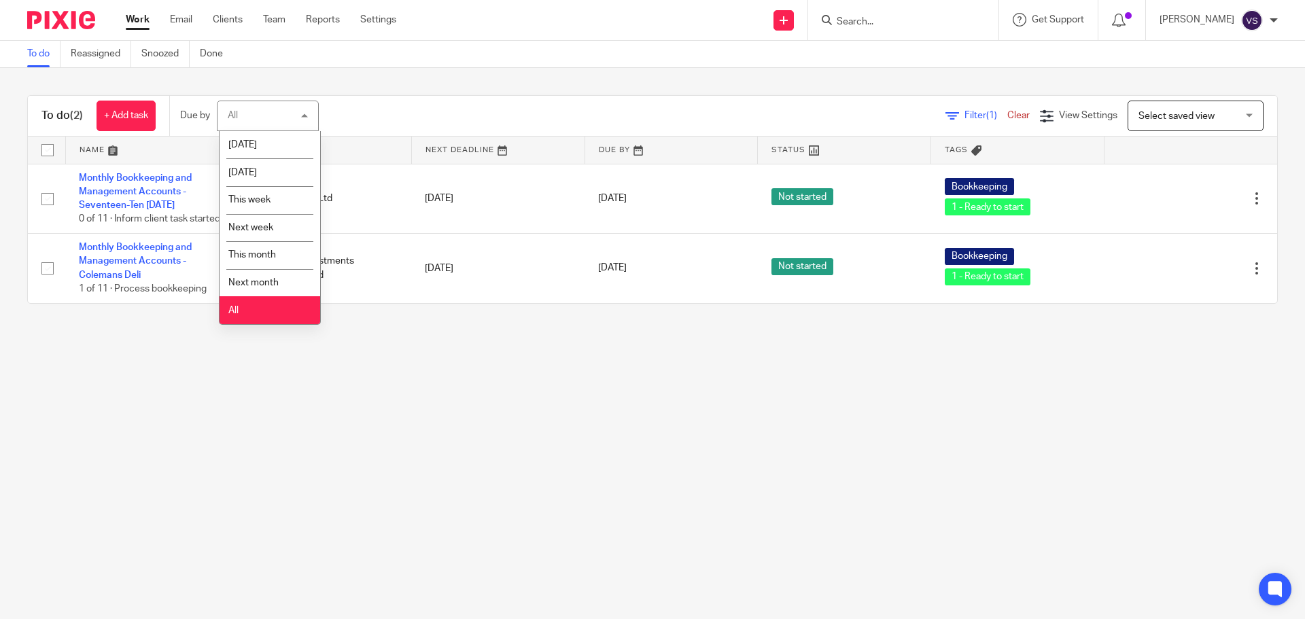
click at [256, 310] on li "All" at bounding box center [270, 310] width 101 height 28
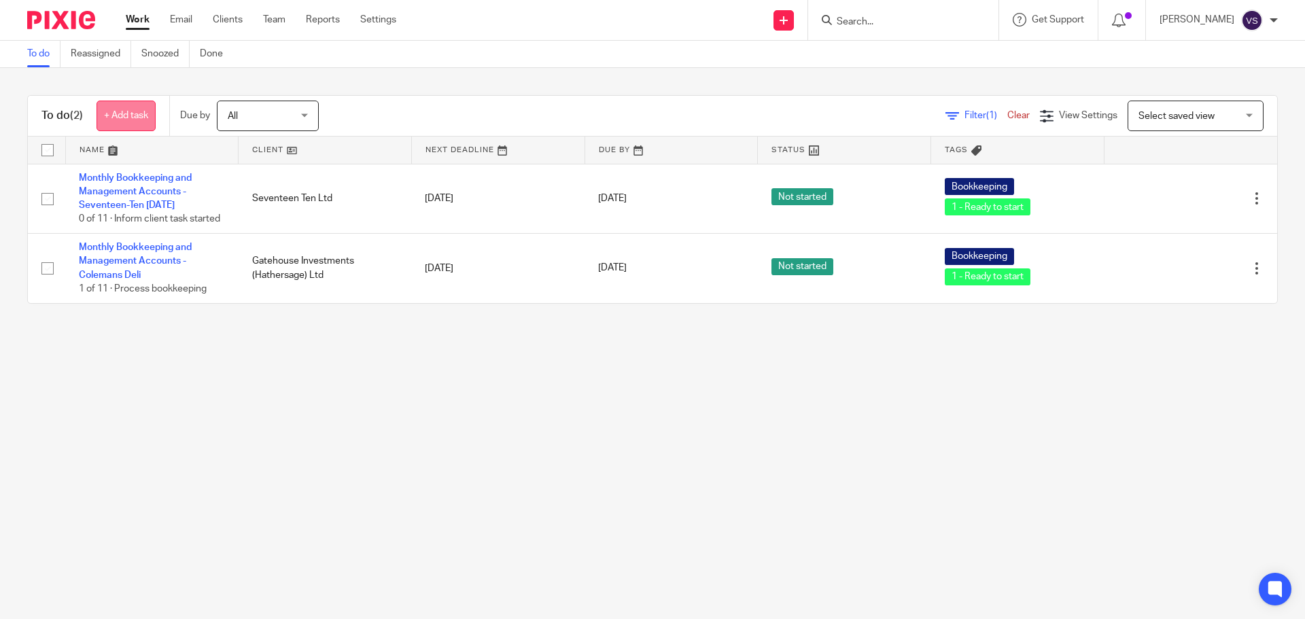
drag, startPoint x: 0, startPoint y: 0, endPoint x: 116, endPoint y: 106, distance: 157.4
click at [116, 106] on link "+ Add task" at bounding box center [126, 116] width 59 height 31
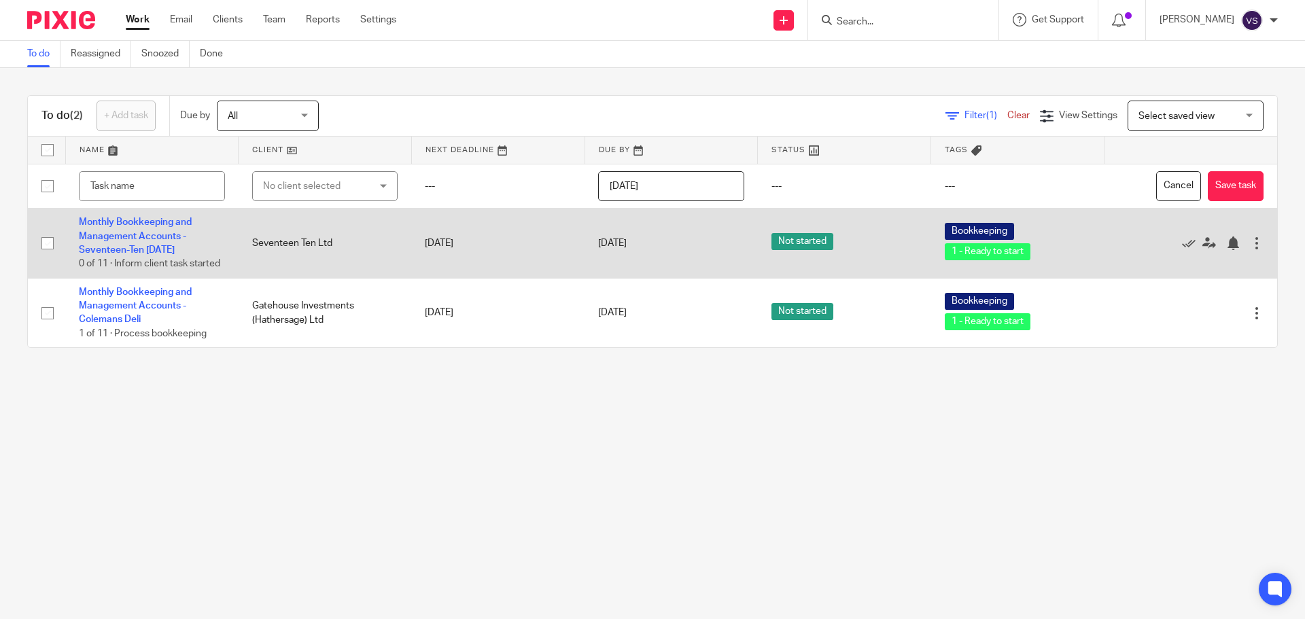
click at [1157, 186] on button "Cancel" at bounding box center [1179, 186] width 45 height 31
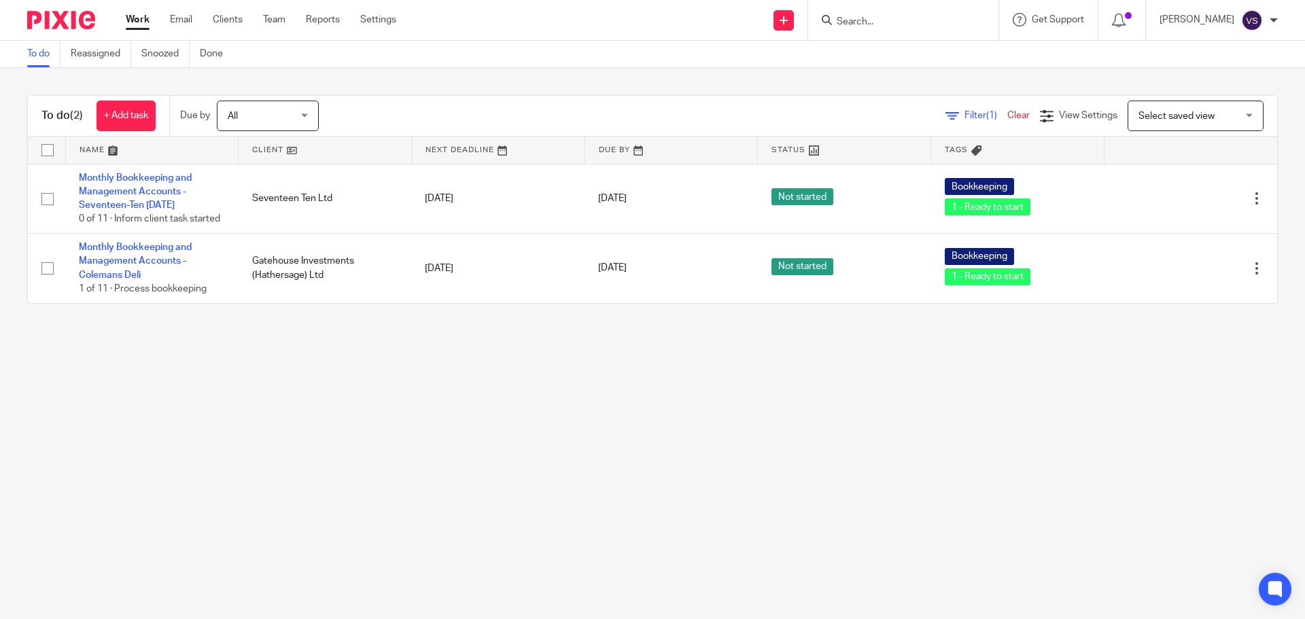
click at [1185, 116] on span "Select saved view" at bounding box center [1177, 117] width 76 height 10
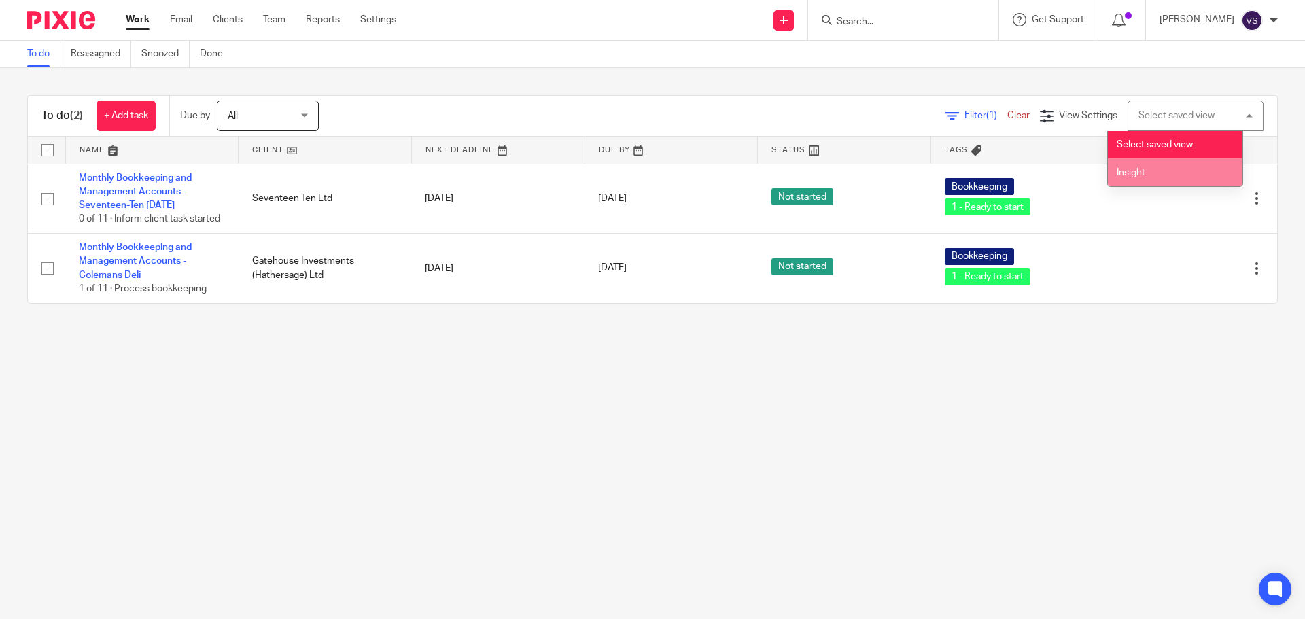
click at [1188, 167] on li "Insight" at bounding box center [1175, 172] width 135 height 28
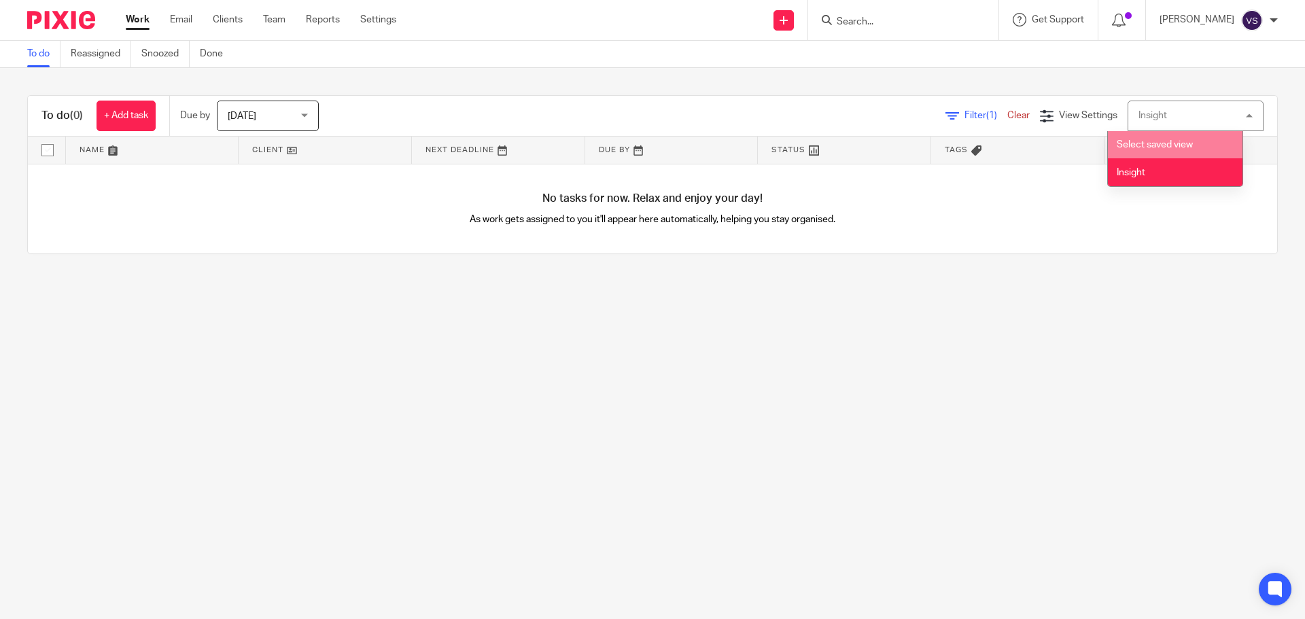
click at [1165, 150] on li "Select saved view" at bounding box center [1175, 145] width 135 height 28
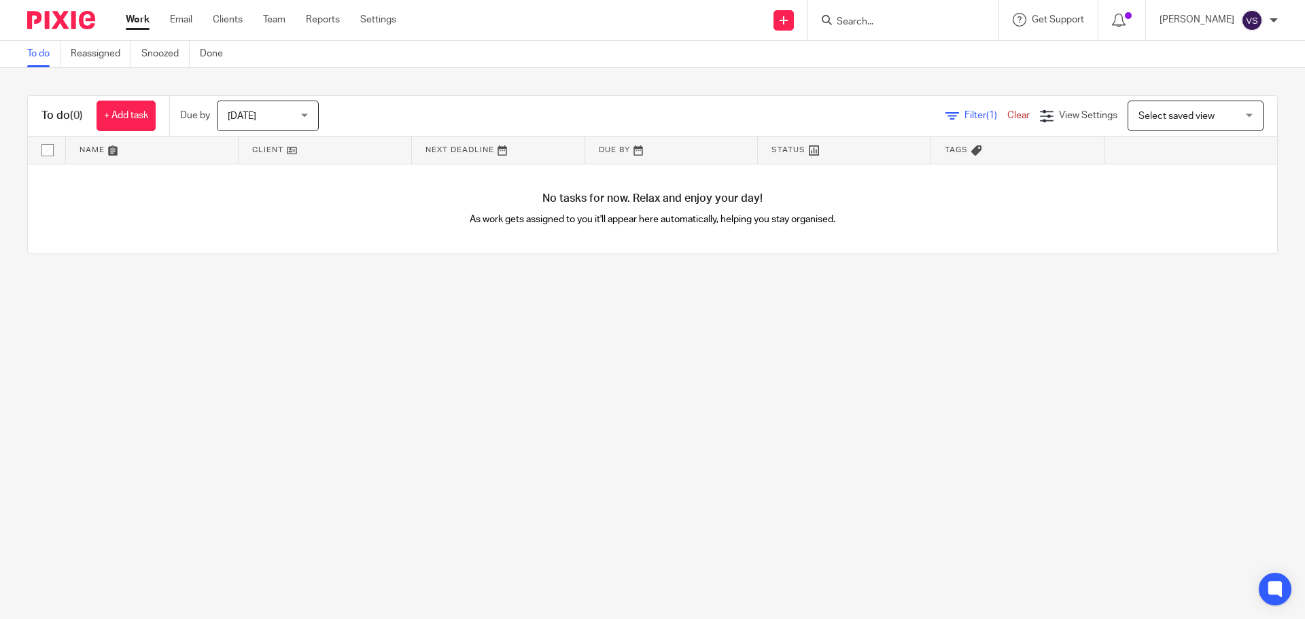
click at [558, 113] on div "Filter (1) Clear View Settings View Settings (1) Filters Clear Save Manage save…" at bounding box center [810, 116] width 935 height 31
click at [252, 116] on span "[DATE]" at bounding box center [242, 117] width 29 height 10
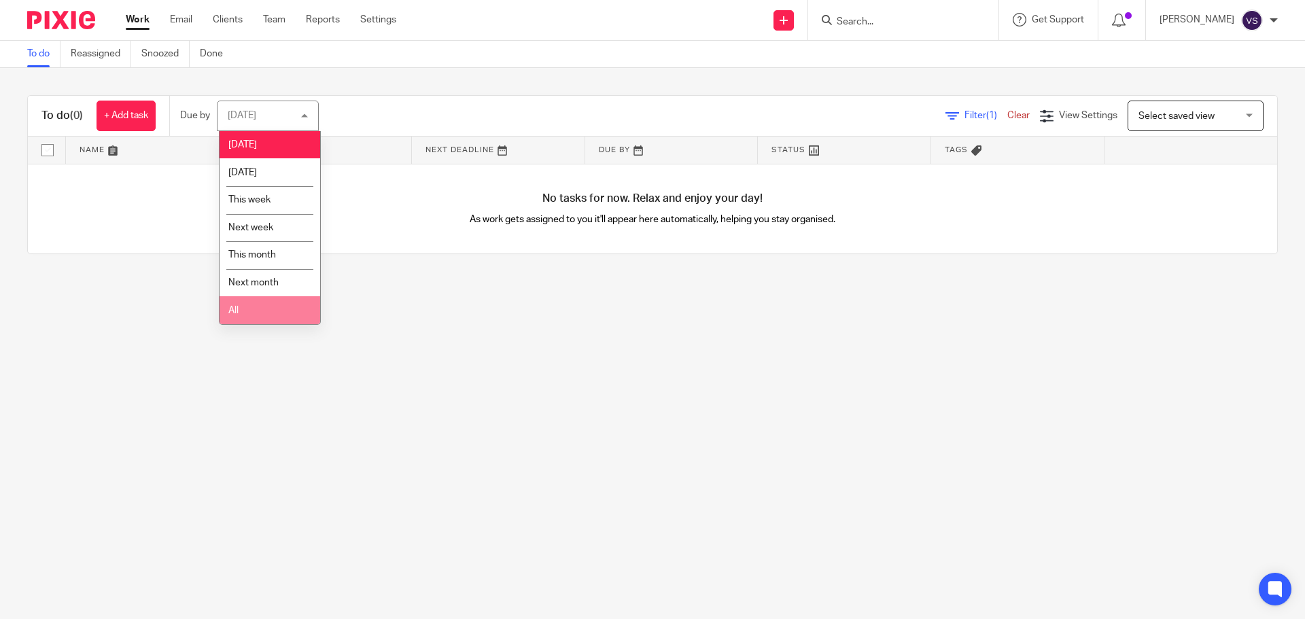
click at [267, 323] on li "All" at bounding box center [270, 310] width 101 height 28
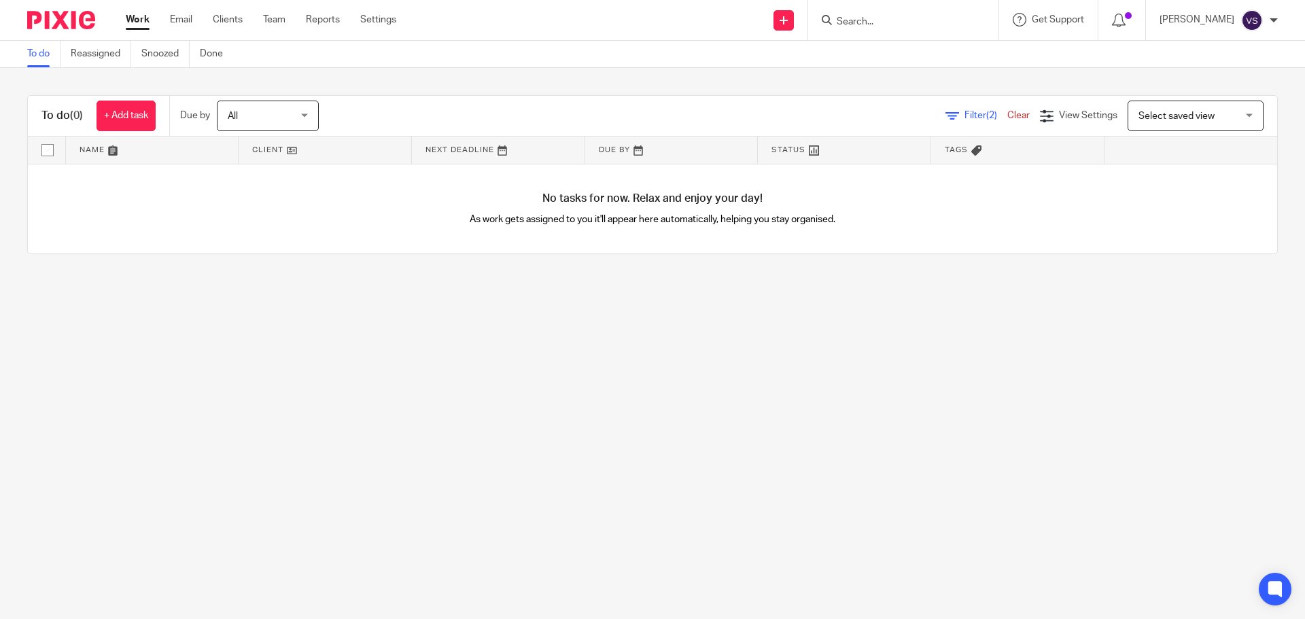
click at [1201, 114] on span "Select saved view" at bounding box center [1188, 115] width 99 height 29
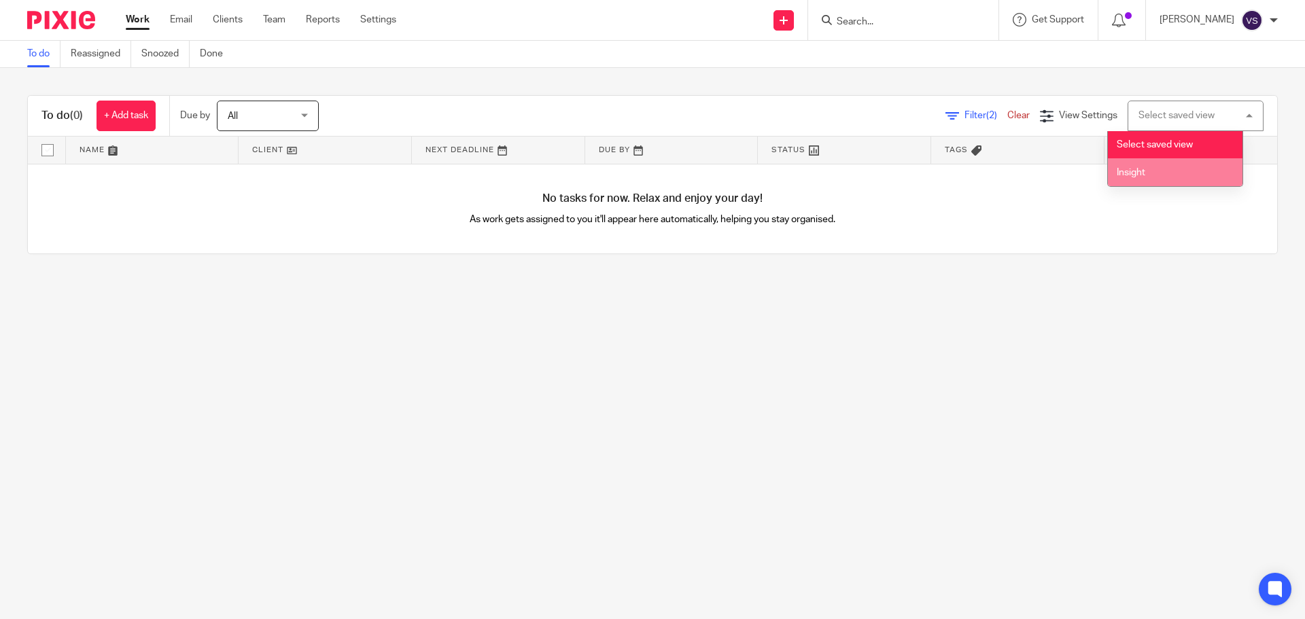
click at [1164, 171] on li "Insight" at bounding box center [1175, 172] width 135 height 28
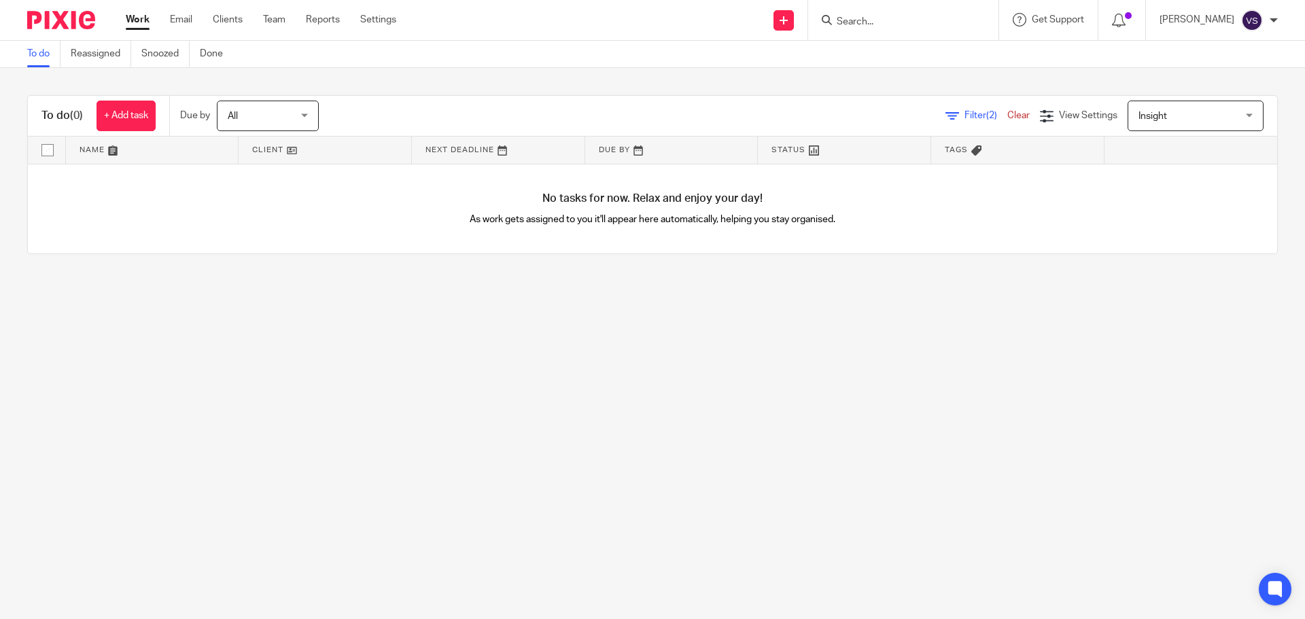
click at [31, 52] on link "To do" at bounding box center [43, 54] width 33 height 27
click at [1063, 116] on span "View Settings" at bounding box center [1088, 116] width 58 height 10
click at [1014, 118] on div "Filter" at bounding box center [1014, 116] width 51 height 14
click at [953, 150] on span "Tags" at bounding box center [963, 149] width 37 height 7
click at [1197, 112] on span "Select saved view" at bounding box center [1188, 115] width 99 height 29
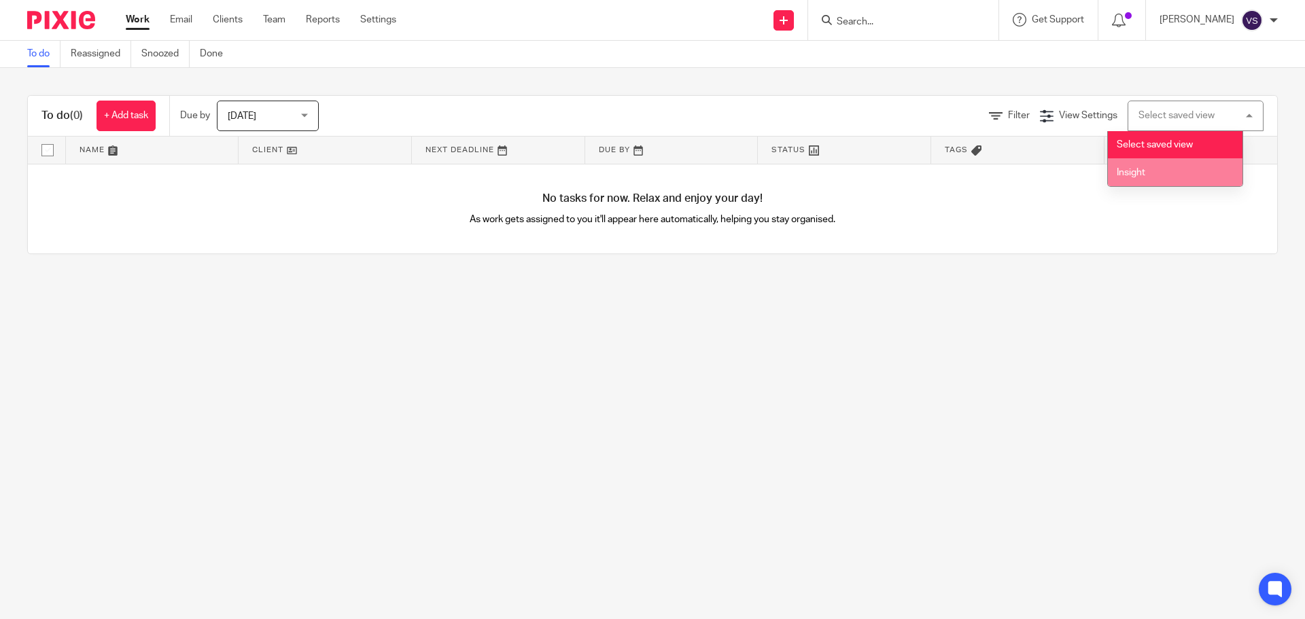
click at [1168, 168] on li "Insight" at bounding box center [1175, 172] width 135 height 28
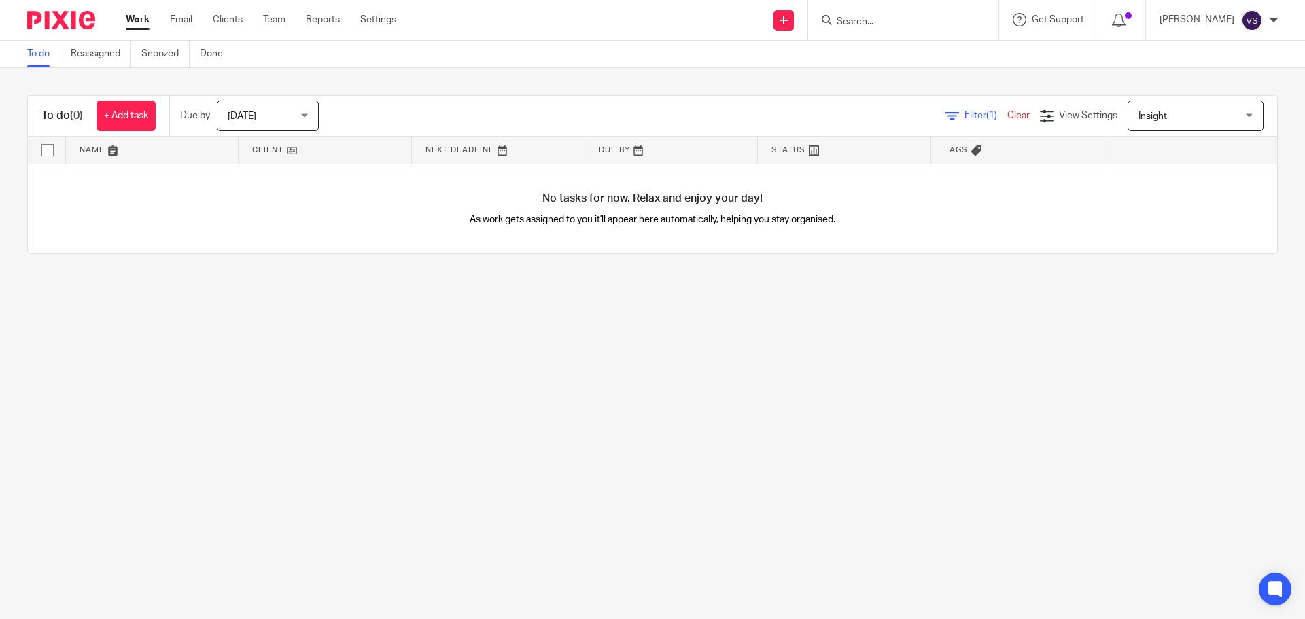
click at [245, 118] on span "[DATE]" at bounding box center [242, 117] width 29 height 10
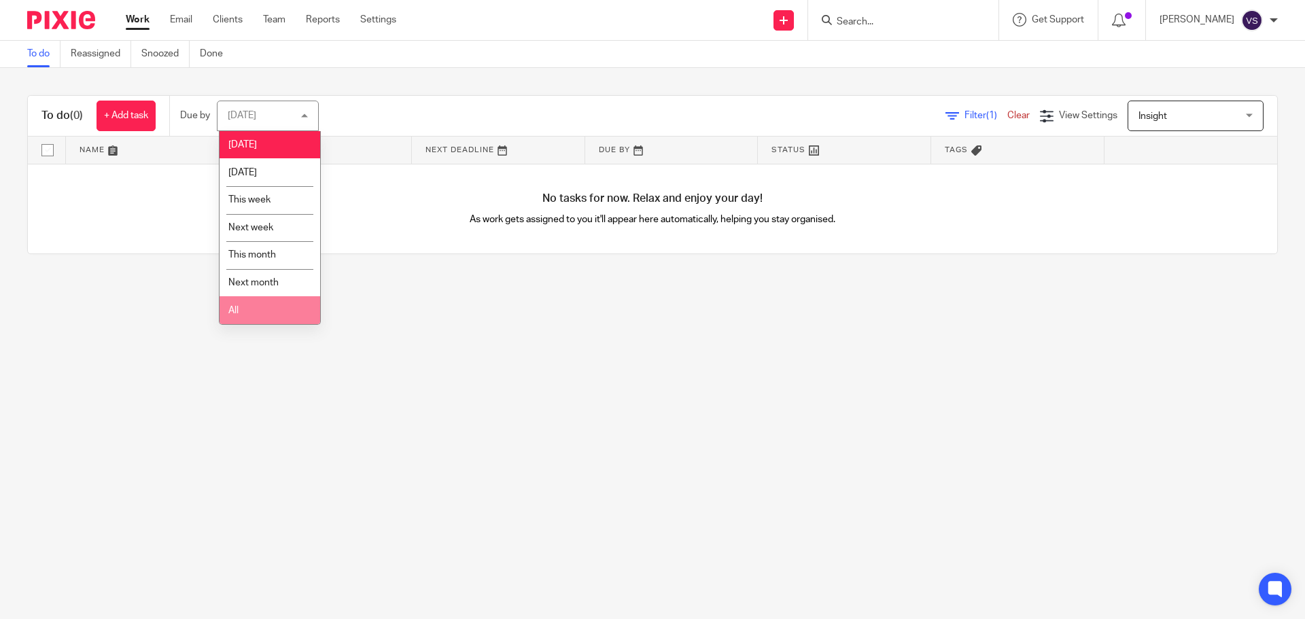
drag, startPoint x: 249, startPoint y: 331, endPoint x: 252, endPoint y: 320, distance: 11.2
click at [250, 328] on main "To do Reassigned Snoozed Done To do (0) + Add task Due by Today Today Today Tom…" at bounding box center [652, 309] width 1305 height 619
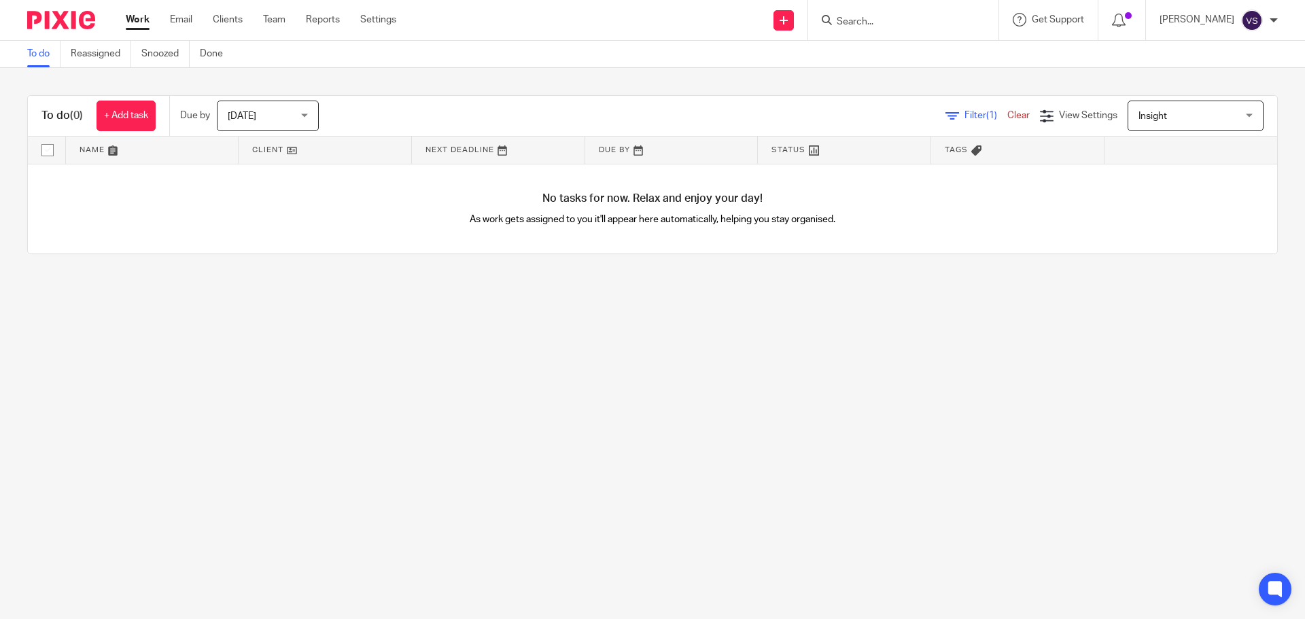
click at [242, 126] on span "Today" at bounding box center [264, 115] width 72 height 29
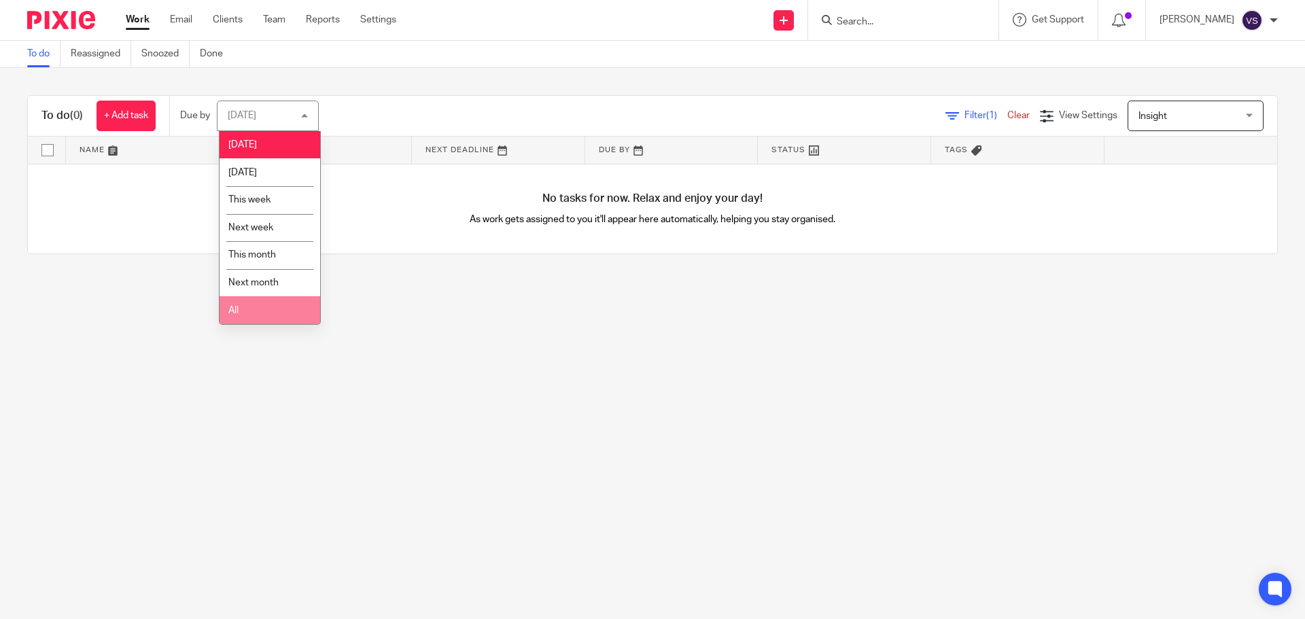
click at [264, 304] on li "All" at bounding box center [270, 310] width 101 height 28
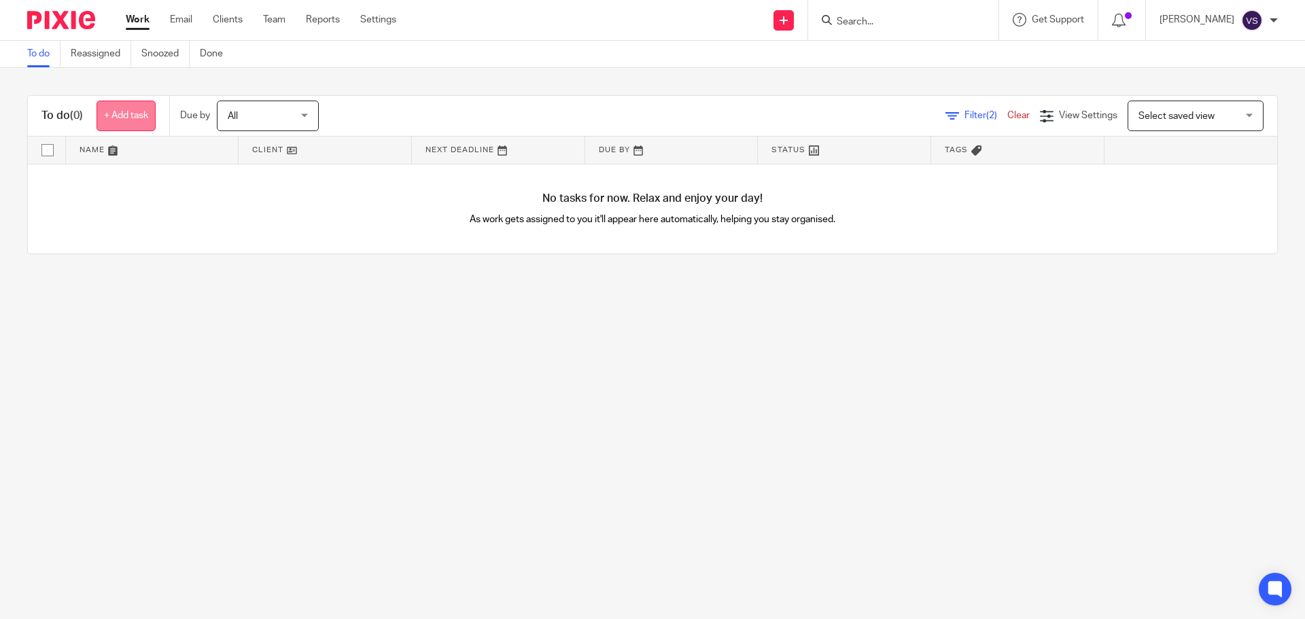
click at [137, 105] on link "+ Add task" at bounding box center [126, 116] width 59 height 31
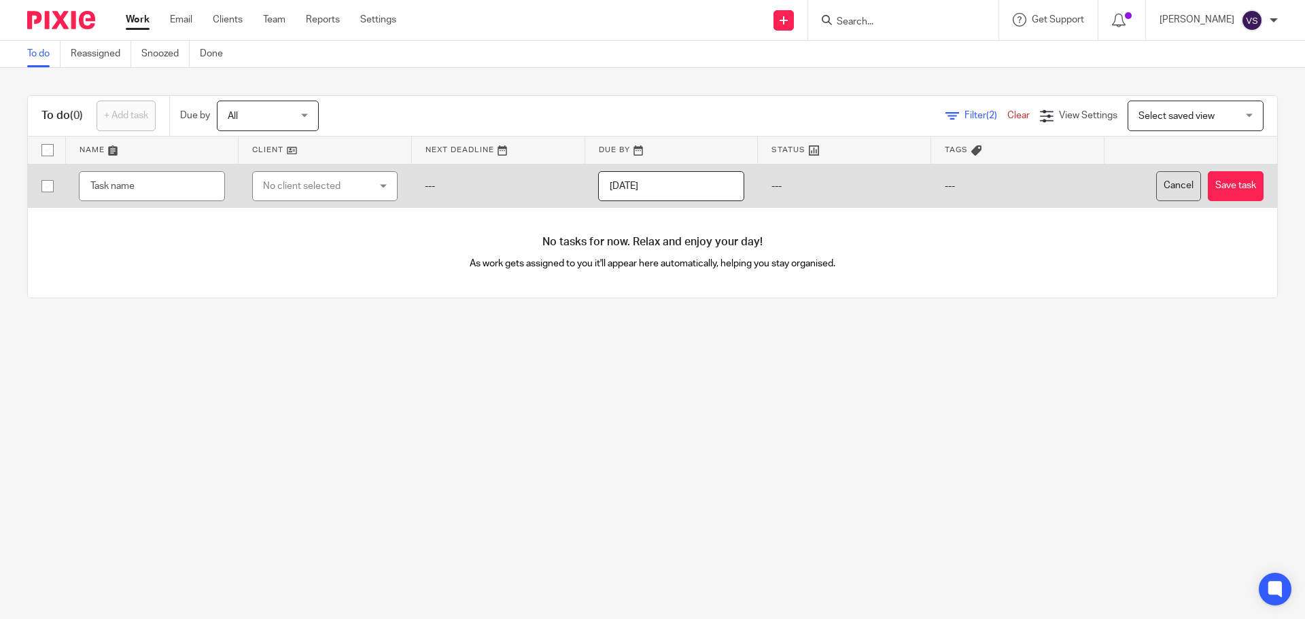
click at [1174, 196] on button "Cancel" at bounding box center [1179, 186] width 45 height 31
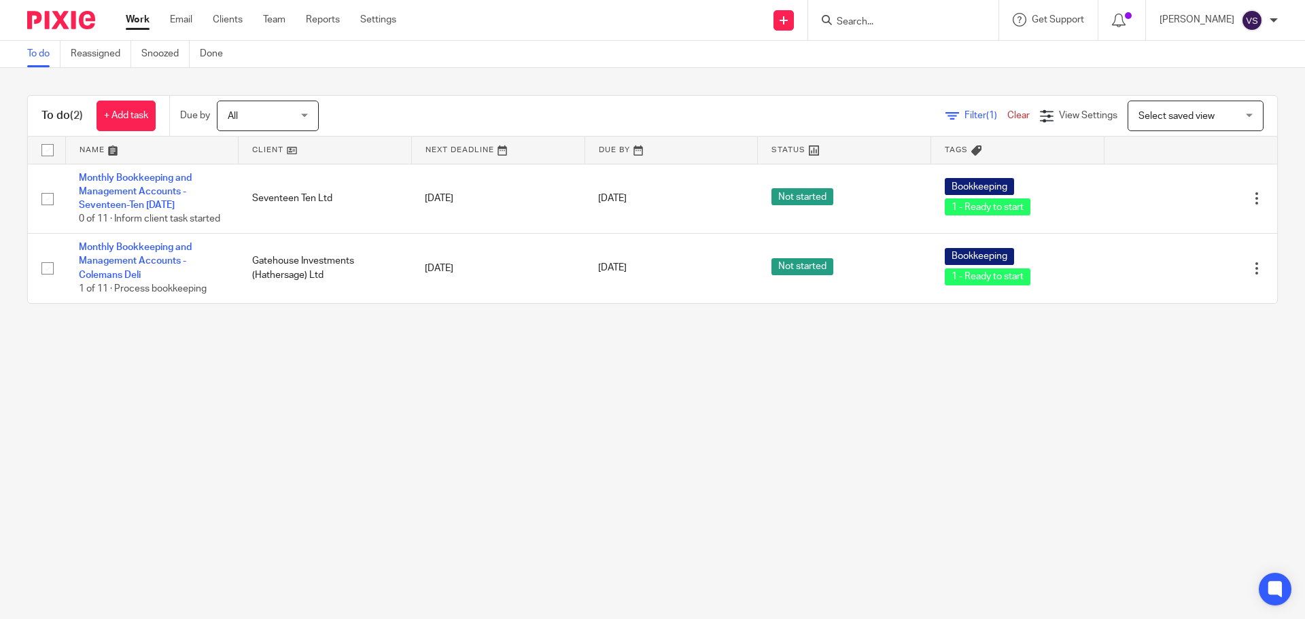
click at [970, 133] on div "To do (2) + Add task Due by All All Today Tomorrow This week Next week This mon…" at bounding box center [653, 116] width 1250 height 41
click at [965, 120] on span "Filter (1)" at bounding box center [986, 116] width 43 height 10
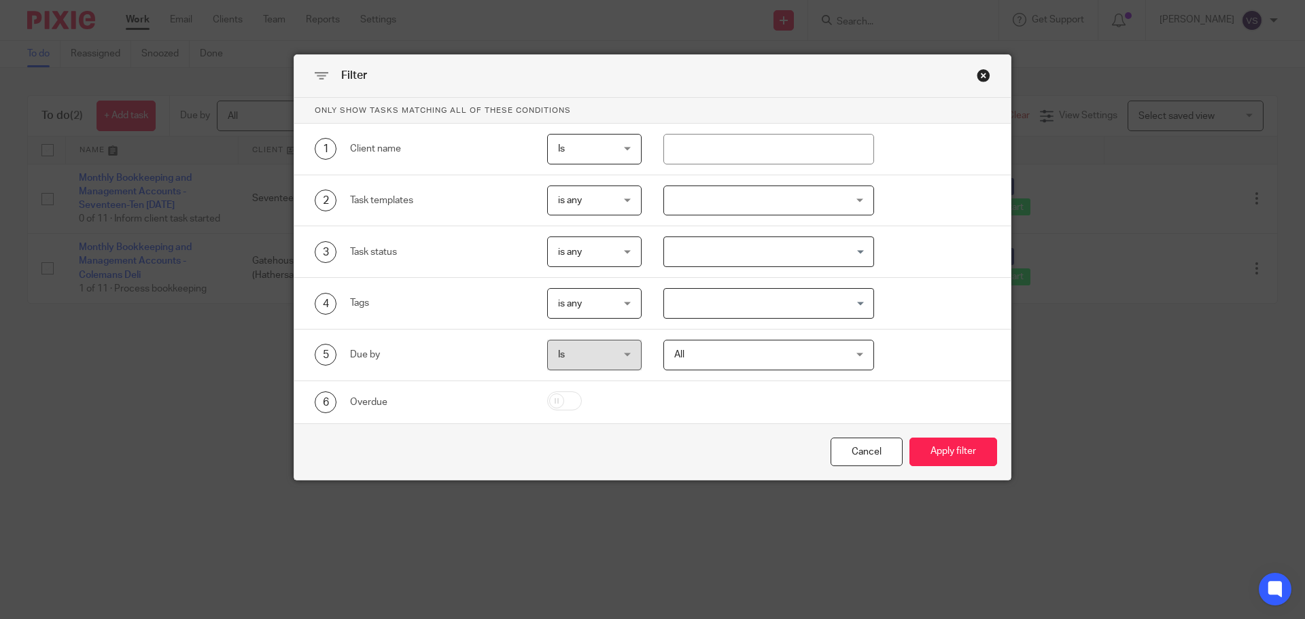
click at [561, 405] on input "checkbox" at bounding box center [564, 401] width 35 height 19
checkbox input "true"
click at [969, 466] on button "Apply filter" at bounding box center [954, 452] width 88 height 29
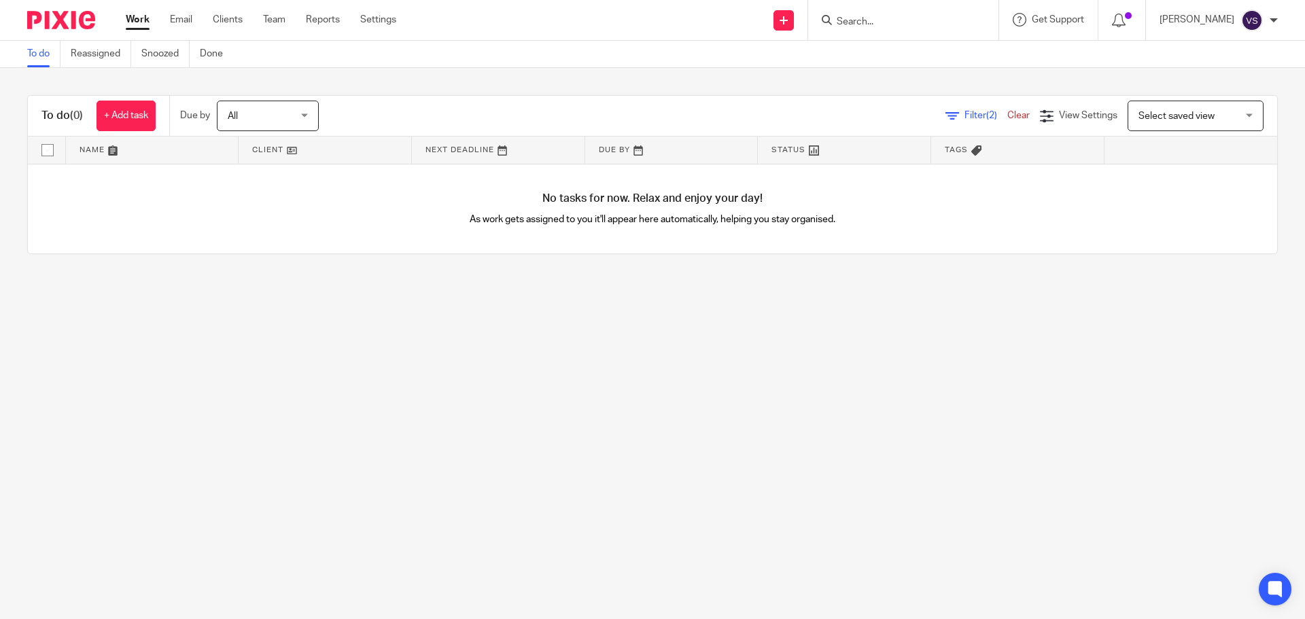
click at [251, 120] on span "All" at bounding box center [264, 115] width 72 height 29
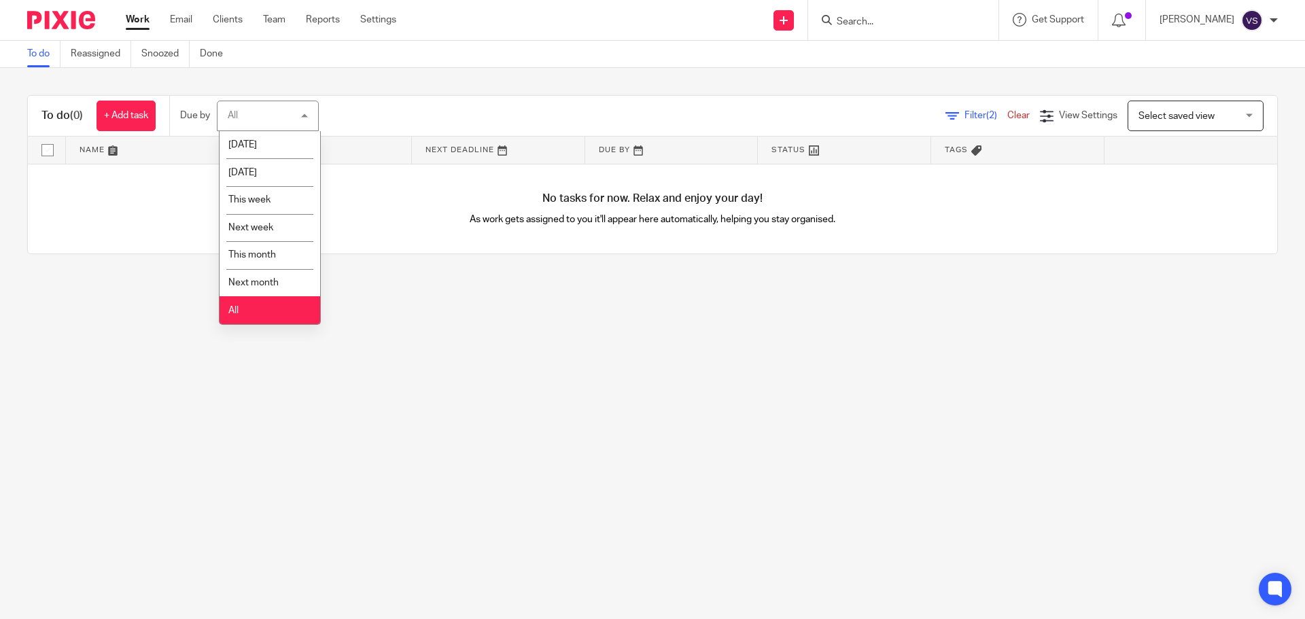
click at [266, 315] on li "All" at bounding box center [270, 310] width 101 height 28
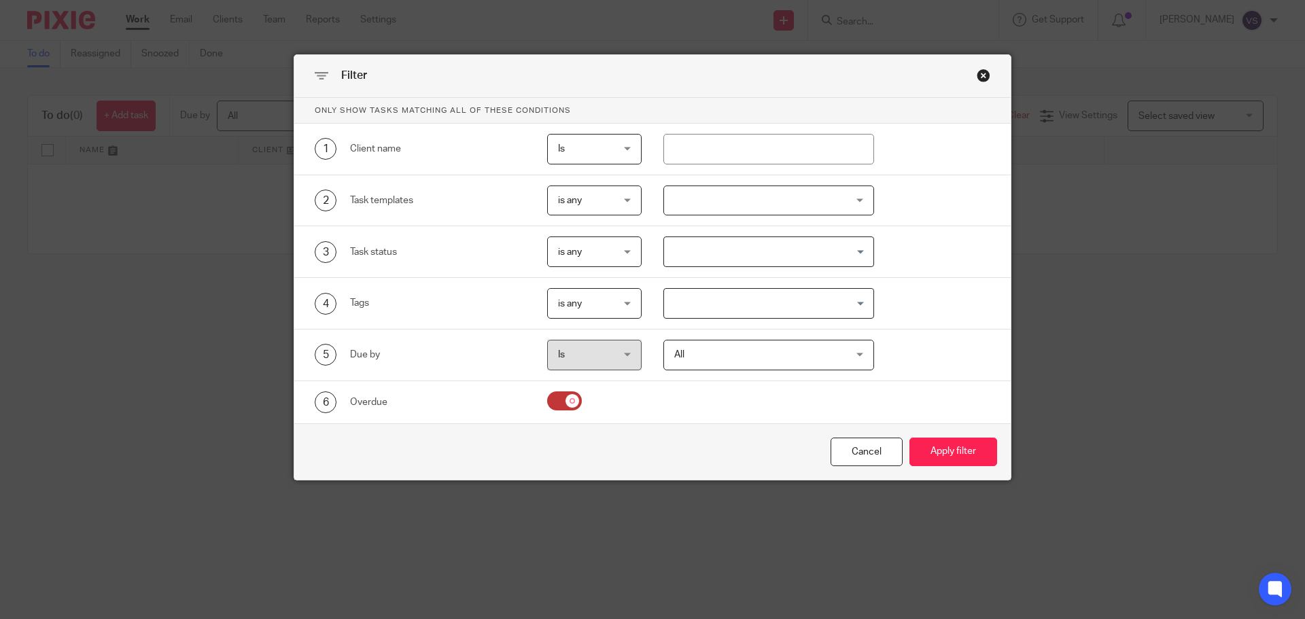
click at [568, 400] on input "checkbox" at bounding box center [564, 401] width 35 height 19
checkbox input "false"
click at [990, 77] on div "Filter" at bounding box center [652, 76] width 717 height 43
click at [982, 78] on div "Close this dialog window" at bounding box center [984, 76] width 14 height 14
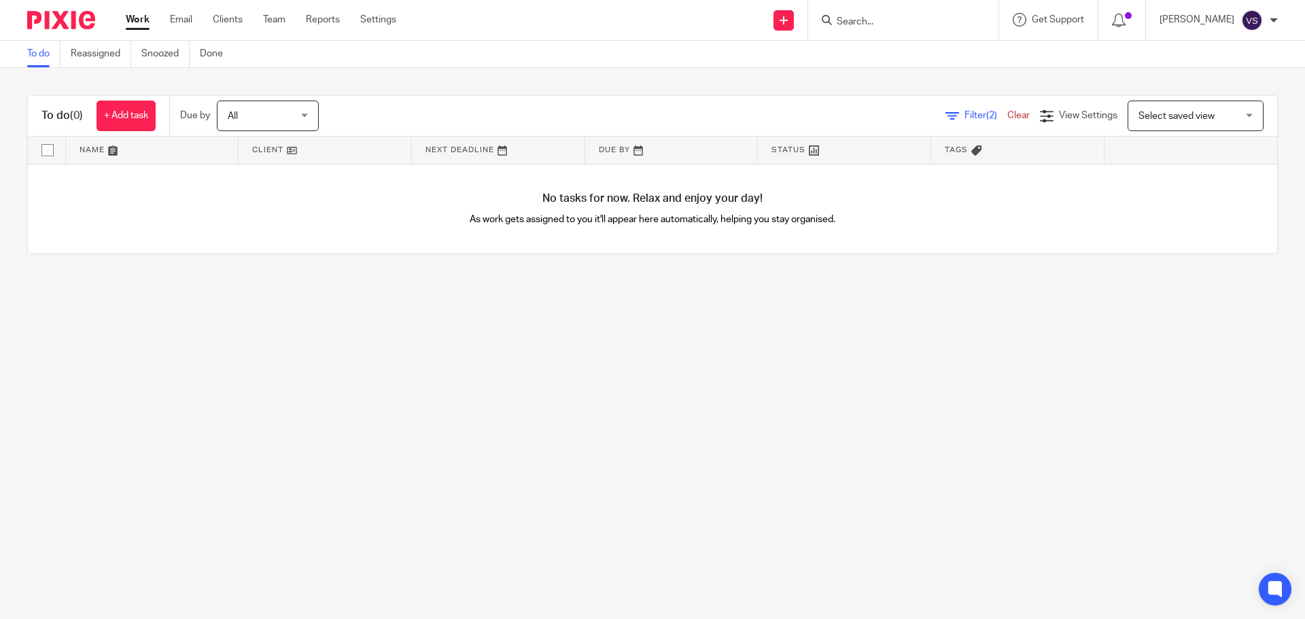
click at [238, 112] on span "All" at bounding box center [233, 117] width 10 height 10
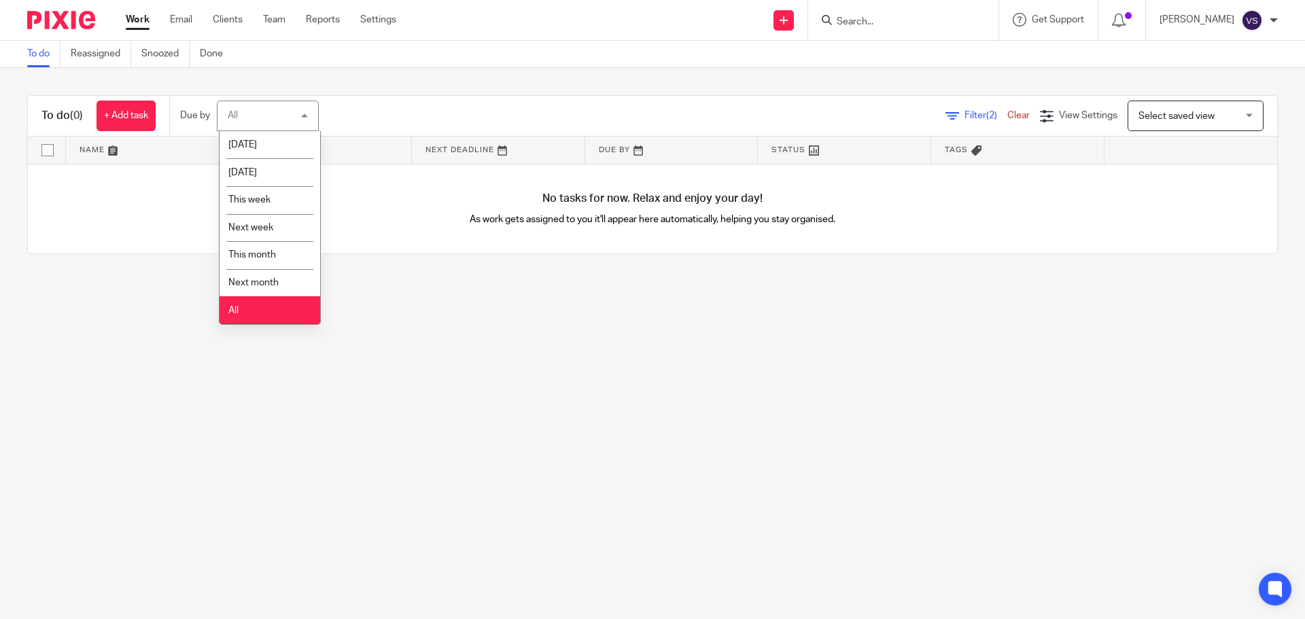
click at [264, 303] on li "All" at bounding box center [270, 310] width 101 height 28
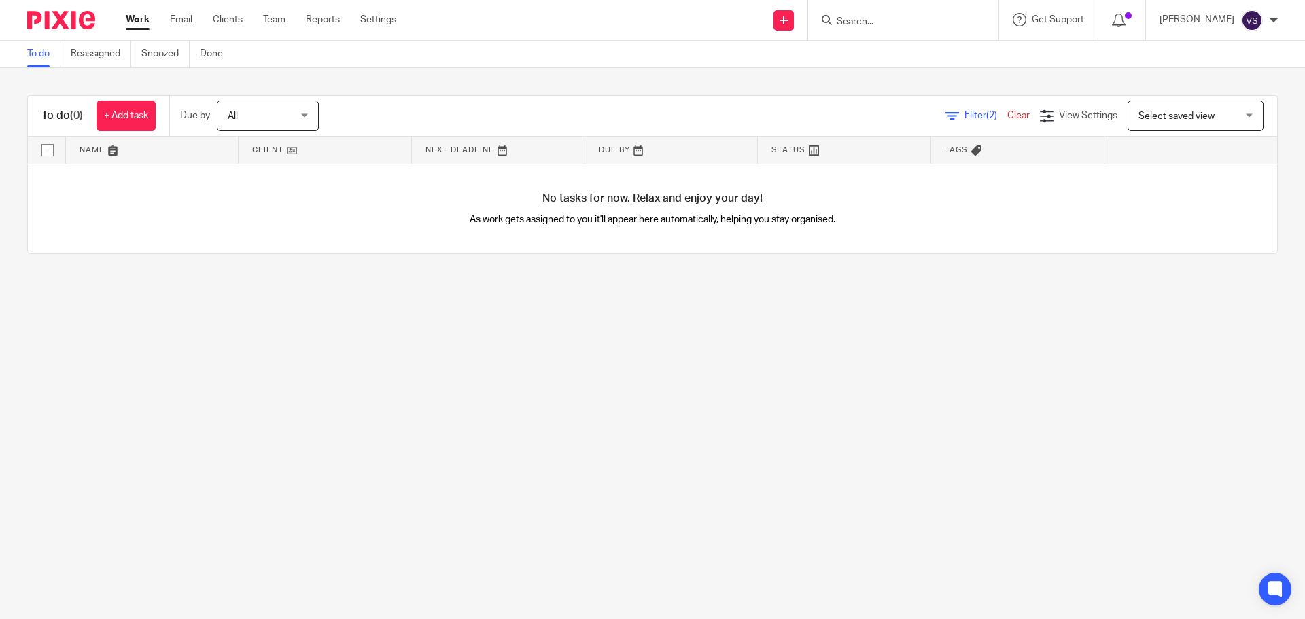
click at [1008, 114] on link "Clear" at bounding box center [1019, 116] width 22 height 10
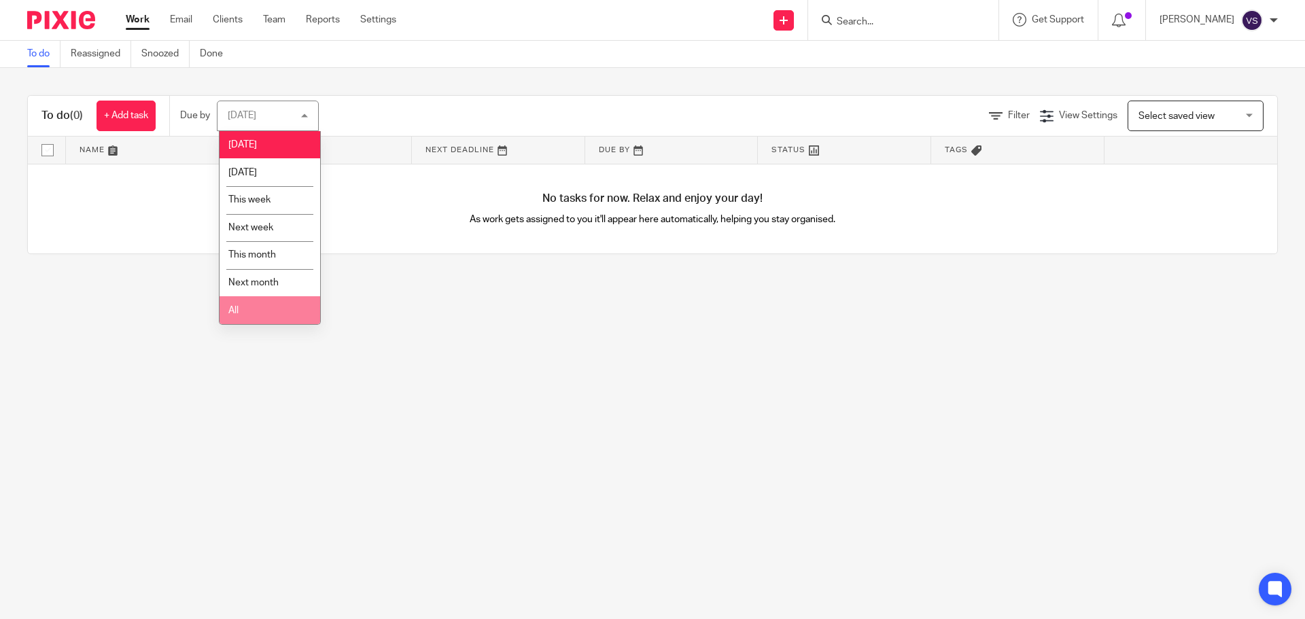
click at [245, 320] on li "All" at bounding box center [270, 310] width 101 height 28
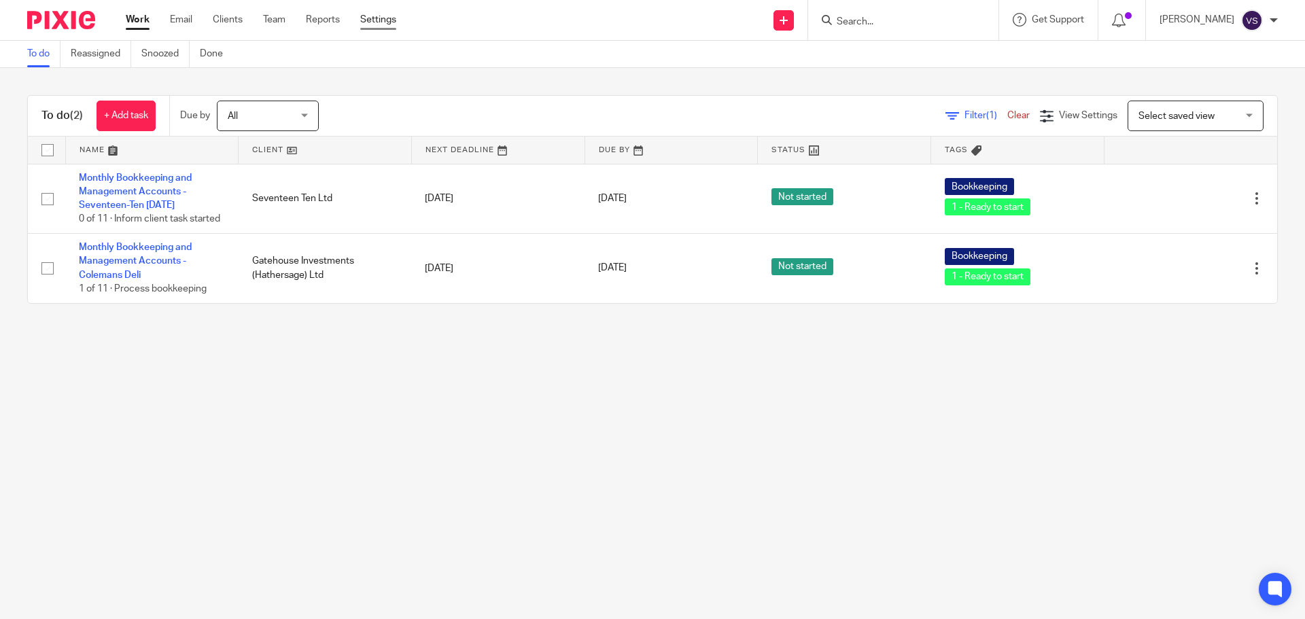
click at [375, 15] on link "Settings" at bounding box center [378, 20] width 36 height 14
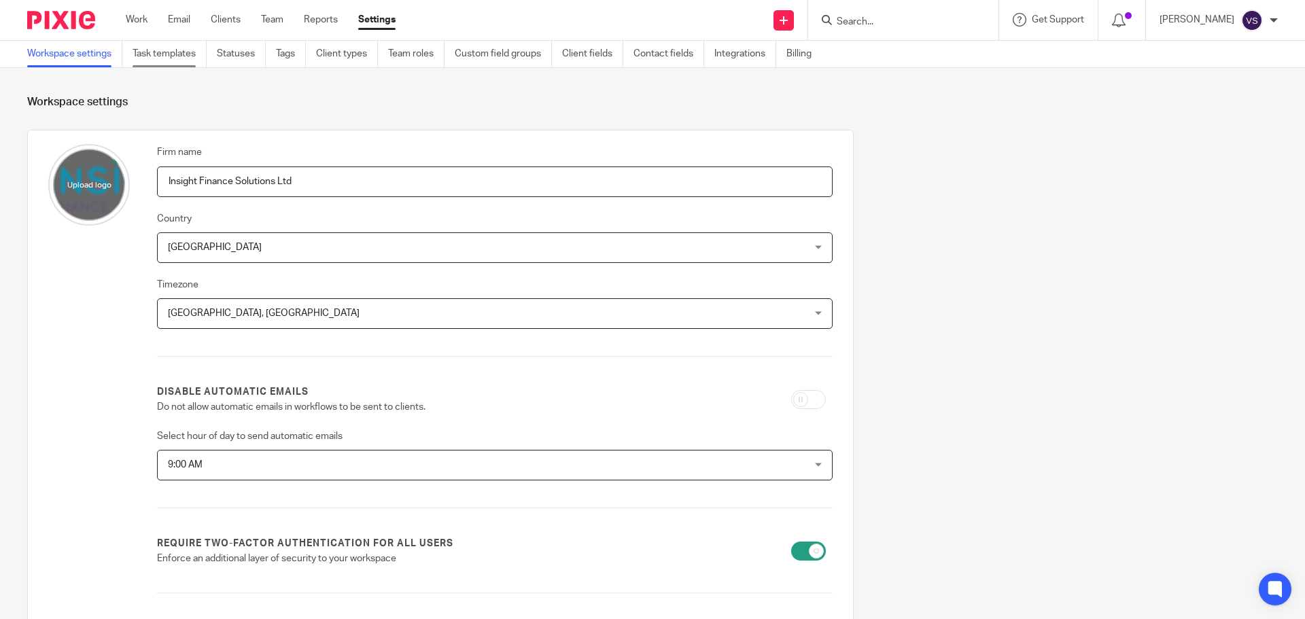
click at [154, 50] on link "Task templates" at bounding box center [170, 54] width 74 height 27
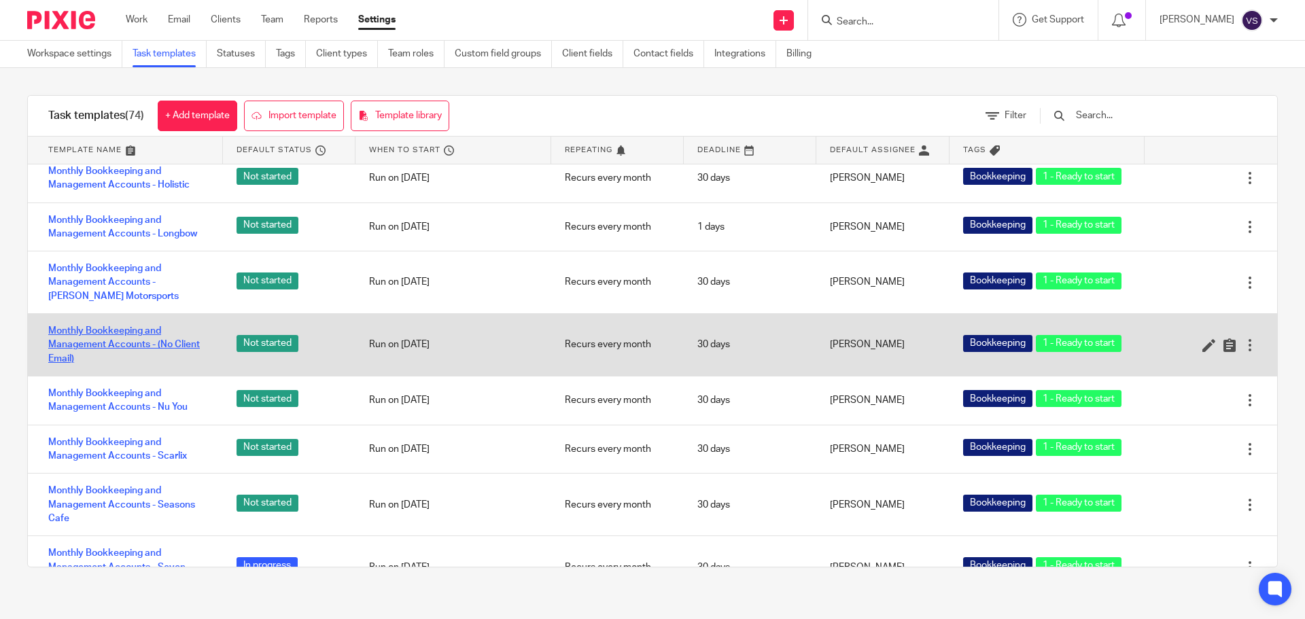
scroll to position [1700, 0]
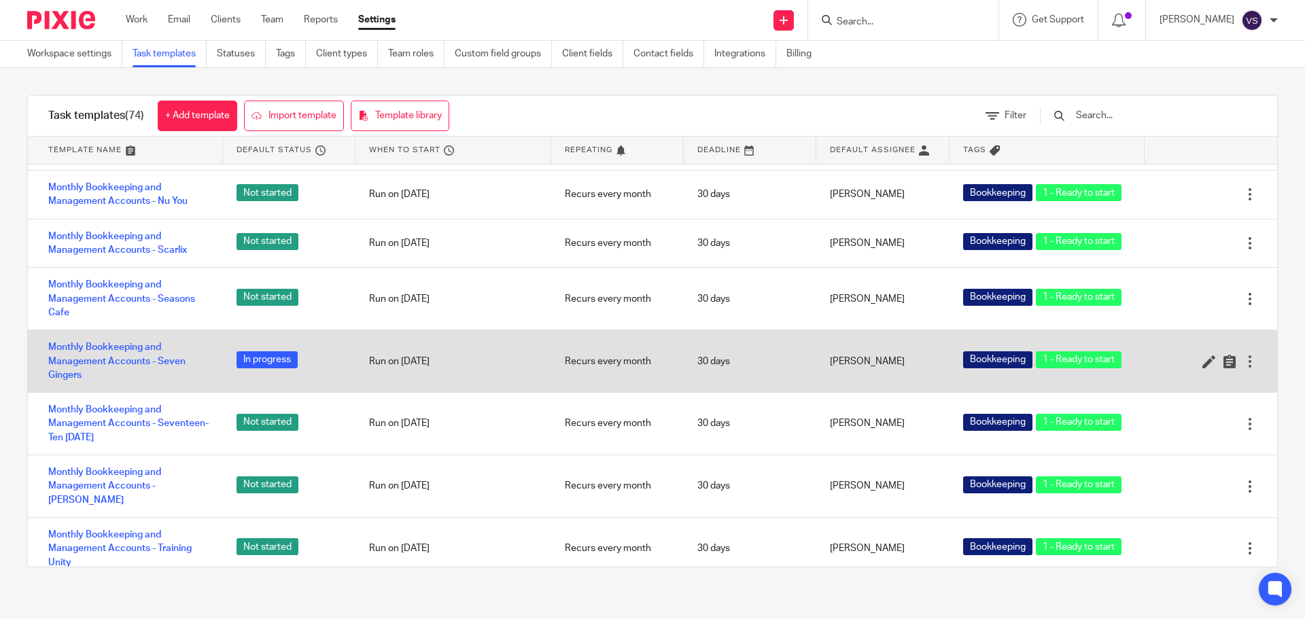
click at [1244, 355] on div at bounding box center [1251, 362] width 14 height 14
click at [1223, 355] on icon at bounding box center [1230, 362] width 14 height 14
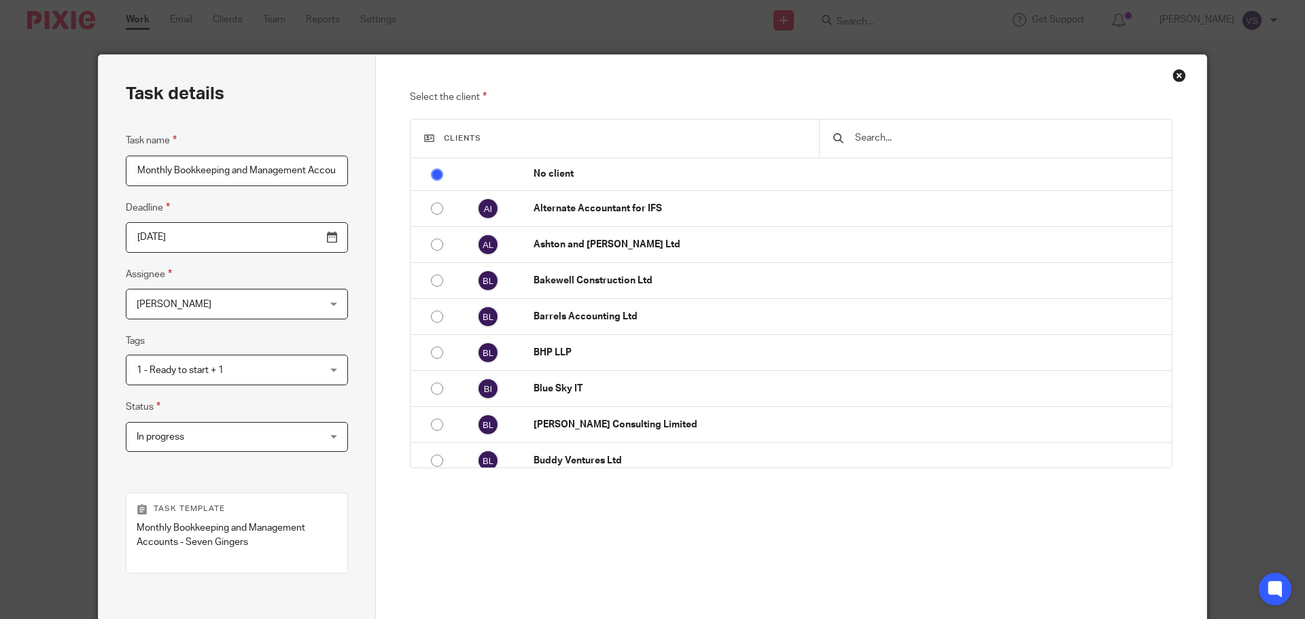
scroll to position [0, 156]
drag, startPoint x: 1172, startPoint y: 76, endPoint x: 1184, endPoint y: 213, distance: 137.8
click at [1173, 76] on div "Close this dialog window" at bounding box center [1180, 76] width 14 height 14
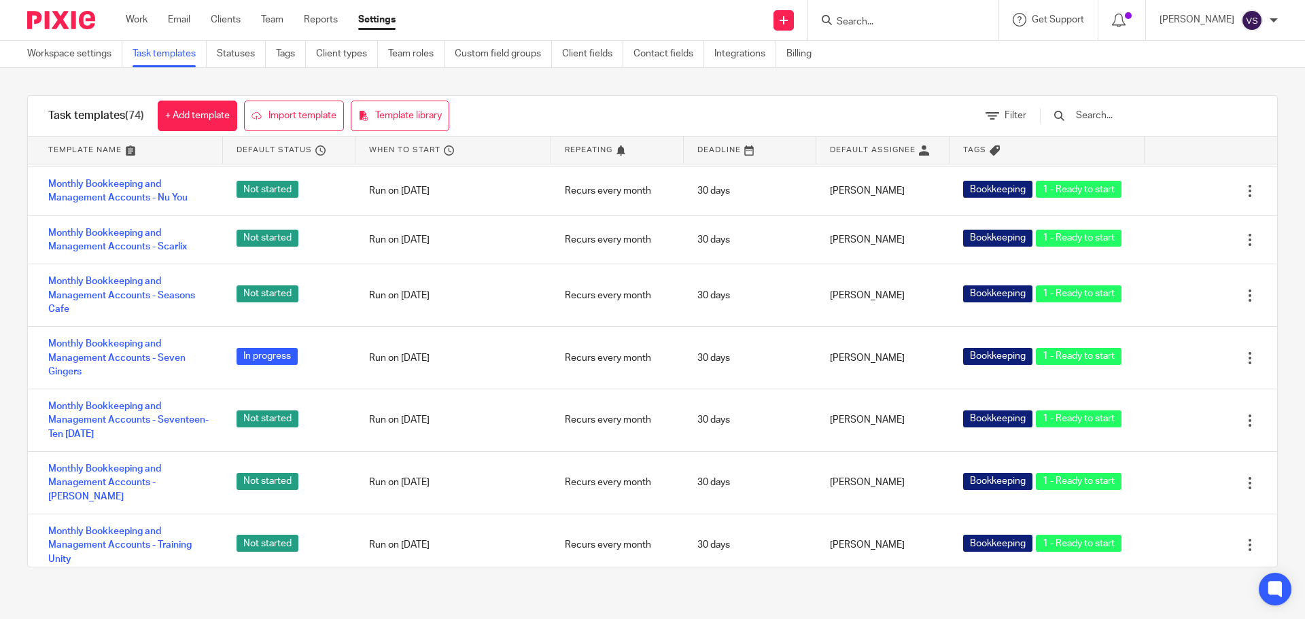
scroll to position [1768, 0]
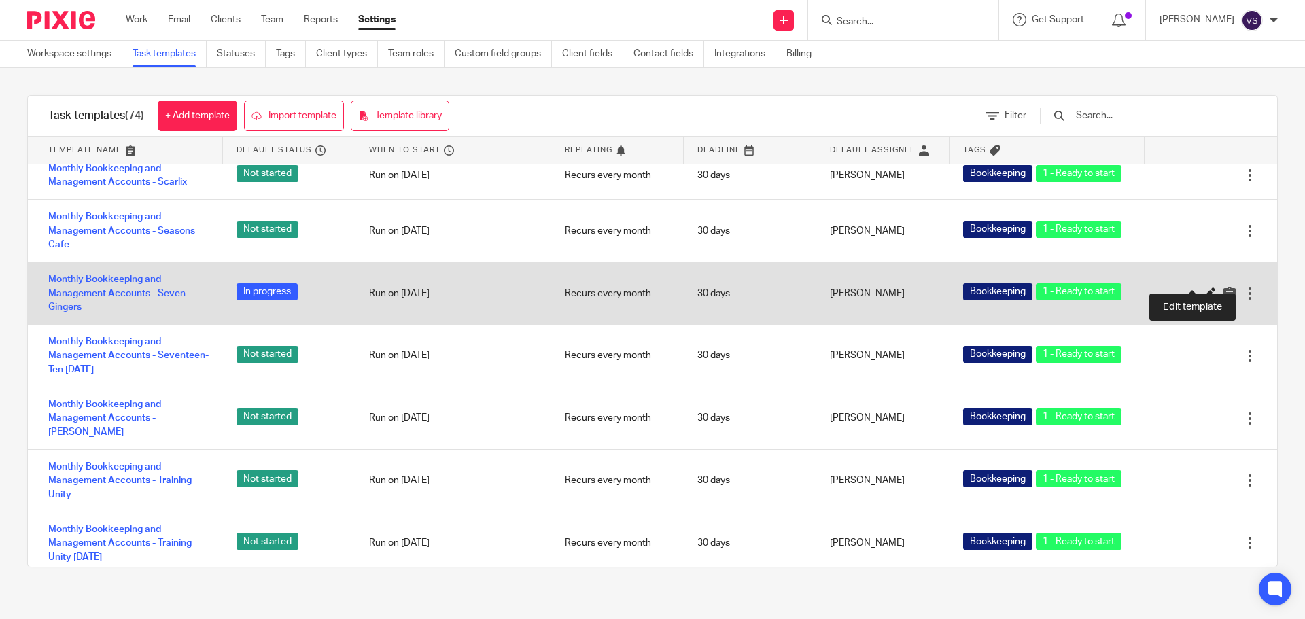
click at [1203, 287] on icon at bounding box center [1210, 294] width 14 height 14
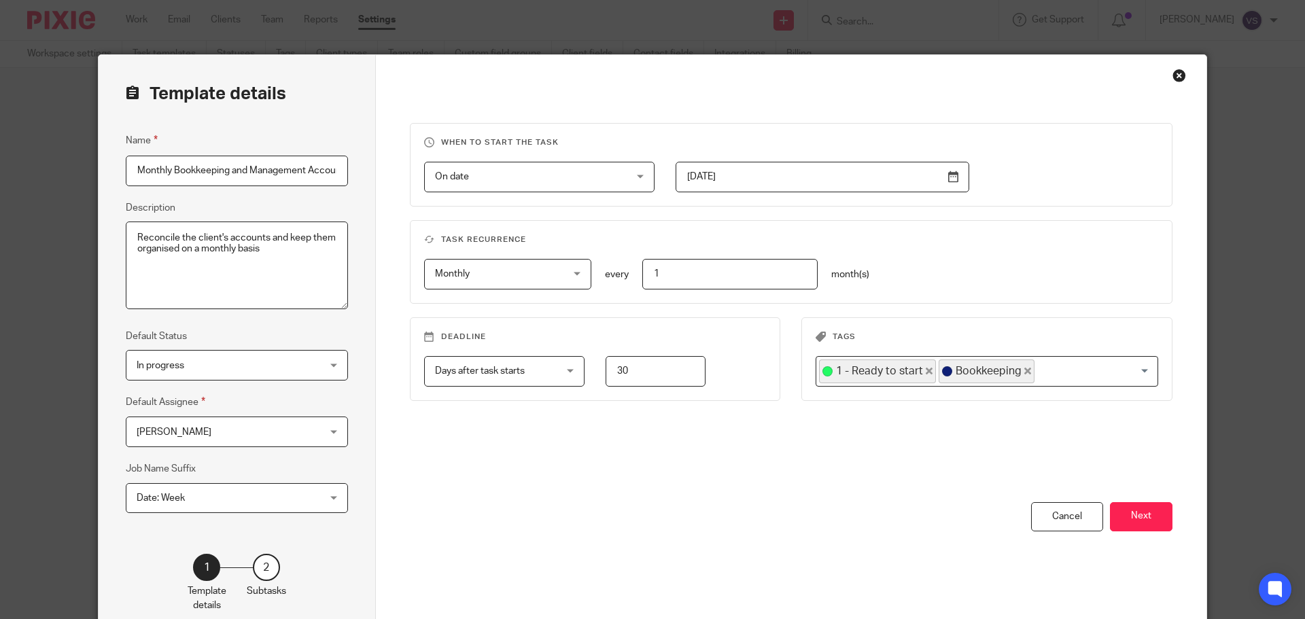
scroll to position [0, 84]
click at [179, 363] on span "In progress" at bounding box center [161, 366] width 48 height 10
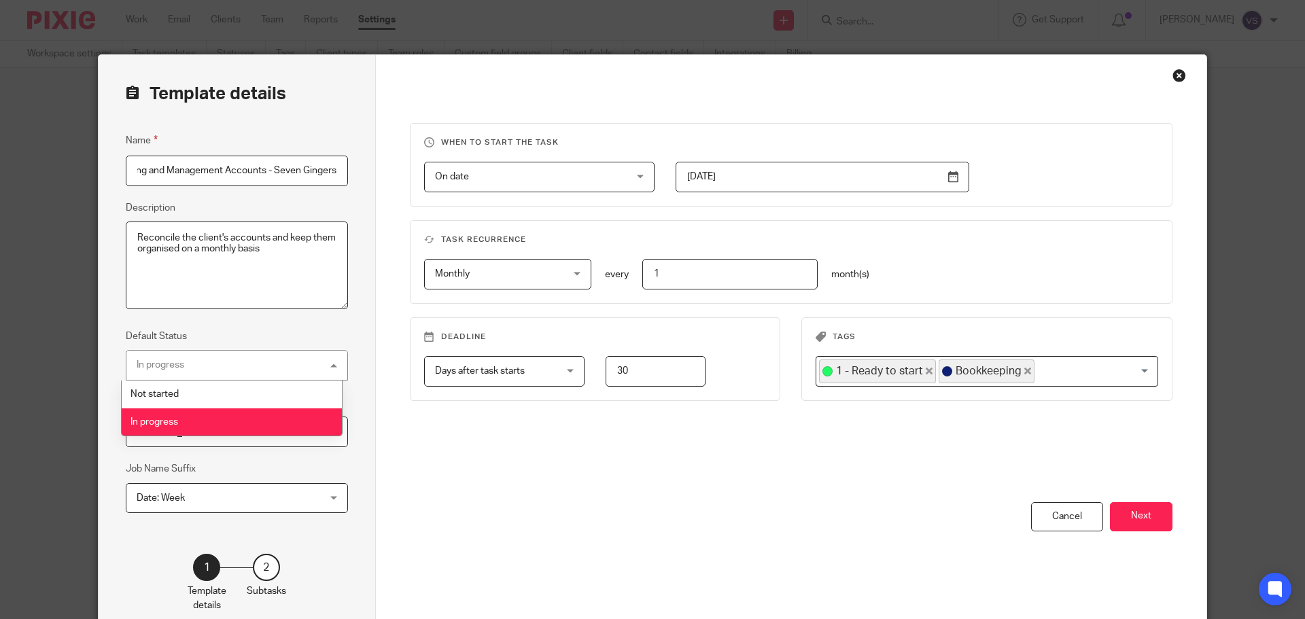
scroll to position [0, 0]
click at [178, 392] on span "Not started" at bounding box center [155, 395] width 48 height 10
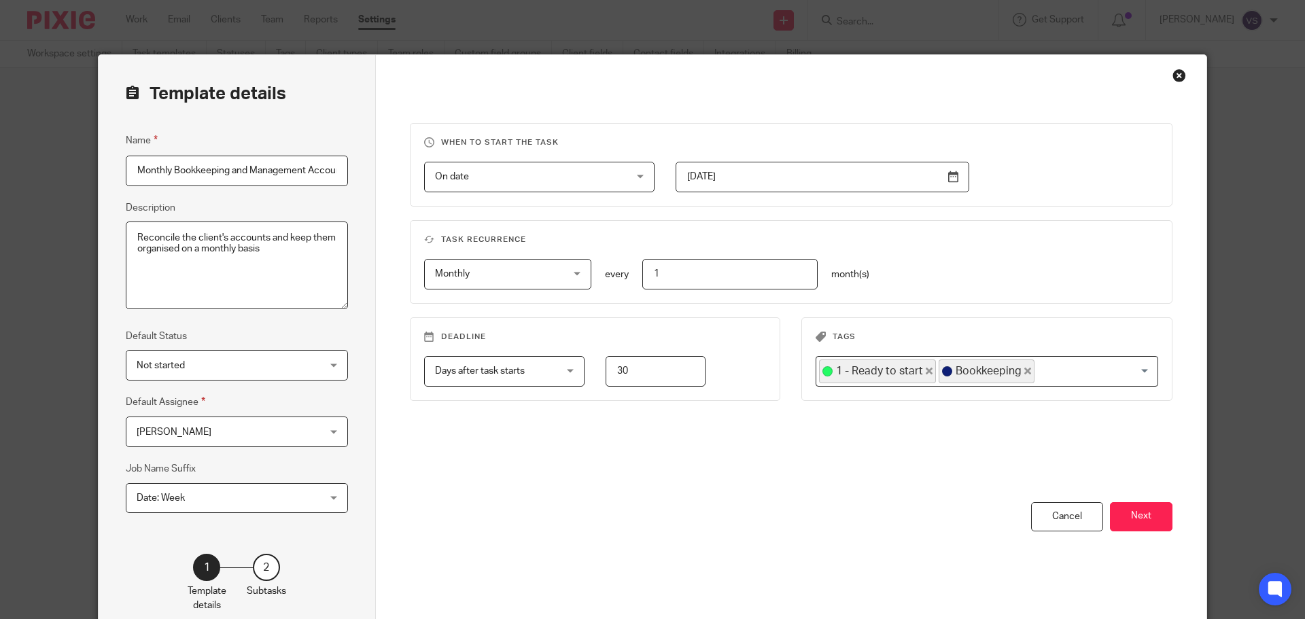
click at [488, 496] on div "When to start the task On date On date Disable On date Week day Month day On cl…" at bounding box center [792, 312] width 764 height 379
click at [532, 181] on span "On date" at bounding box center [522, 177] width 175 height 29
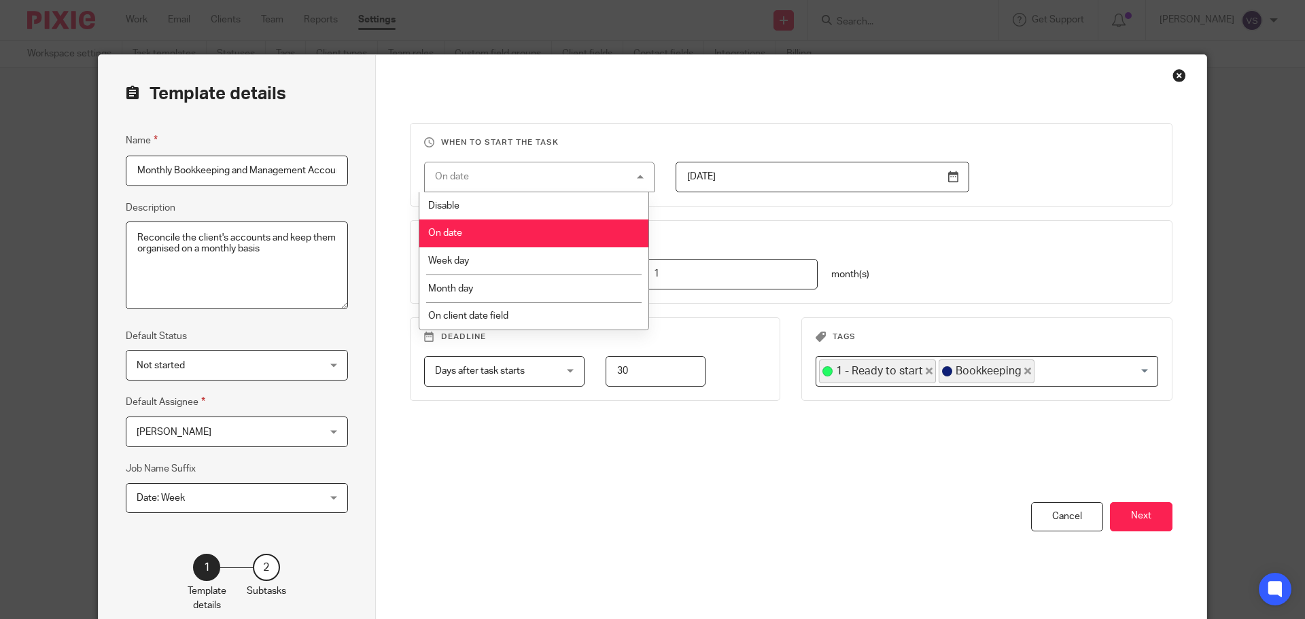
click at [454, 233] on span "On date" at bounding box center [445, 233] width 34 height 10
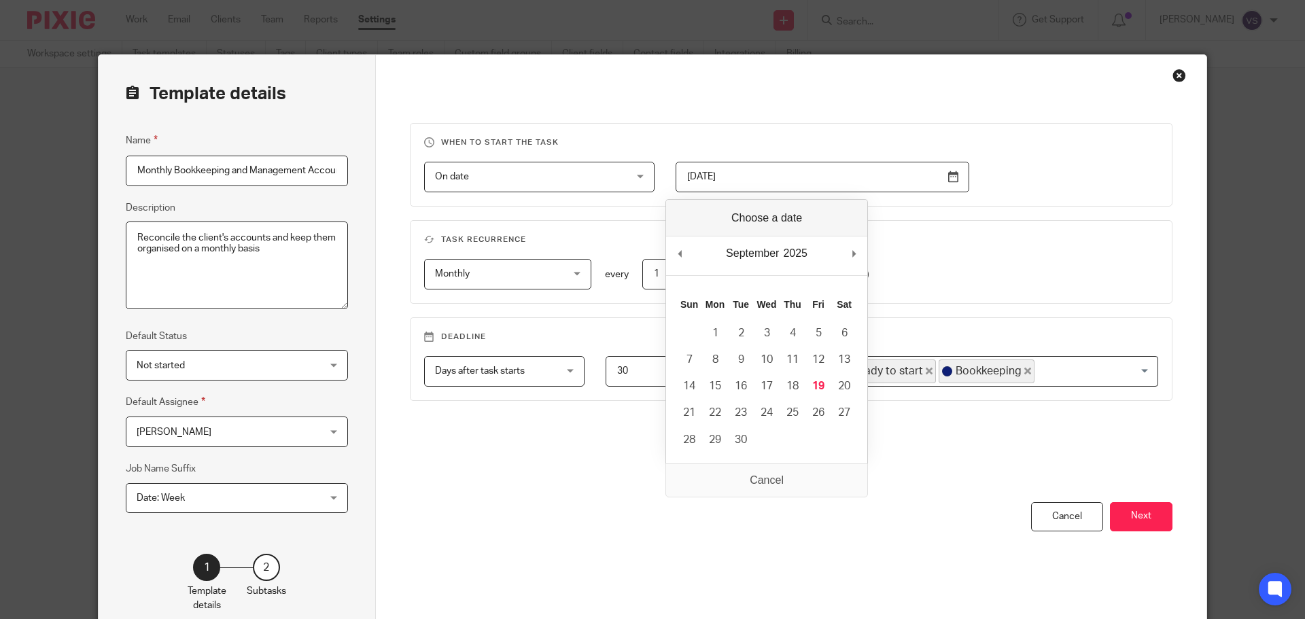
click at [790, 177] on input "2025-09-01" at bounding box center [823, 177] width 294 height 31
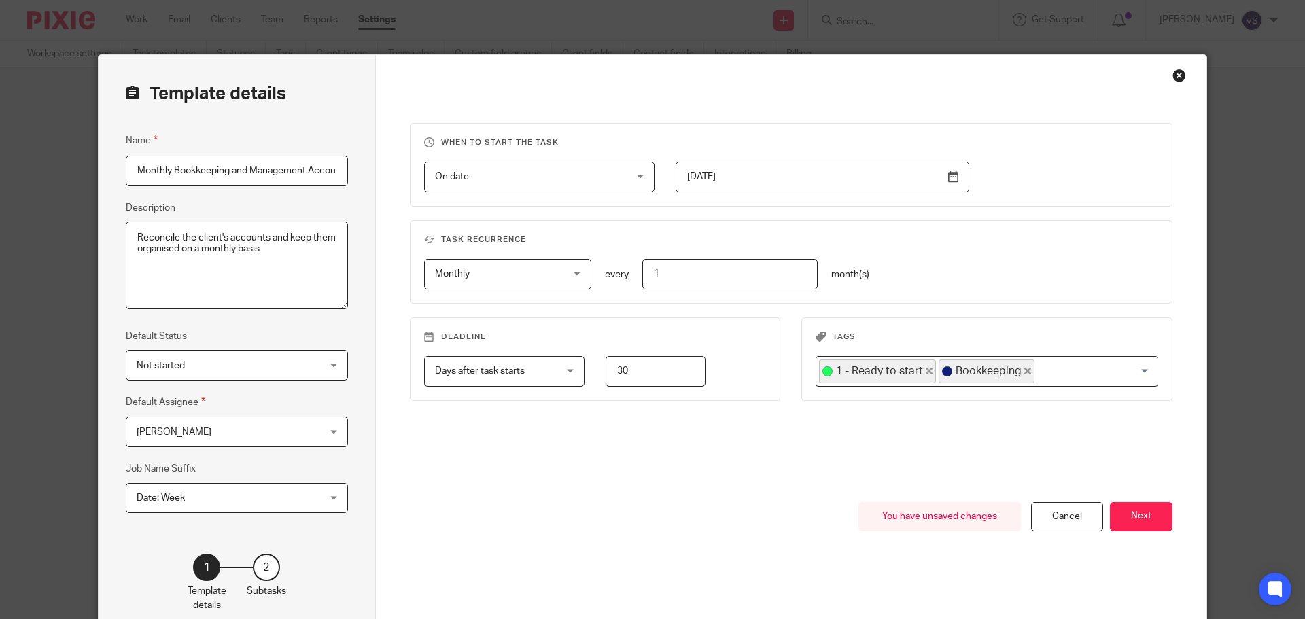
click at [753, 238] on h3 "Task recurrence" at bounding box center [791, 240] width 735 height 11
click at [461, 279] on span "Monthly" at bounding box center [497, 274] width 125 height 29
click at [464, 356] on li "Monthly" at bounding box center [503, 359] width 167 height 28
click at [669, 278] on input "1" at bounding box center [730, 274] width 175 height 31
click at [605, 277] on p "every" at bounding box center [617, 275] width 24 height 14
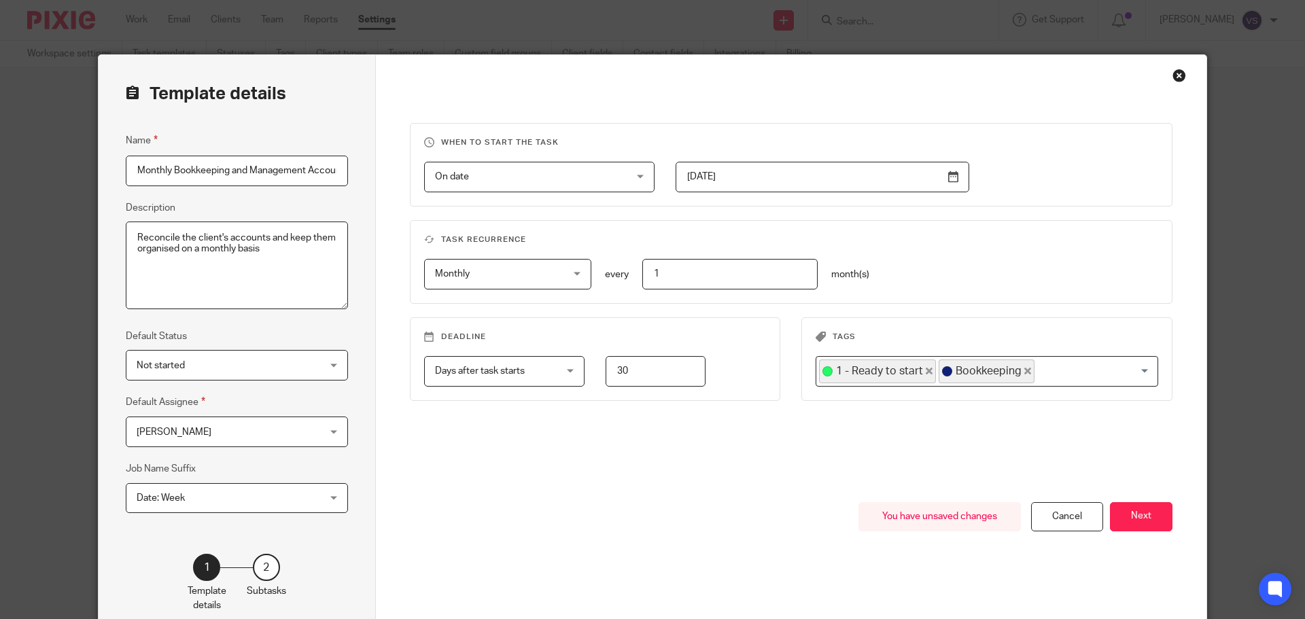
click at [818, 279] on div "Monthly Monthly No repeat Weekly Monthly Yearly monthly every 1 month(s)" at bounding box center [781, 274] width 756 height 31
drag, startPoint x: 869, startPoint y: 277, endPoint x: 806, endPoint y: 276, distance: 63.2
click at [869, 276] on div "Monthly Monthly No repeat Weekly Monthly Yearly monthly every 1 month(s)" at bounding box center [781, 274] width 756 height 31
drag, startPoint x: 703, startPoint y: 276, endPoint x: 602, endPoint y: 274, distance: 100.6
click at [602, 274] on div "Monthly Monthly No repeat Weekly Monthly Yearly monthly every 1 month(s)" at bounding box center [781, 274] width 756 height 31
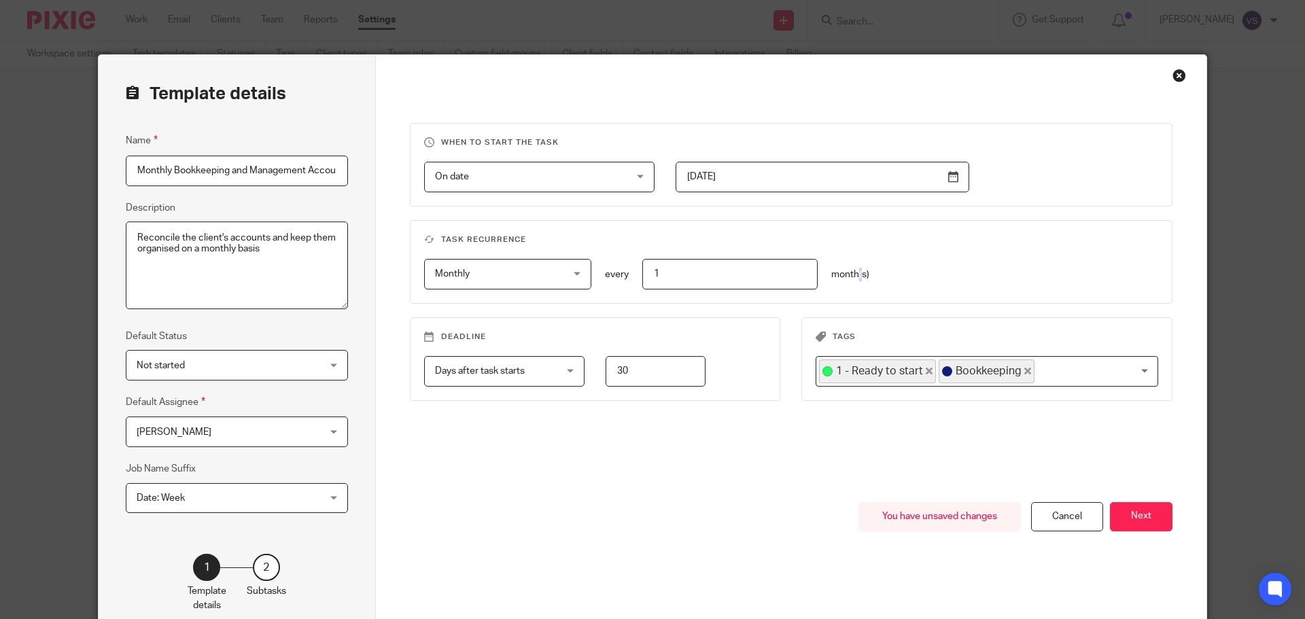
click at [856, 268] on p "month(s)" at bounding box center [851, 275] width 38 height 14
click at [484, 367] on span "Days after task starts" at bounding box center [480, 371] width 90 height 10
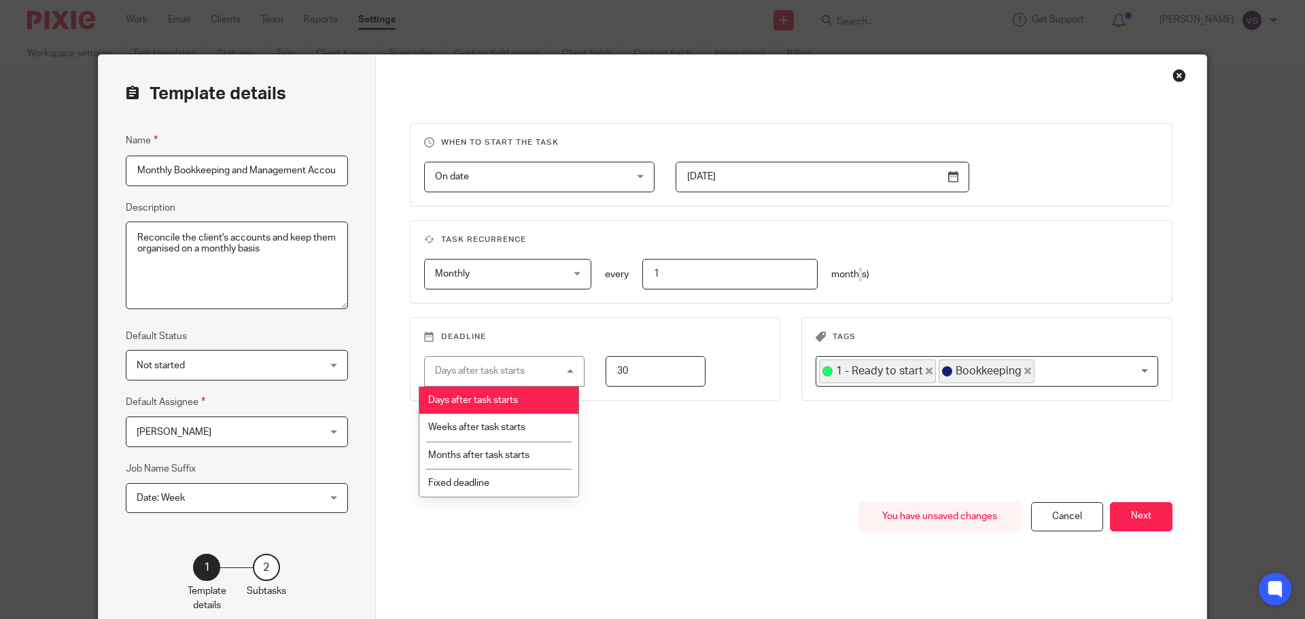
click at [544, 397] on li "Days after task starts" at bounding box center [499, 401] width 159 height 28
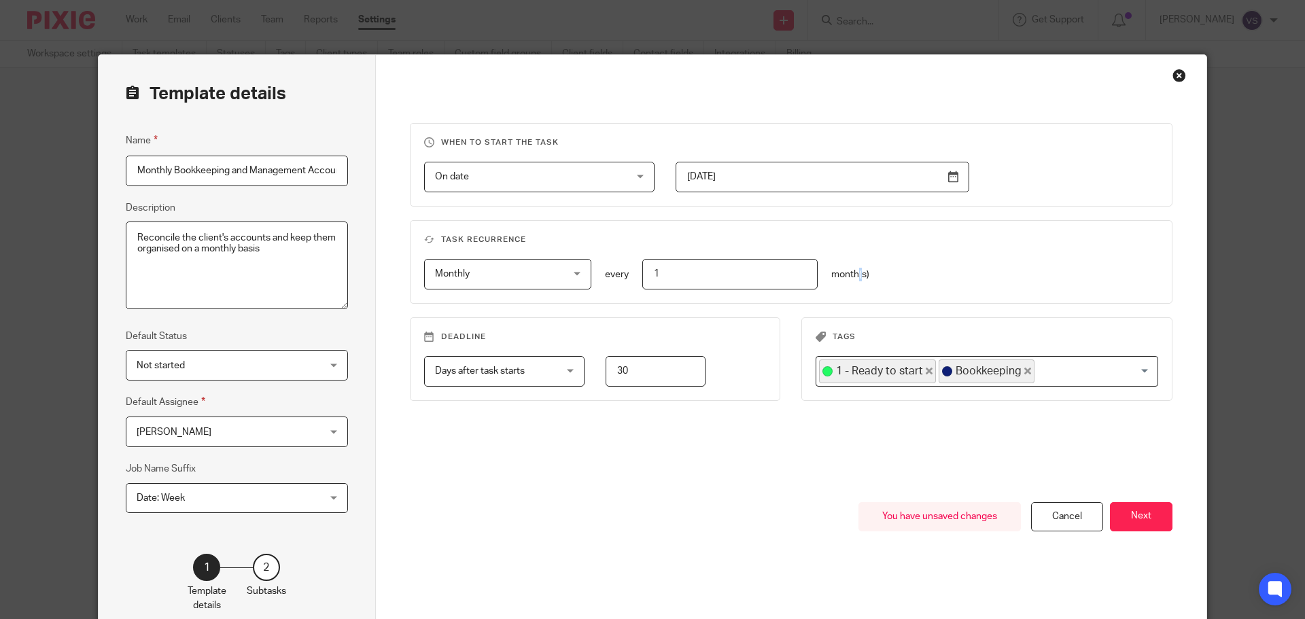
click at [655, 369] on input "30" at bounding box center [656, 371] width 100 height 31
click at [711, 437] on div "When to start the task On date On date Disable On date Week day Month day On cl…" at bounding box center [792, 312] width 764 height 379
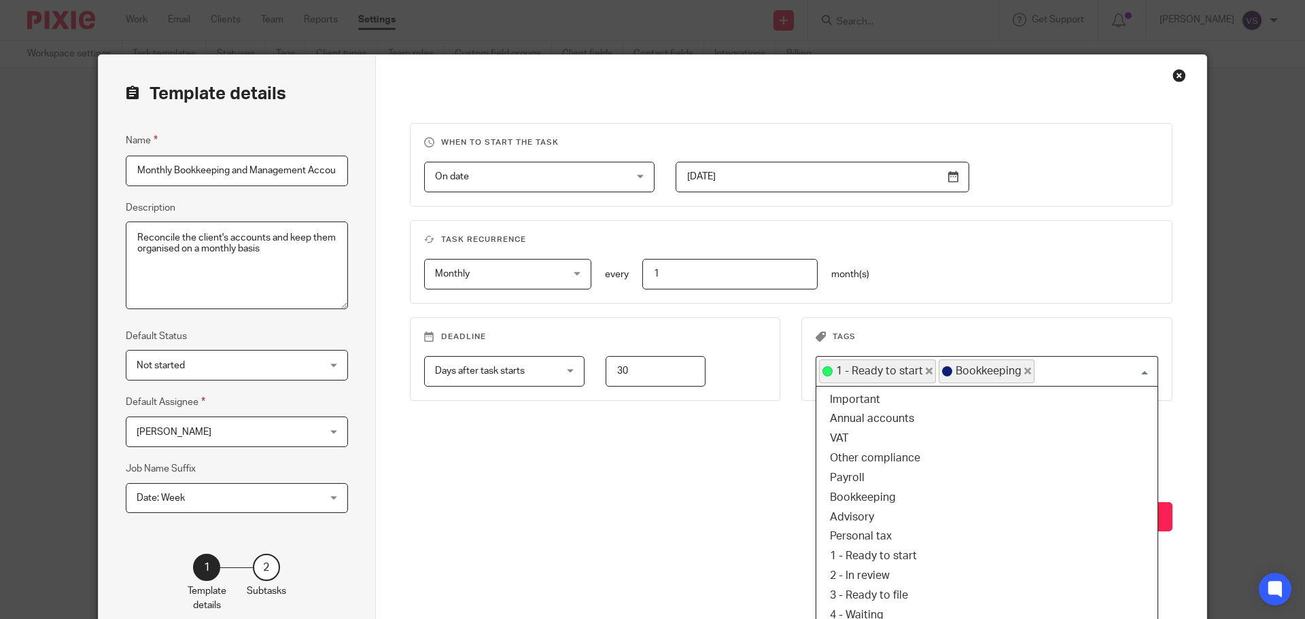
click at [1065, 373] on input "Search for option" at bounding box center [1093, 372] width 114 height 24
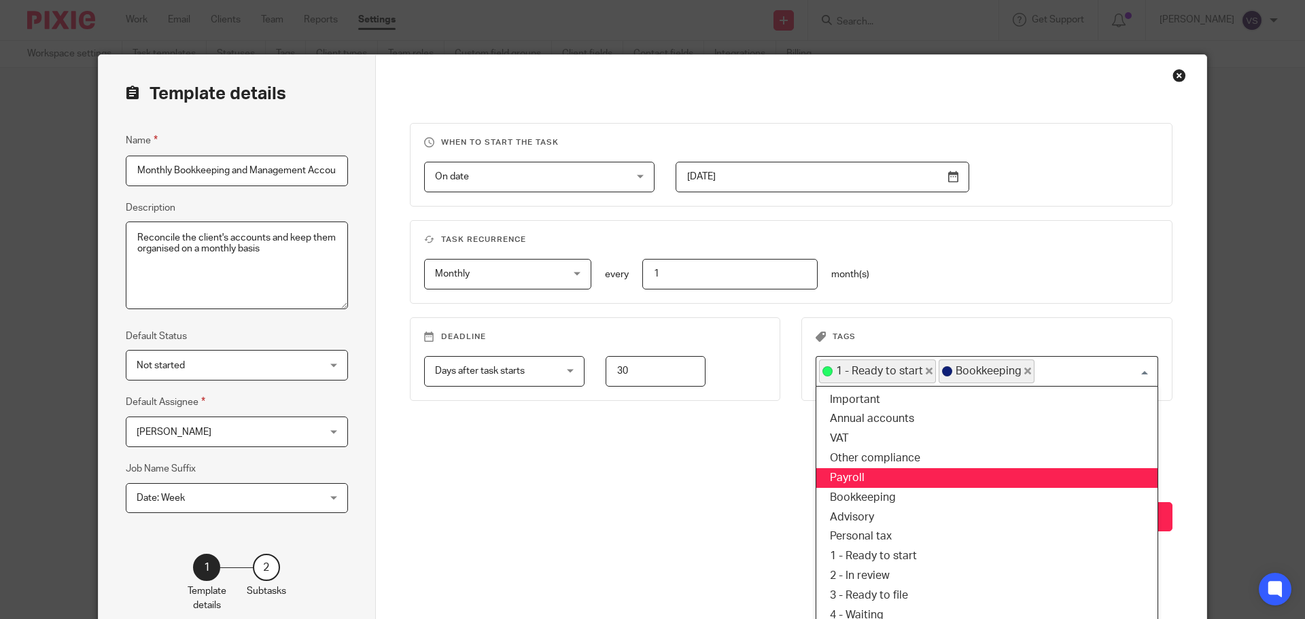
click at [654, 536] on div "You have unsaved changes Cancel Next" at bounding box center [792, 570] width 764 height 137
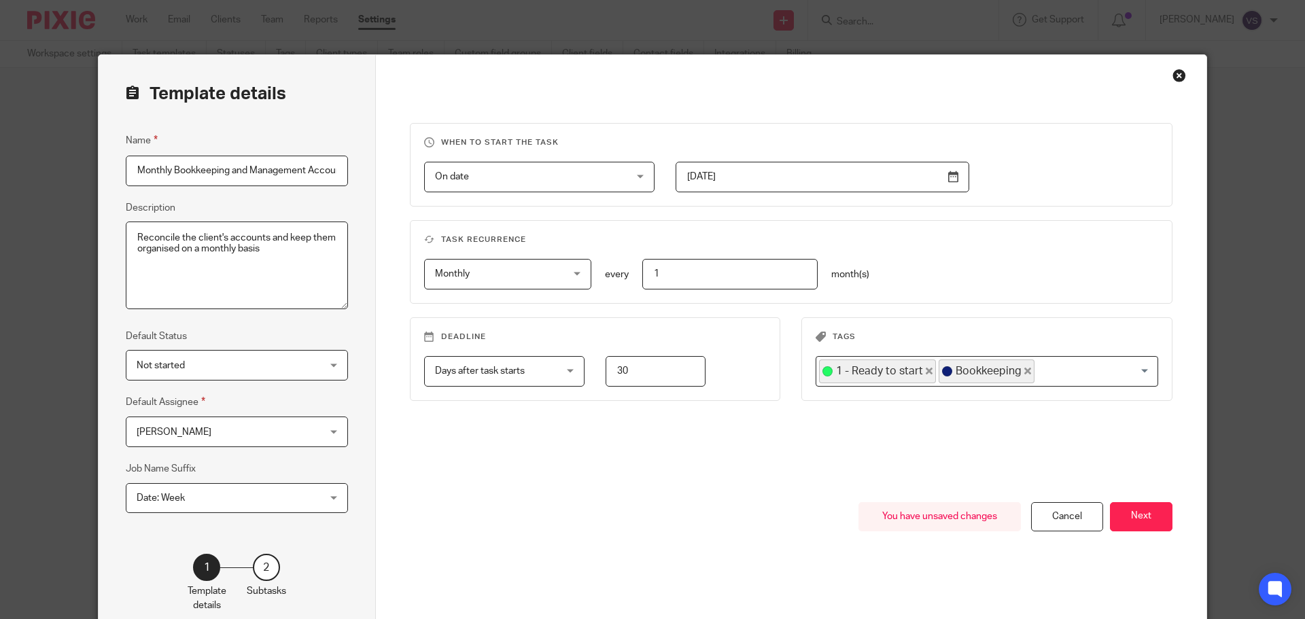
click at [206, 430] on span "[PERSON_NAME]" at bounding box center [221, 431] width 169 height 29
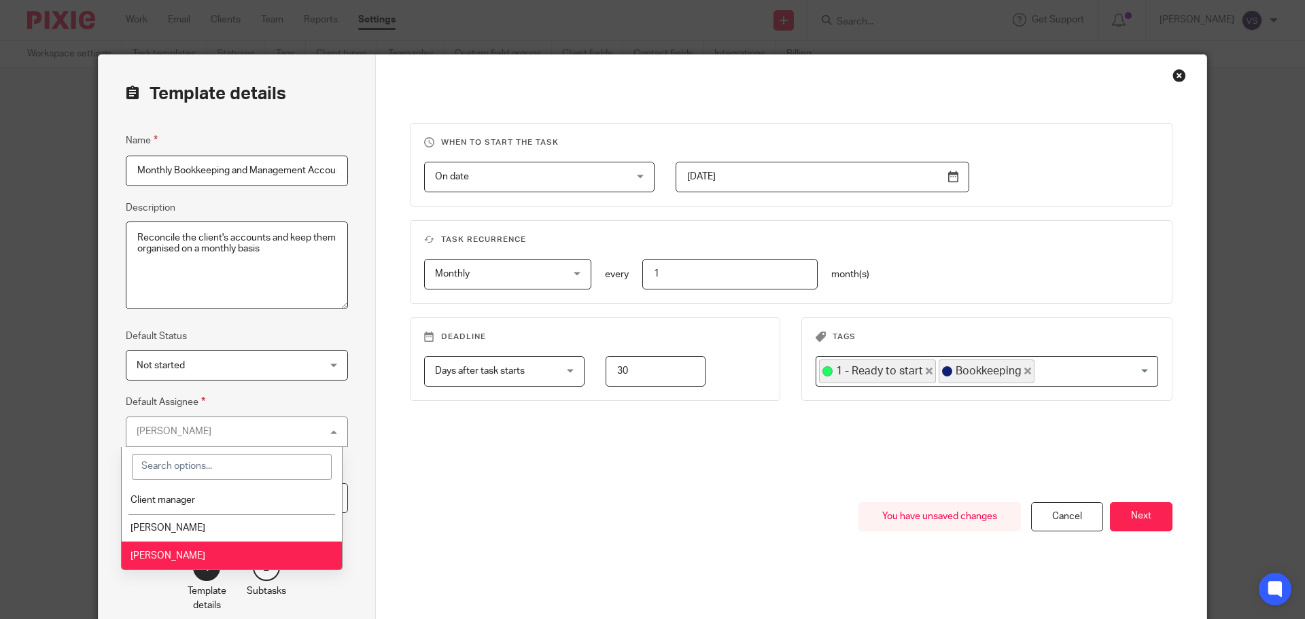
click at [166, 551] on li "[PERSON_NAME]" at bounding box center [232, 556] width 221 height 28
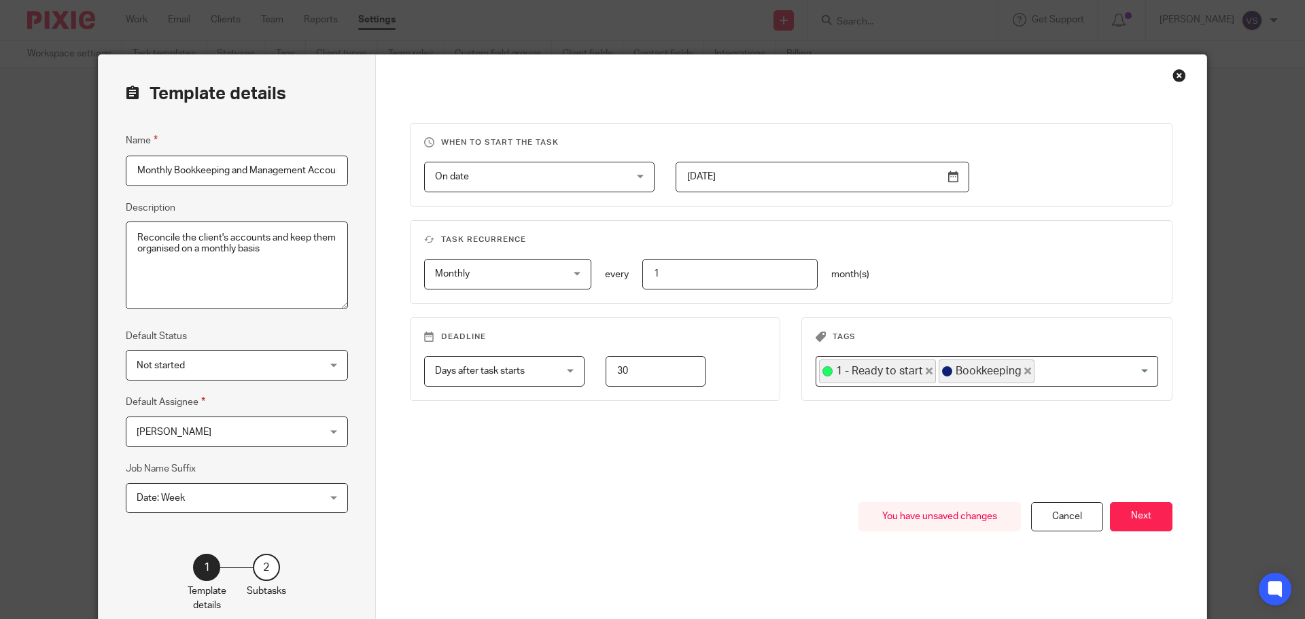
click at [513, 499] on div "When to start the task On date On date Disable On date Week day Month day On cl…" at bounding box center [792, 312] width 764 height 379
click at [1131, 518] on button "Next" at bounding box center [1141, 516] width 63 height 29
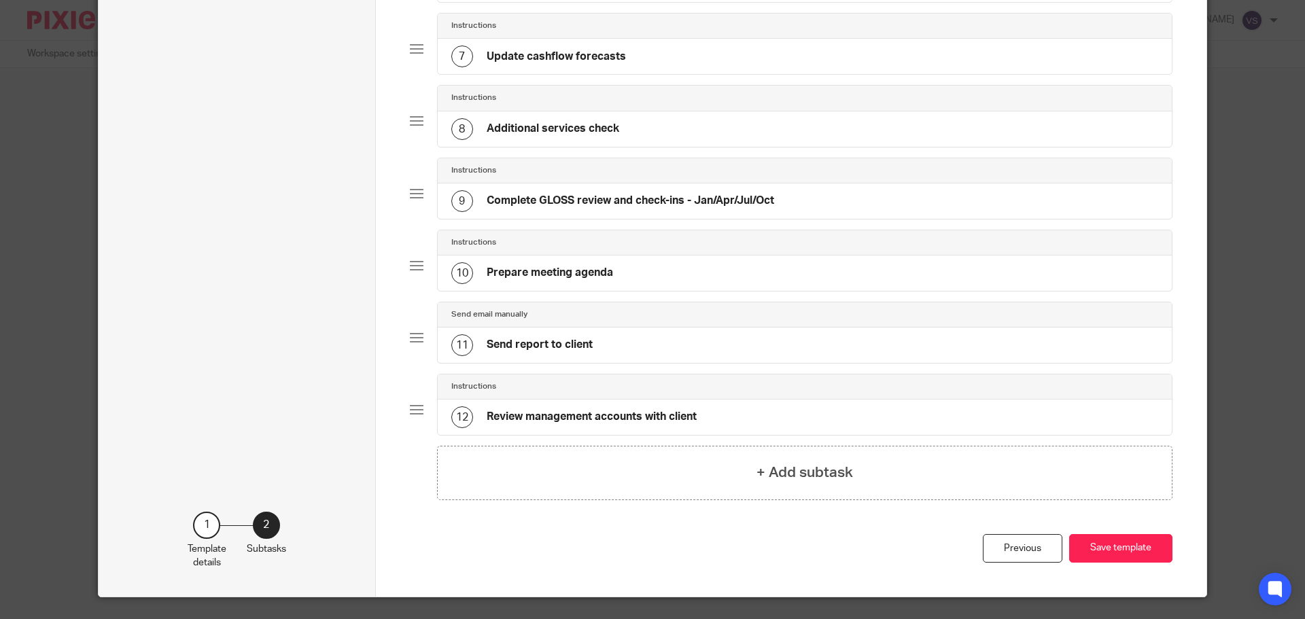
scroll to position [577, 0]
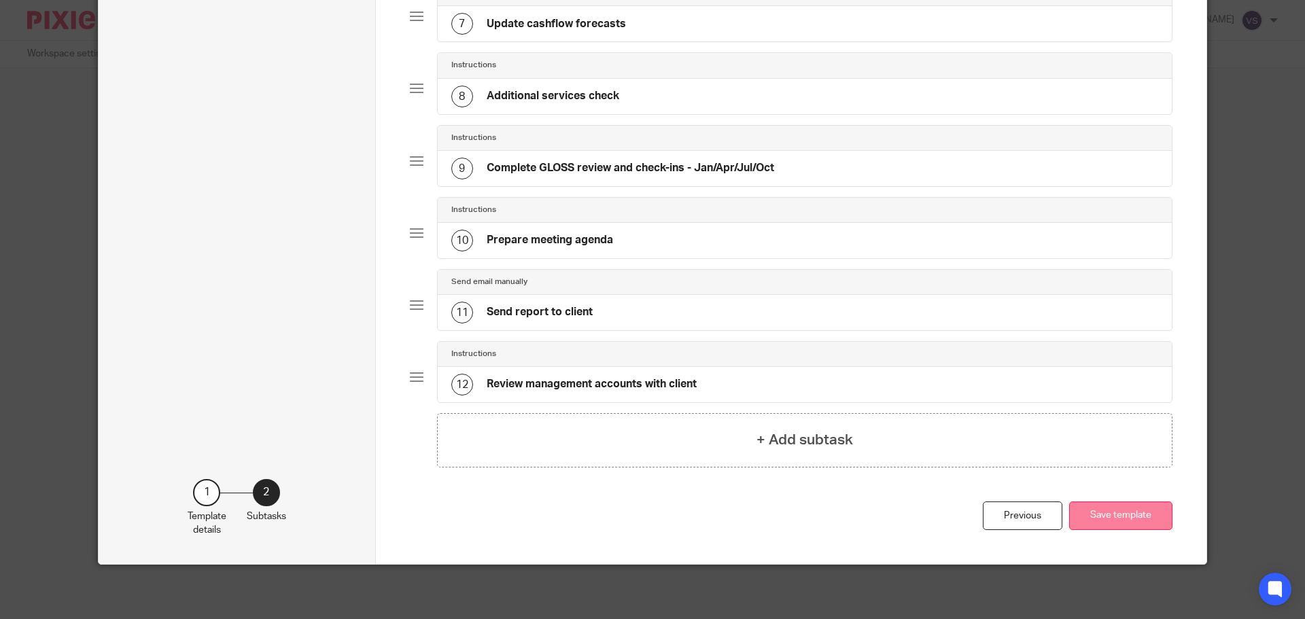
click at [1135, 521] on button "Save template" at bounding box center [1121, 516] width 103 height 29
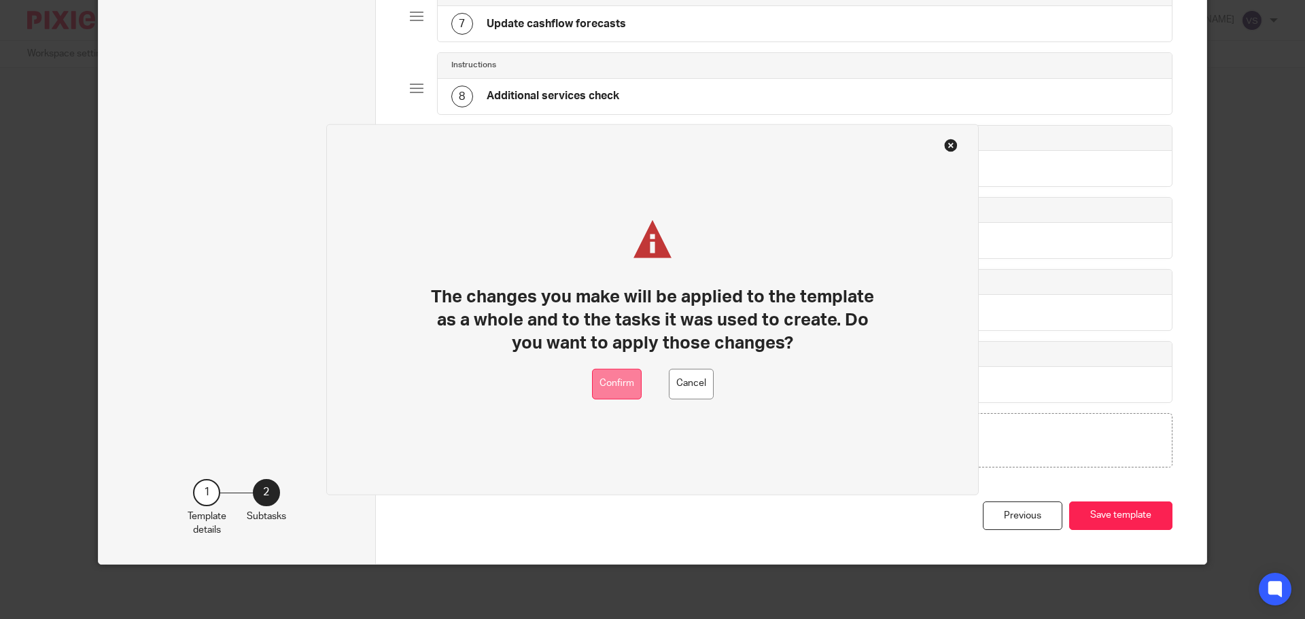
click at [637, 383] on button "Confirm" at bounding box center [617, 384] width 50 height 31
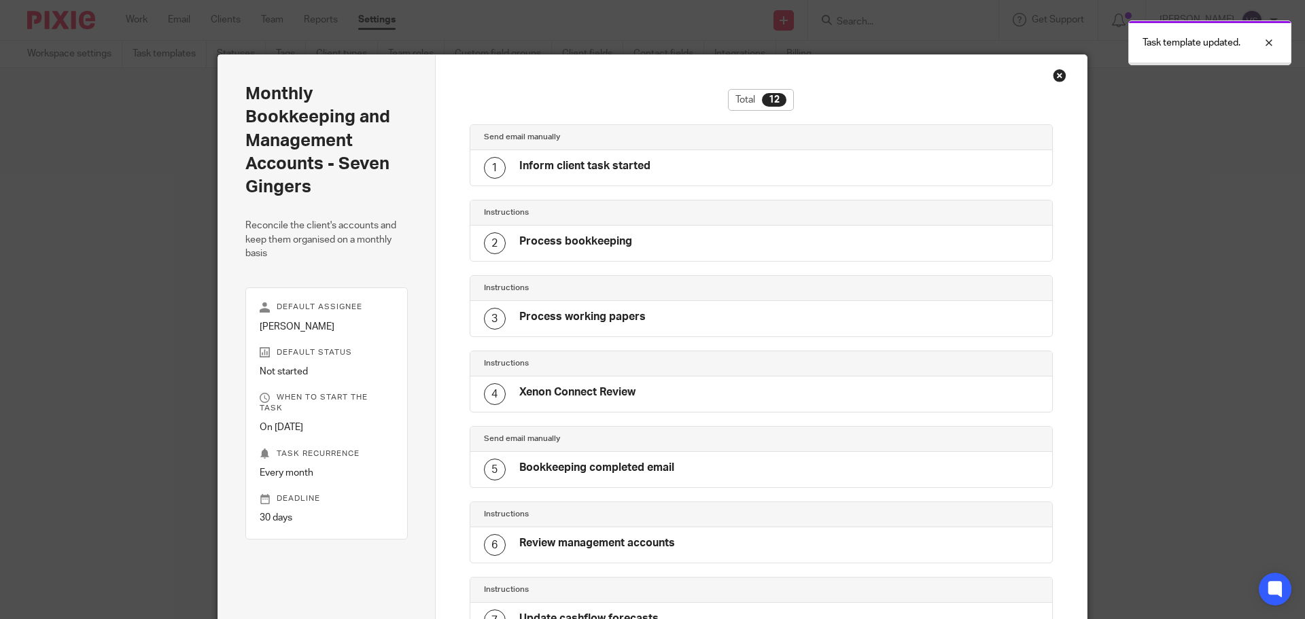
scroll to position [534, 0]
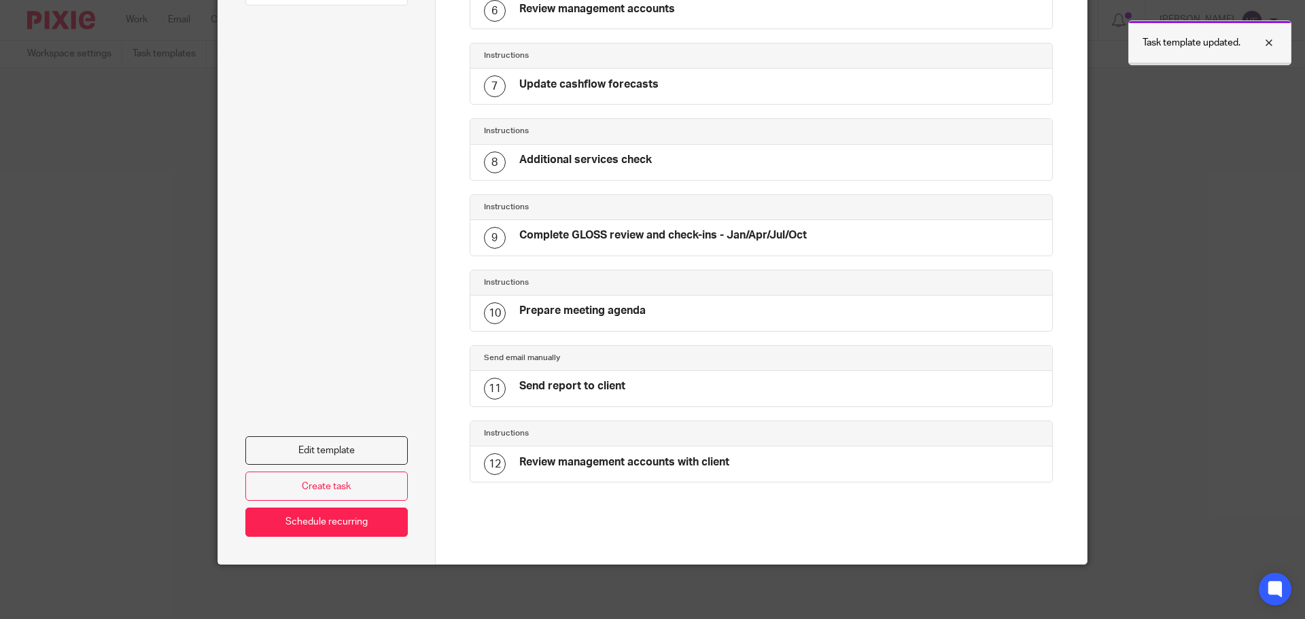
click at [1203, 39] on p "Task template updated." at bounding box center [1192, 43] width 98 height 14
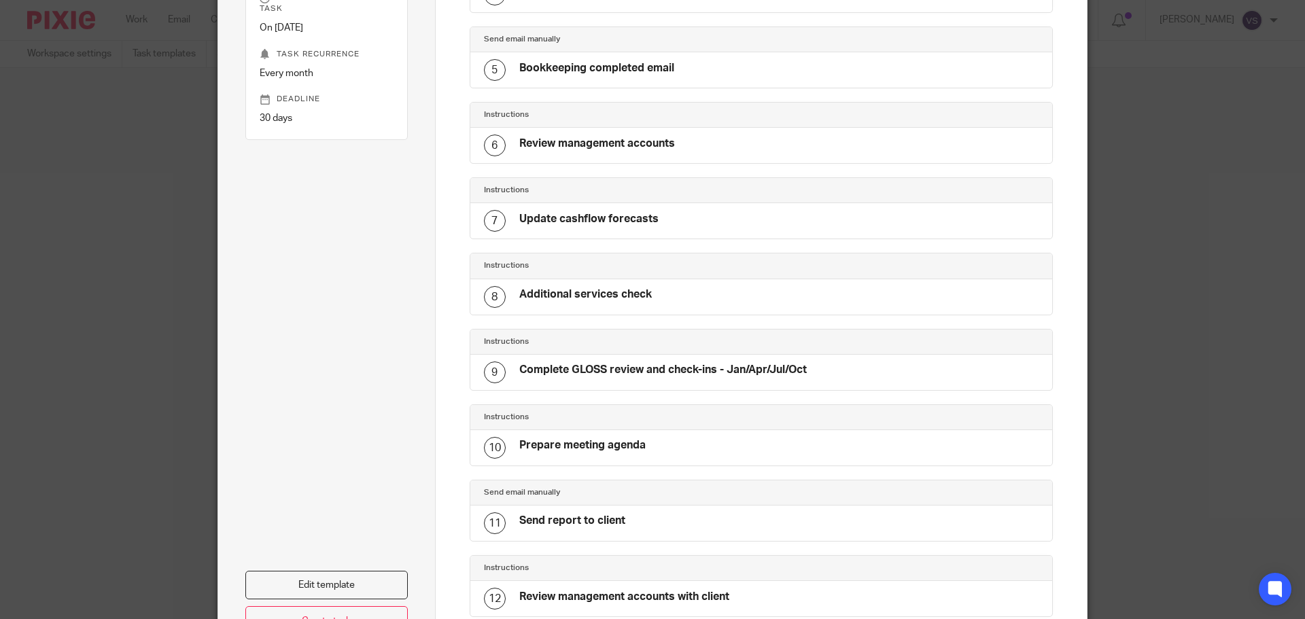
scroll to position [476, 0]
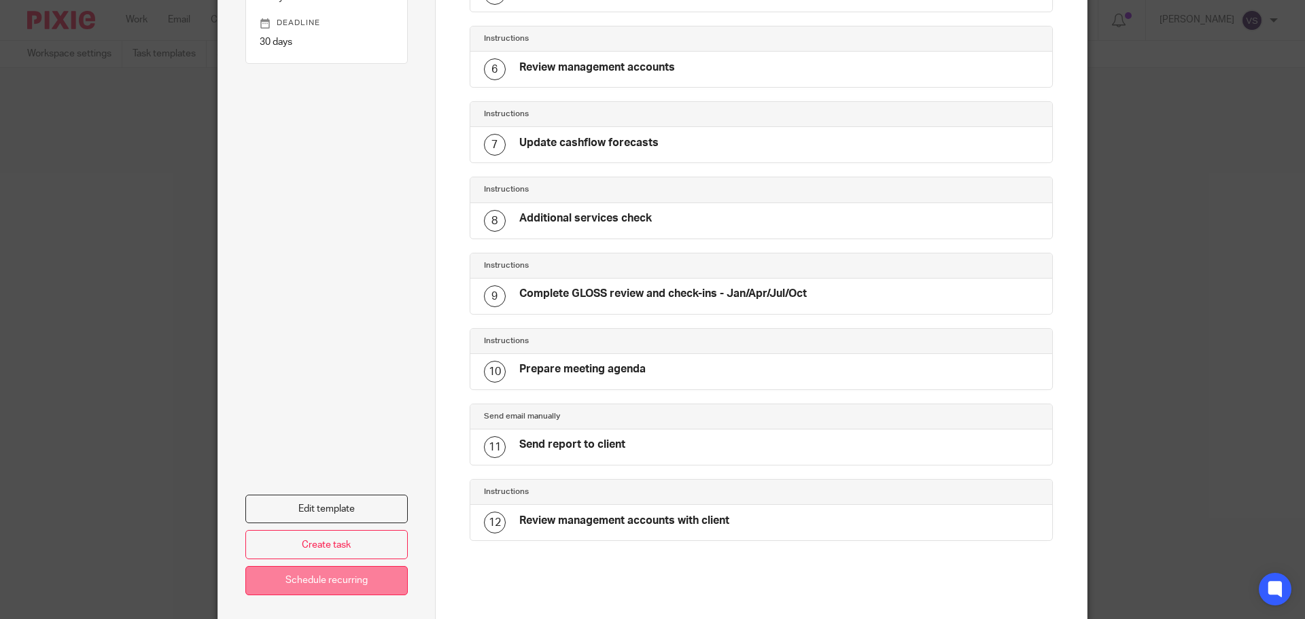
click at [303, 581] on link "Schedule recurring" at bounding box center [326, 580] width 163 height 29
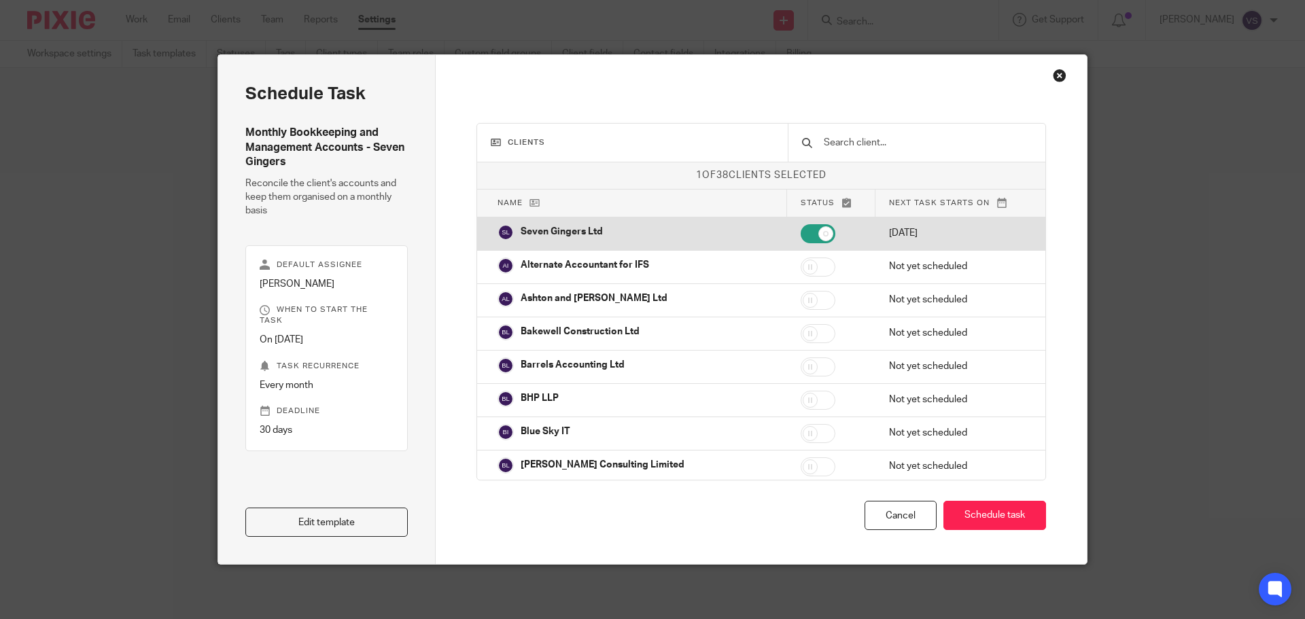
click at [577, 237] on p "Seven Gingers Ltd" at bounding box center [562, 232] width 82 height 14
click at [582, 233] on p "Seven Gingers Ltd" at bounding box center [562, 232] width 82 height 14
checkbox input "true"
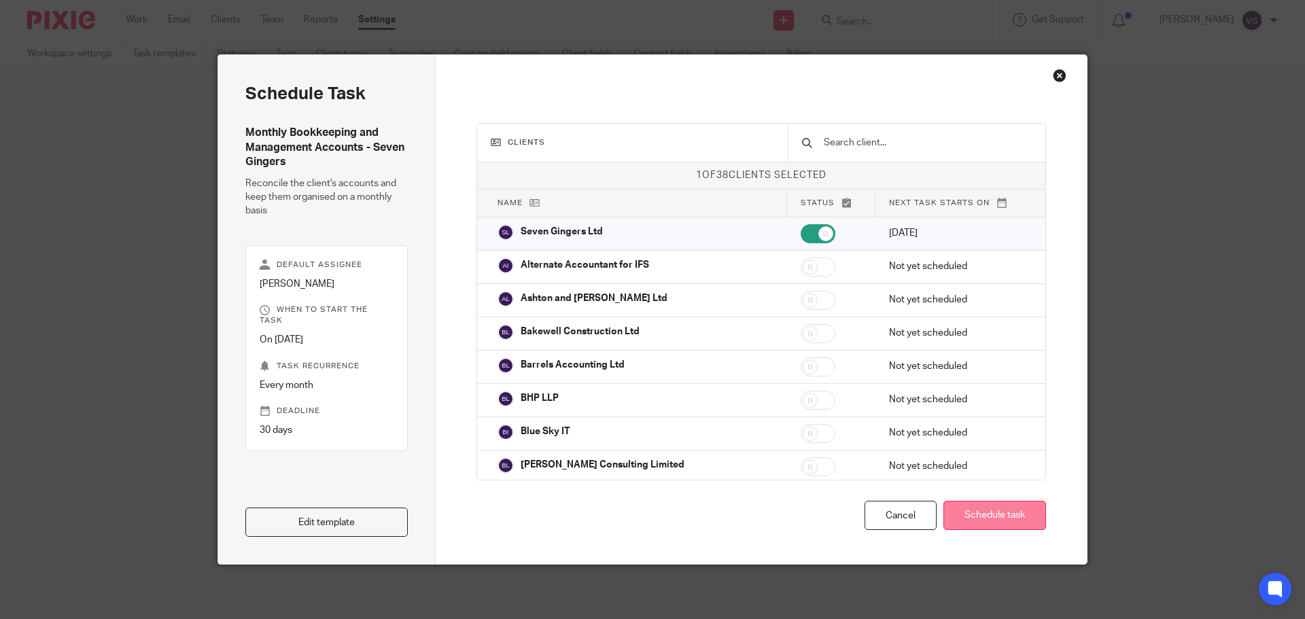
click at [995, 511] on button "Schedule task" at bounding box center [995, 515] width 103 height 29
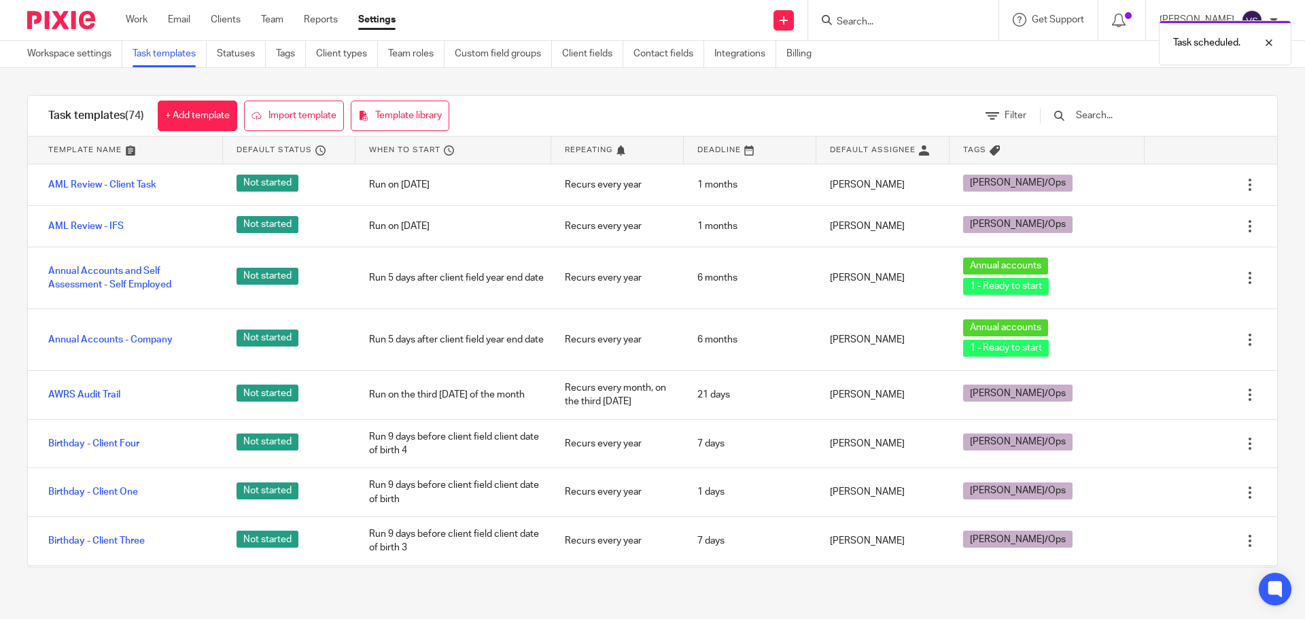
click at [38, 21] on img at bounding box center [61, 20] width 68 height 18
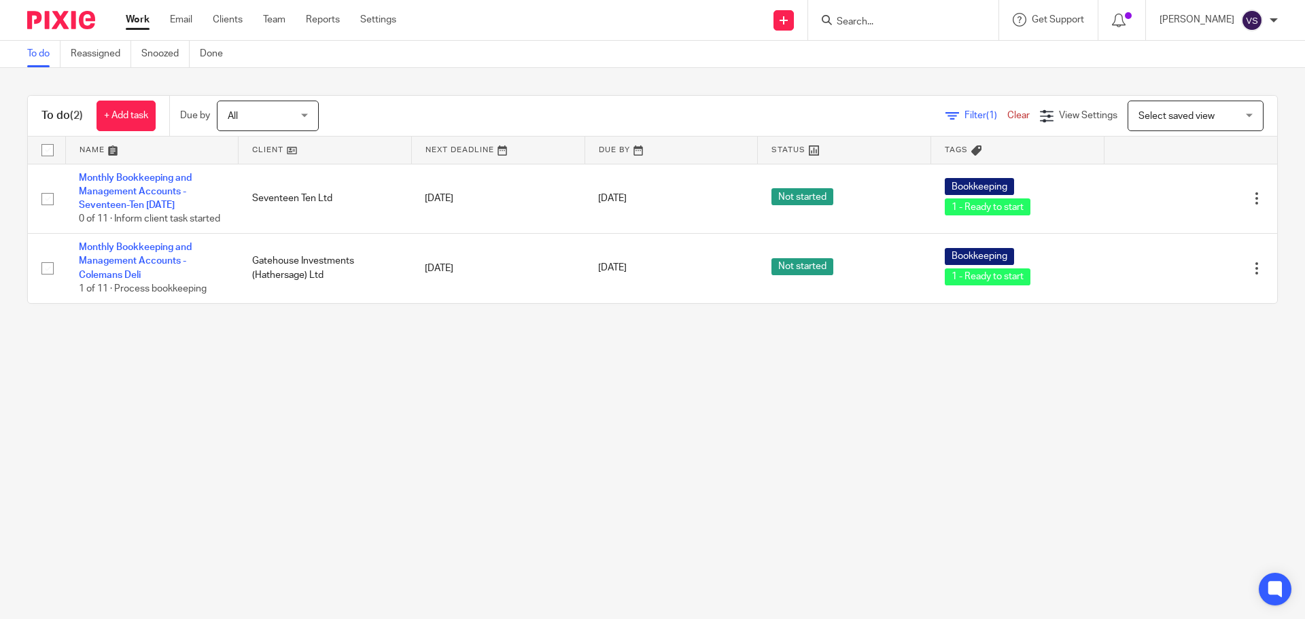
click at [233, 118] on span "All" at bounding box center [233, 117] width 10 height 10
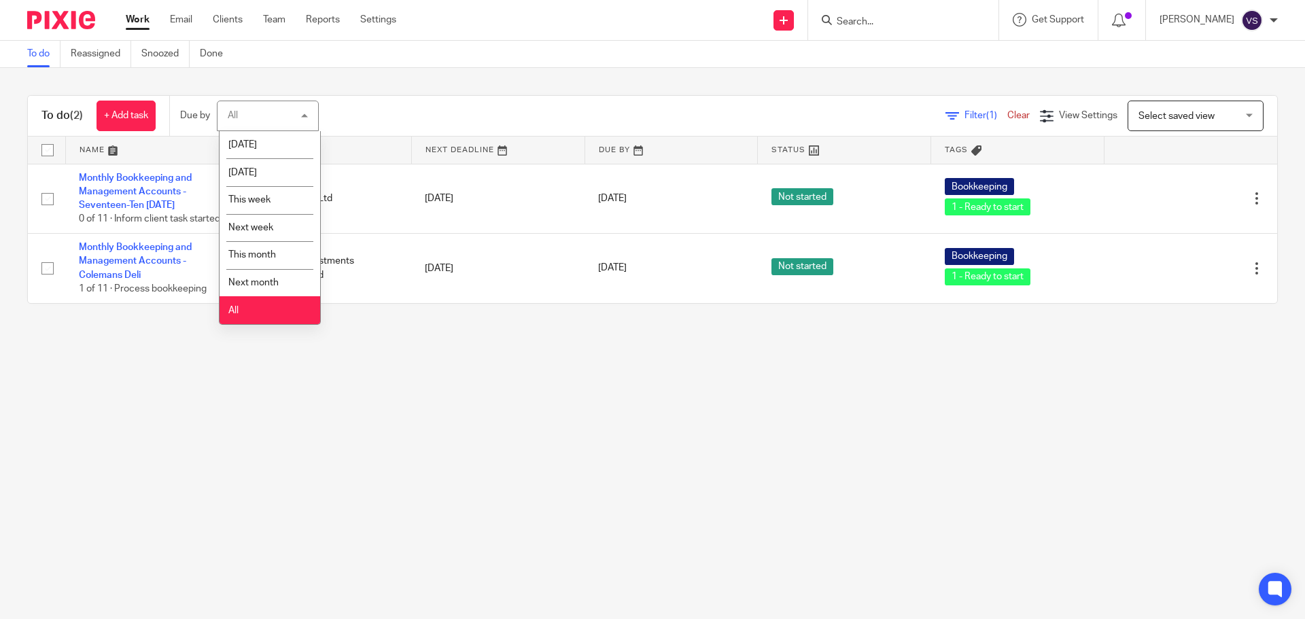
click at [248, 318] on li "All" at bounding box center [270, 310] width 101 height 28
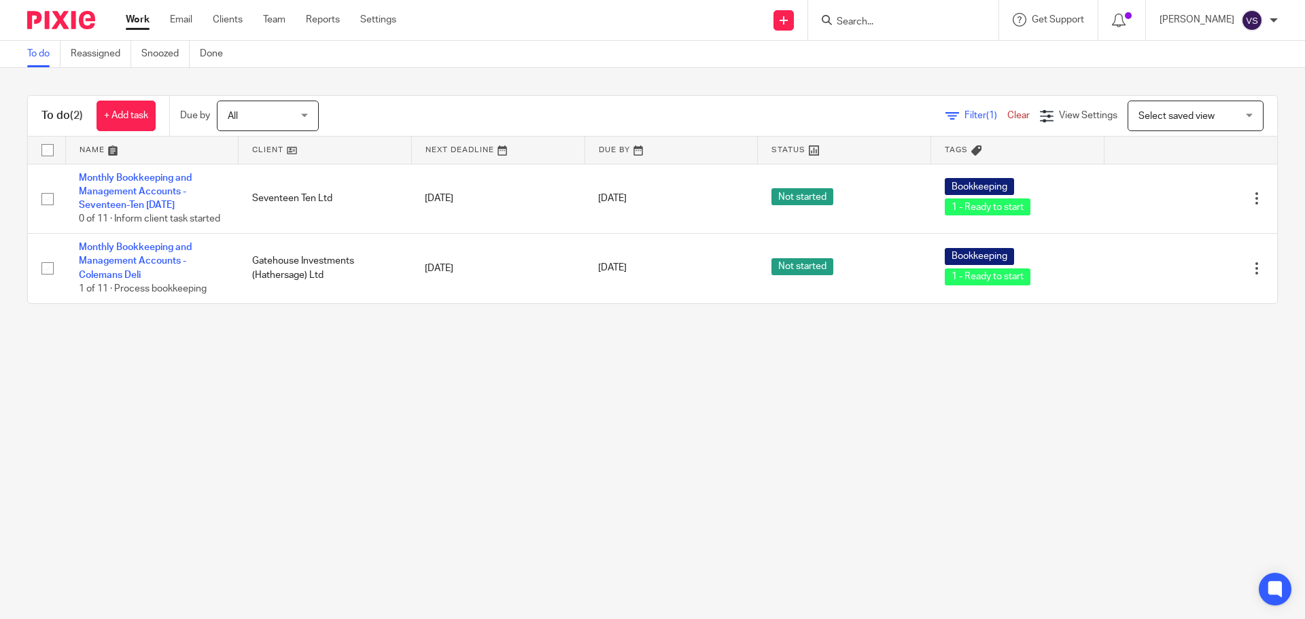
click at [859, 24] on input "Search" at bounding box center [897, 22] width 122 height 12
click at [102, 57] on link "Reassigned" at bounding box center [101, 54] width 61 height 27
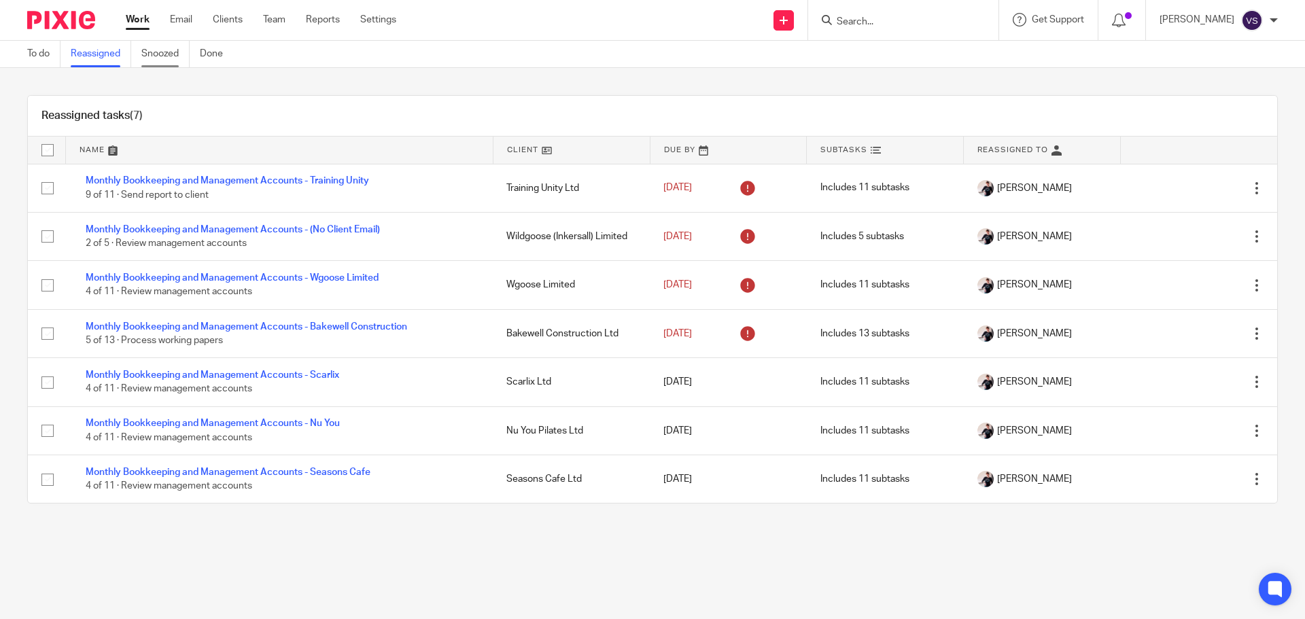
click at [169, 52] on link "Snoozed" at bounding box center [165, 54] width 48 height 27
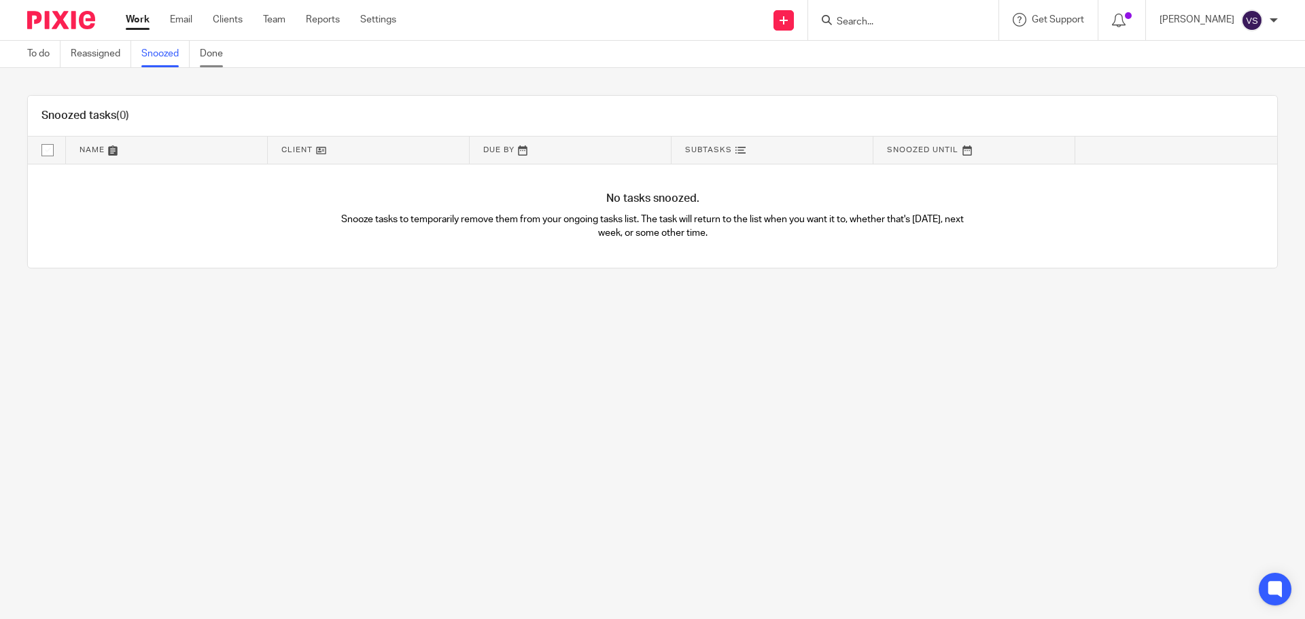
click at [230, 45] on link "Done" at bounding box center [216, 54] width 33 height 27
click at [44, 43] on link "To do" at bounding box center [43, 54] width 33 height 27
